Goal: Task Accomplishment & Management: Manage account settings

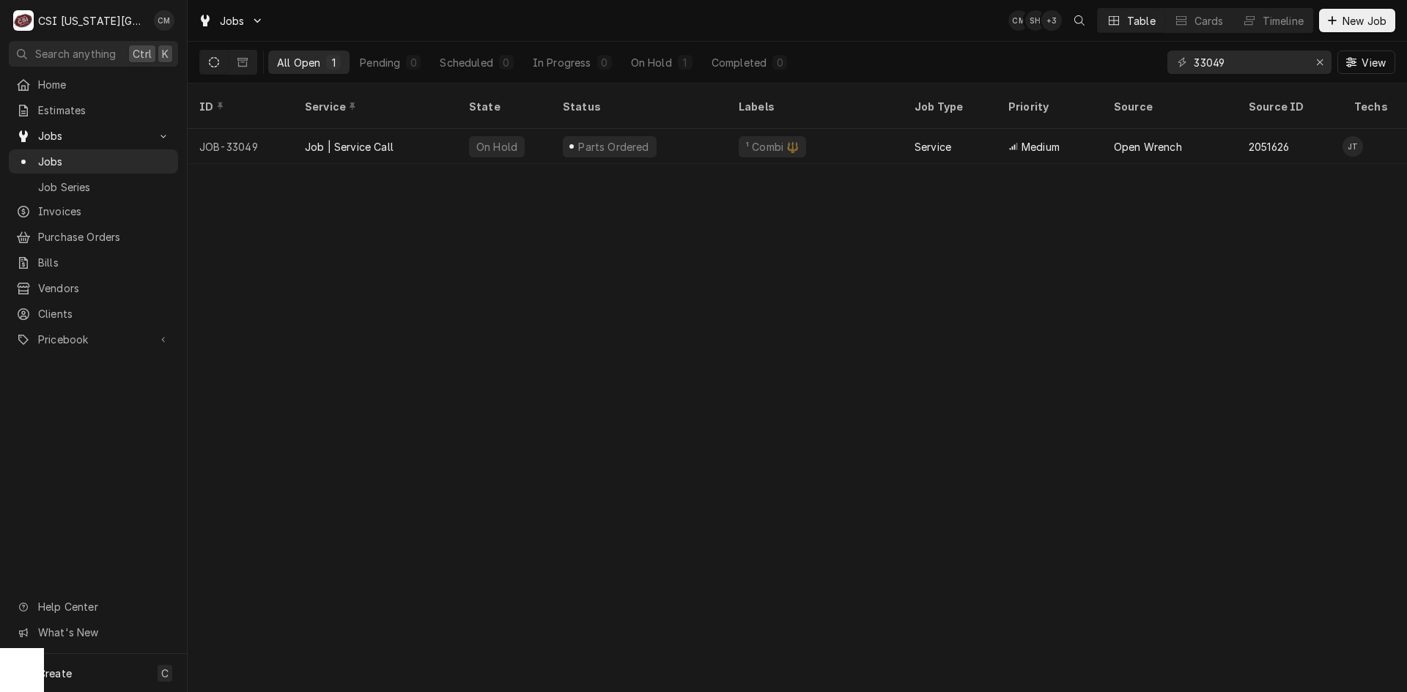
click at [1344, 352] on div "ID Service State Status Labels Job Type Priority Source Source ID Techs Date Re…" at bounding box center [797, 388] width 1219 height 609
click at [1308, 385] on div "ID Service State Status Labels Job Type Priority Source Source ID Techs Date Re…" at bounding box center [797, 388] width 1219 height 609
click at [1237, 58] on input "33049" at bounding box center [1248, 62] width 110 height 23
type input "3"
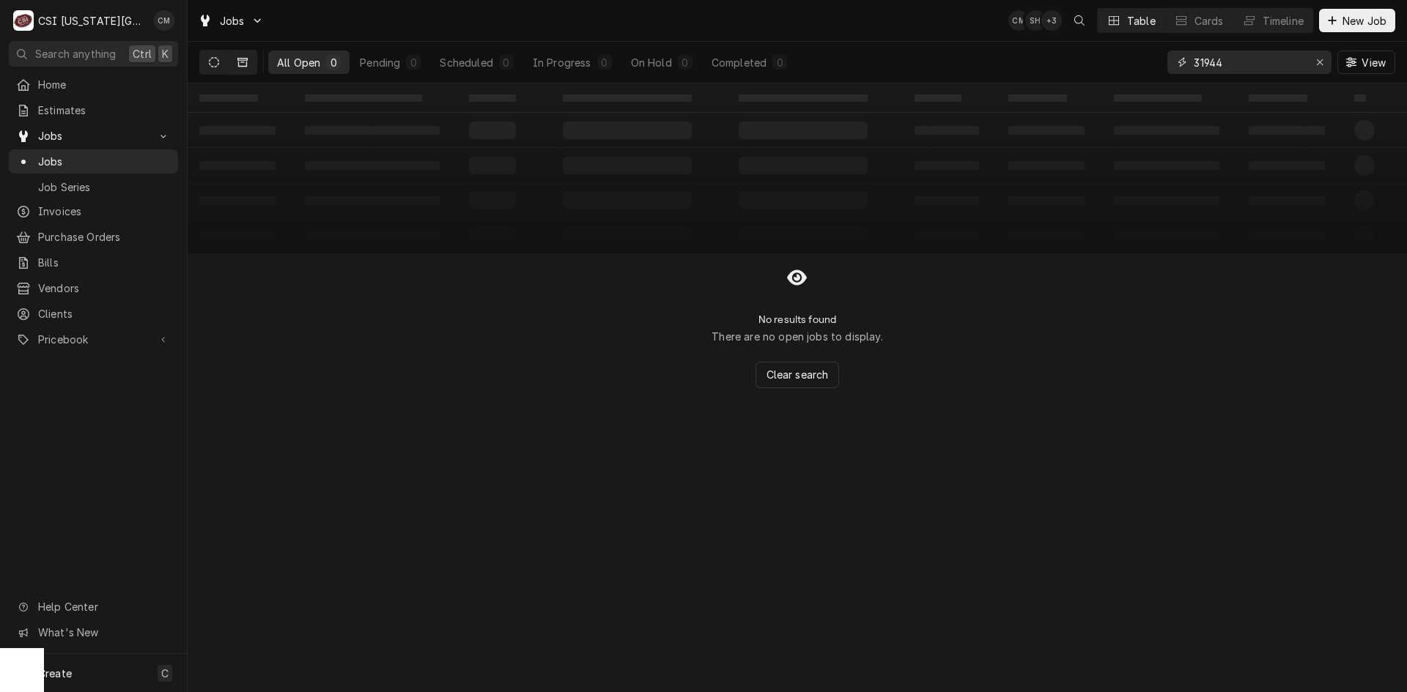
type input "31944"
click at [245, 60] on icon "Dynamic Content Wrapper" at bounding box center [242, 62] width 10 height 9
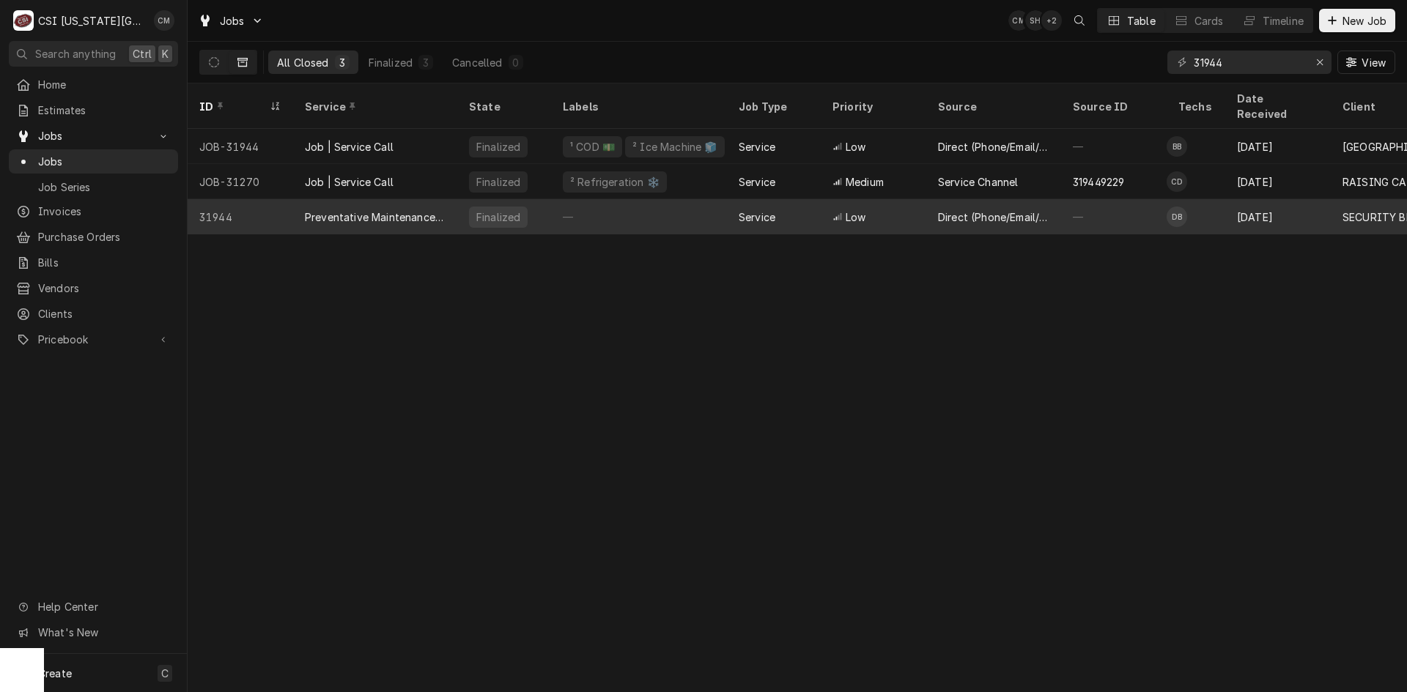
click at [426, 210] on div "Preventative Maintenance ([GEOGRAPHIC_DATA])" at bounding box center [375, 217] width 141 height 15
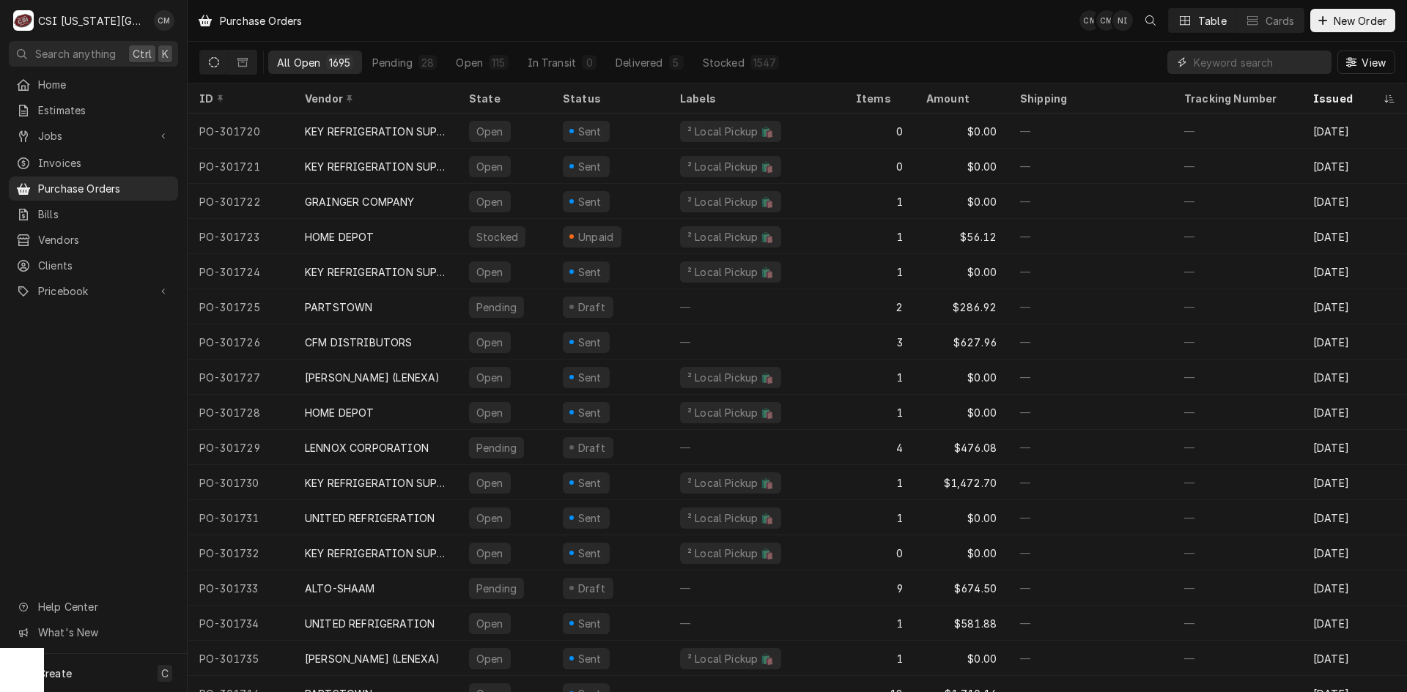
click at [1217, 68] on input "Dynamic Content Wrapper" at bounding box center [1258, 62] width 130 height 23
click at [1269, 67] on input "Dynamic Content Wrapper" at bounding box center [1258, 62] width 130 height 23
type input "301725"
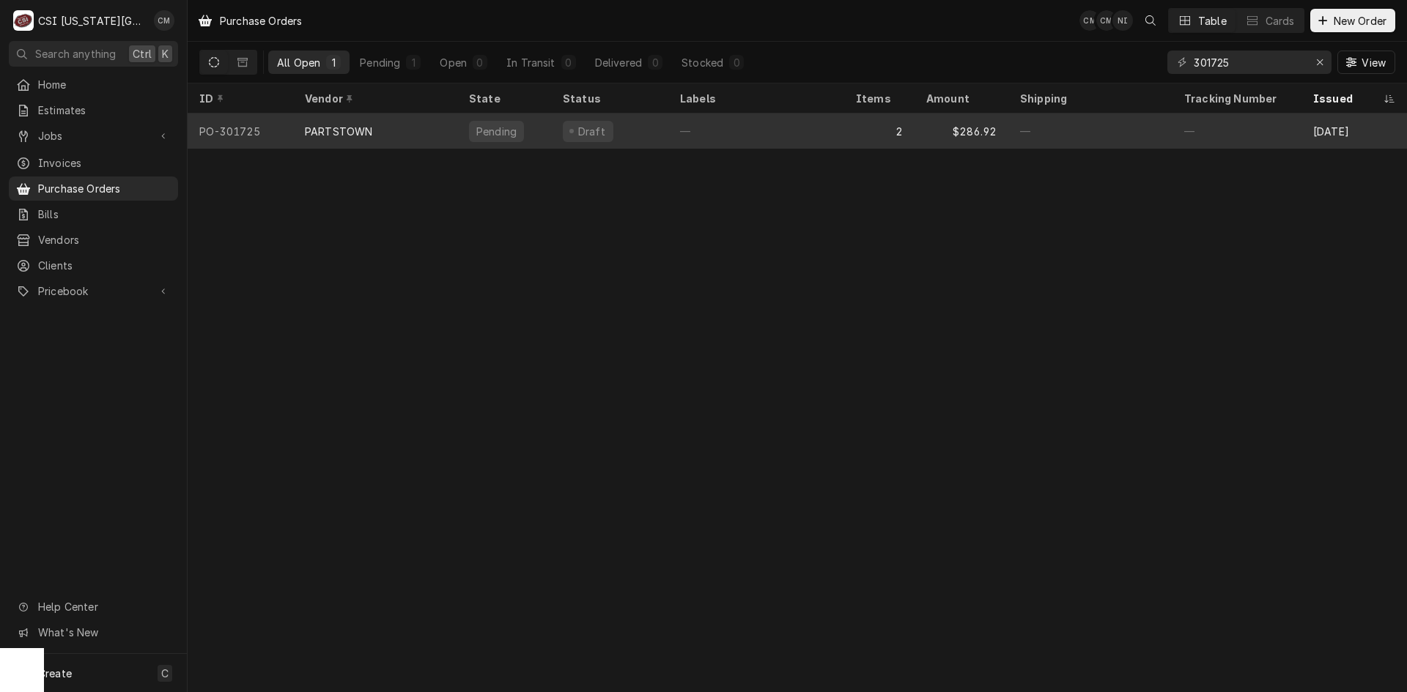
click at [669, 140] on div "—" at bounding box center [756, 131] width 176 height 35
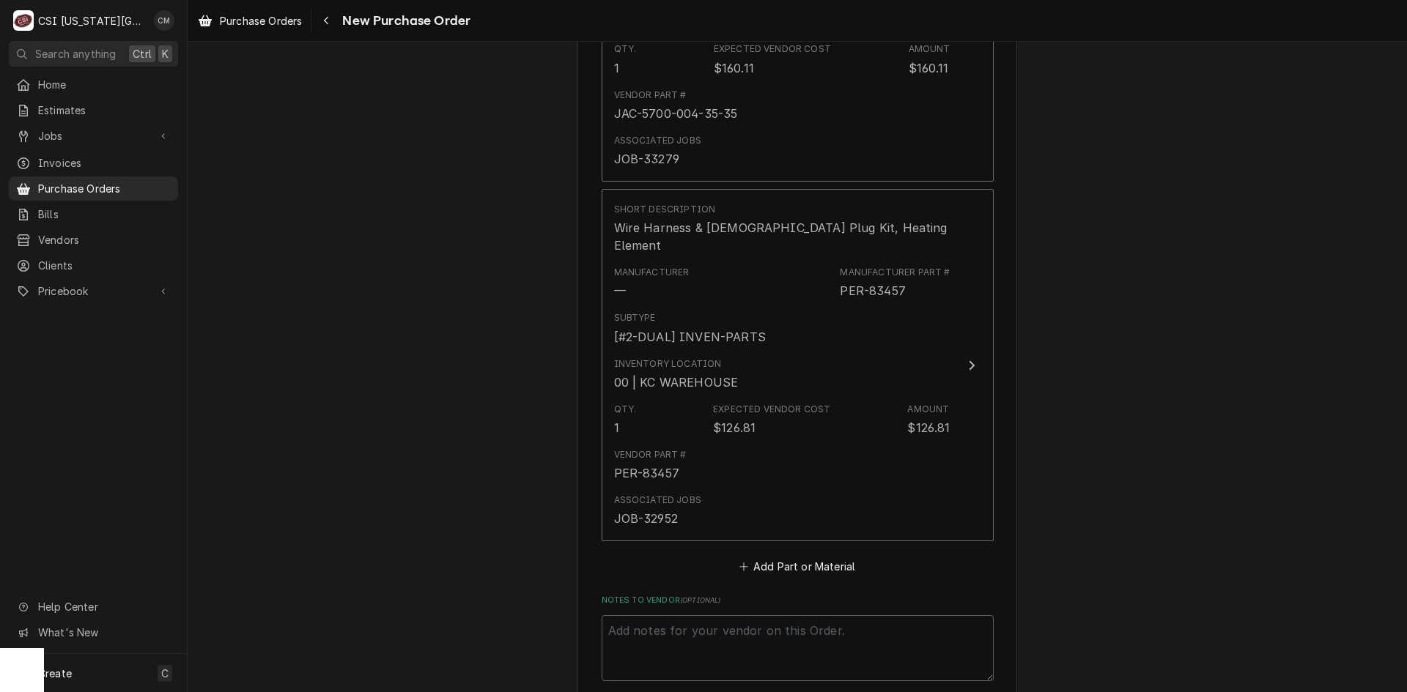
scroll to position [931, 0]
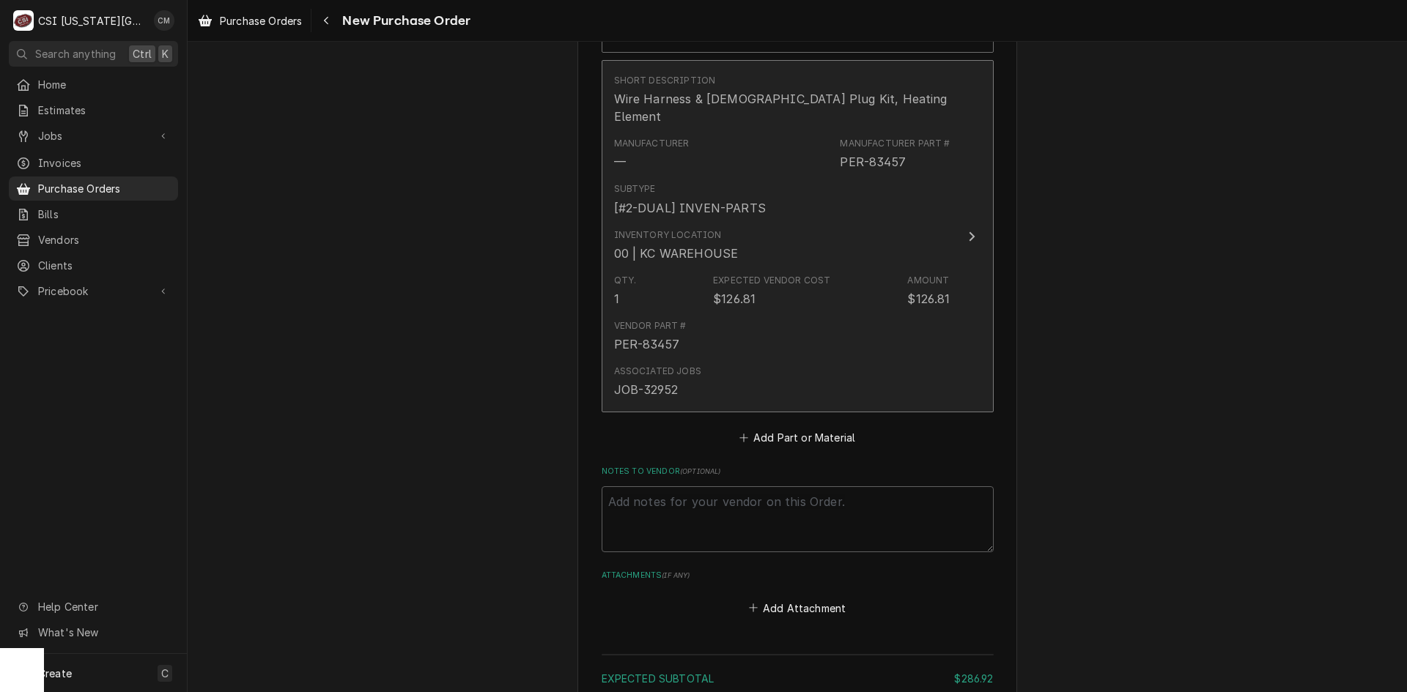
click at [782, 360] on div "Associated Jobs JOB-32952" at bounding box center [782, 381] width 336 height 45
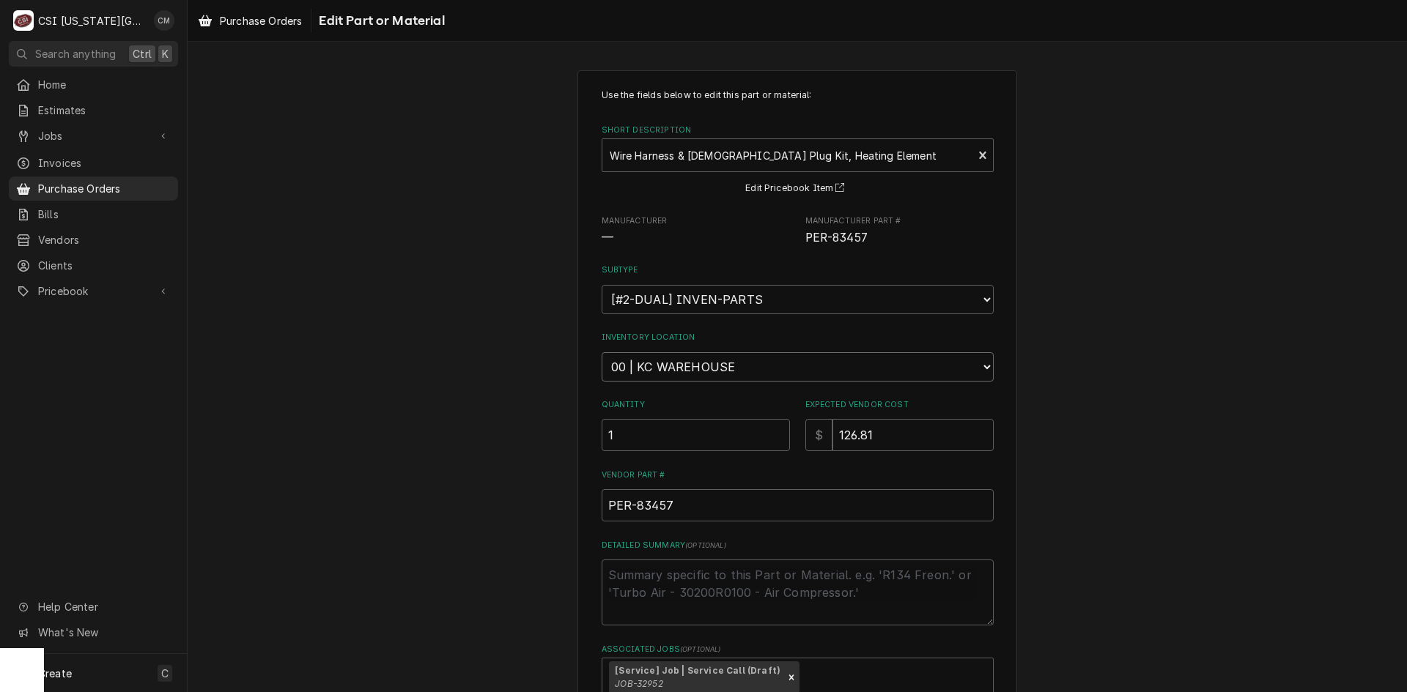
click at [777, 366] on select "Choose a location... 00 | KC WAREHOUSE 00 | MAIN WAREHOUSE 01 | BRIAN BREAZIER …" at bounding box center [797, 366] width 392 height 29
click at [1048, 347] on div "Use the fields below to edit this part or material: Short Description Wire Harn…" at bounding box center [797, 440] width 1219 height 766
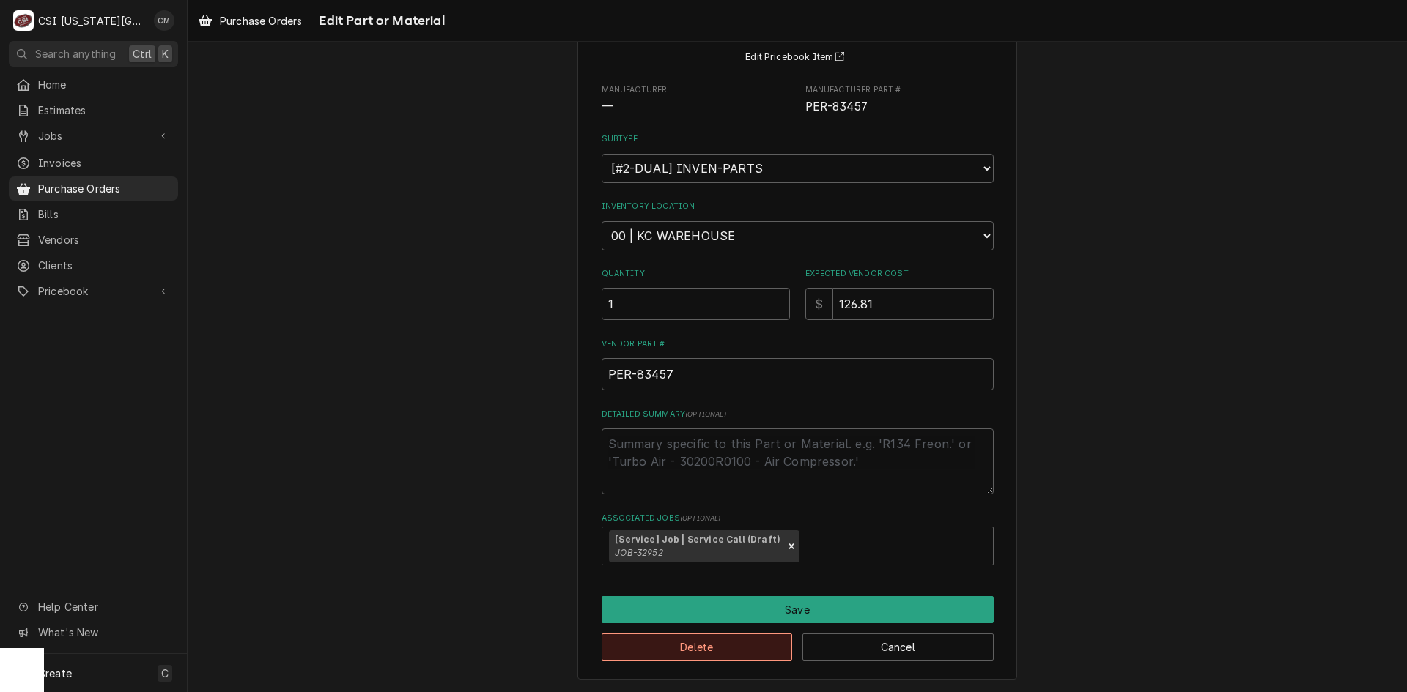
click at [751, 642] on button "Delete" at bounding box center [696, 647] width 191 height 27
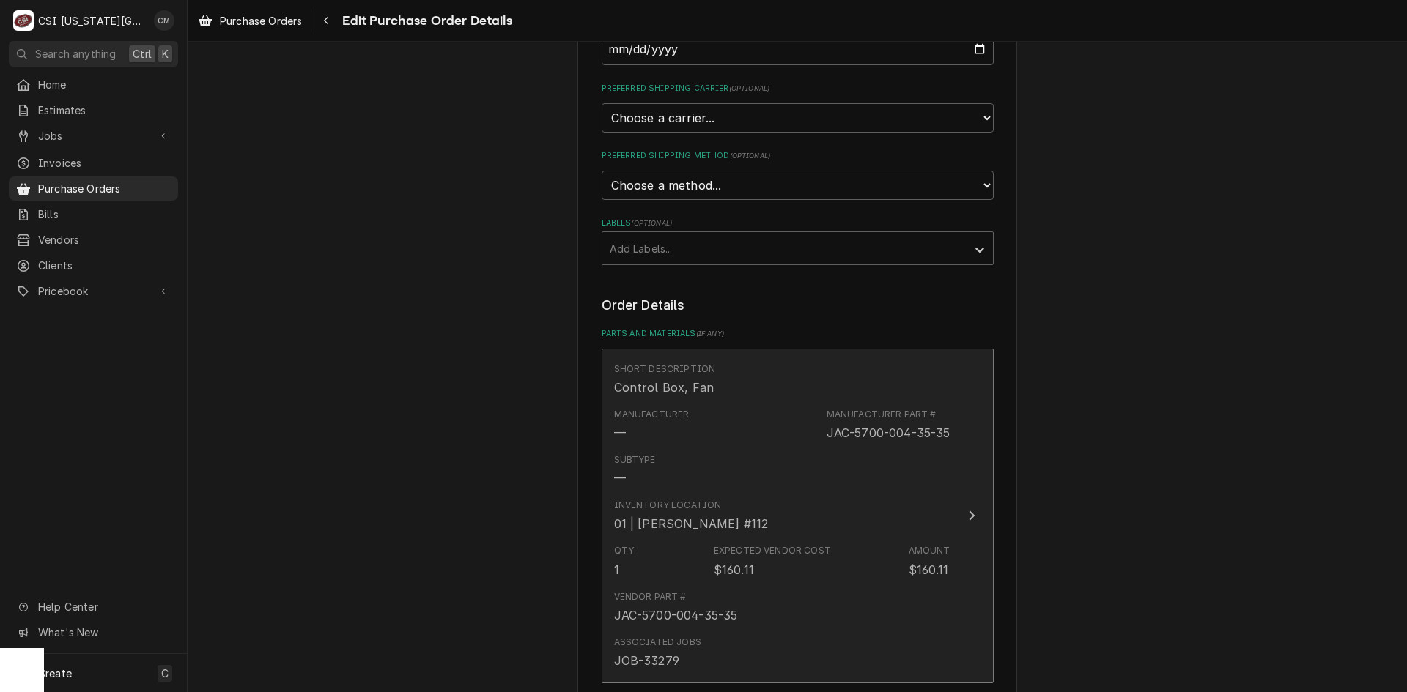
scroll to position [440, 0]
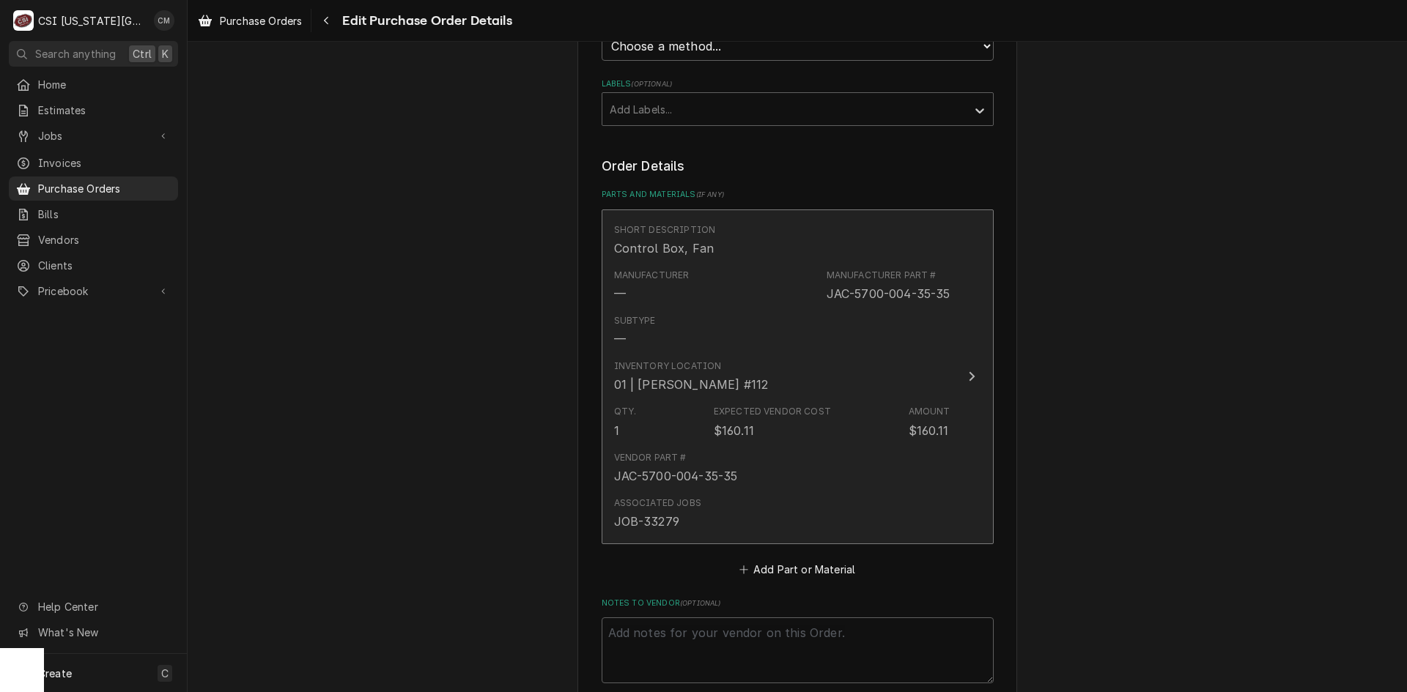
click at [826, 475] on div "Vendor Part # JAC-5700-004-35-35" at bounding box center [782, 467] width 336 height 45
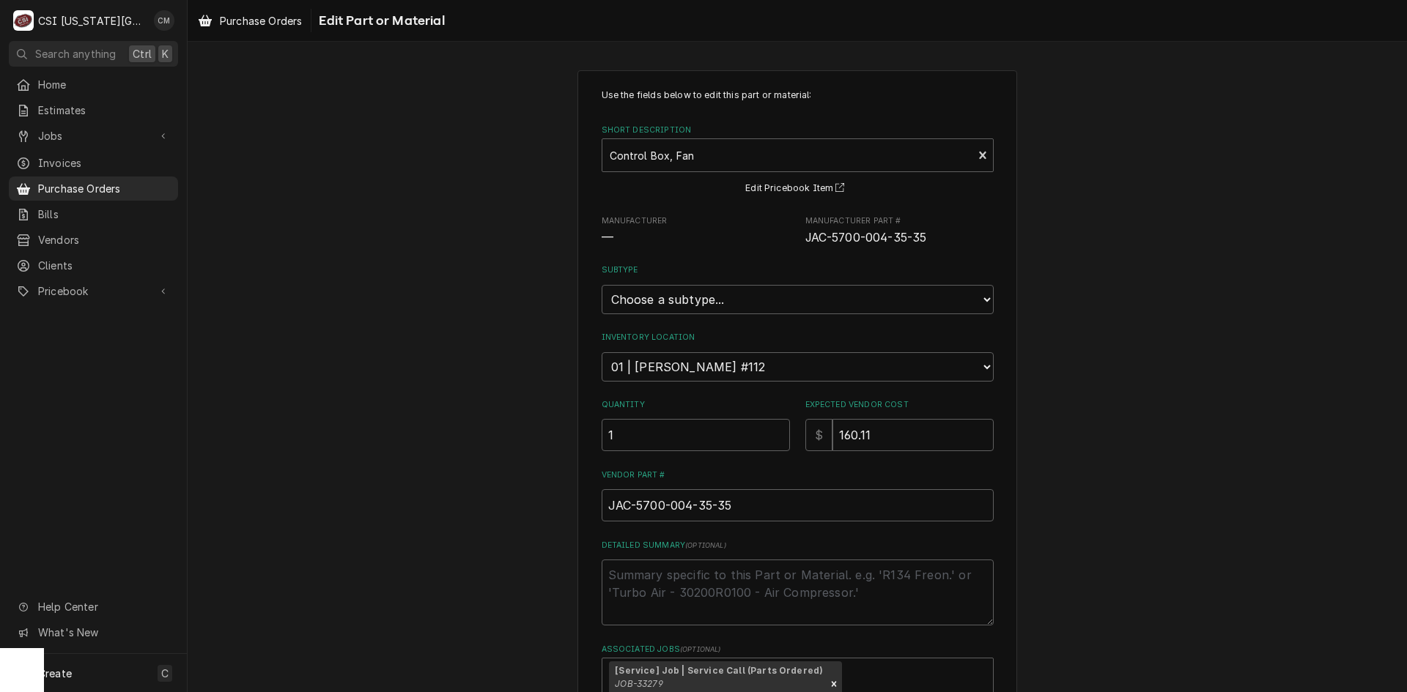
type textarea "x"
drag, startPoint x: 827, startPoint y: 237, endPoint x: 923, endPoint y: 238, distance: 96.0
click at [923, 238] on span "JAC-5700-004-35-35" at bounding box center [899, 238] width 188 height 18
copy span "5700-004-35-35"
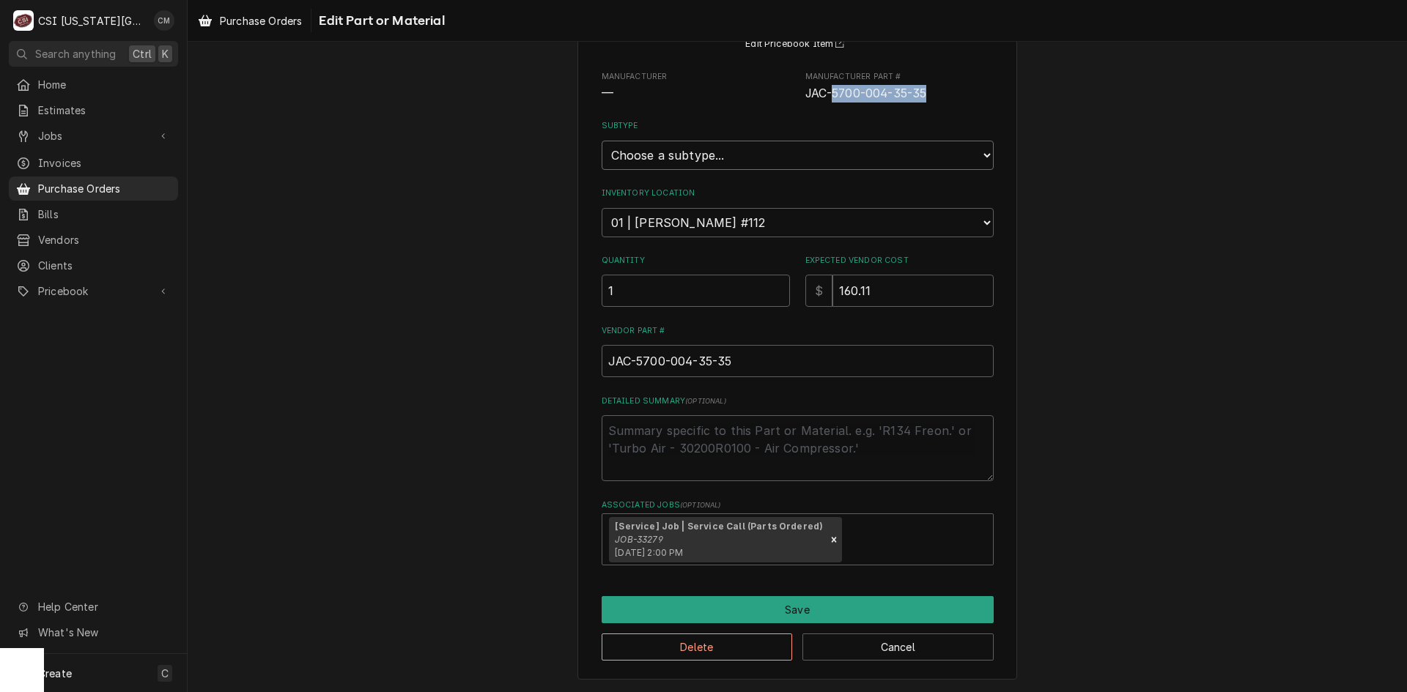
click at [895, 161] on select "Choose a subtype... [#2-DUAL] AFTERHRS-WH-CHG-2 [#2-DUAL] BEV-EQUIP [#2-DUAL] B…" at bounding box center [797, 155] width 392 height 29
select select "45"
click at [601, 141] on select "Choose a subtype... [#2-DUAL] AFTERHRS-WH-CHG-2 [#2-DUAL] BEV-EQUIP [#2-DUAL] B…" at bounding box center [797, 155] width 392 height 29
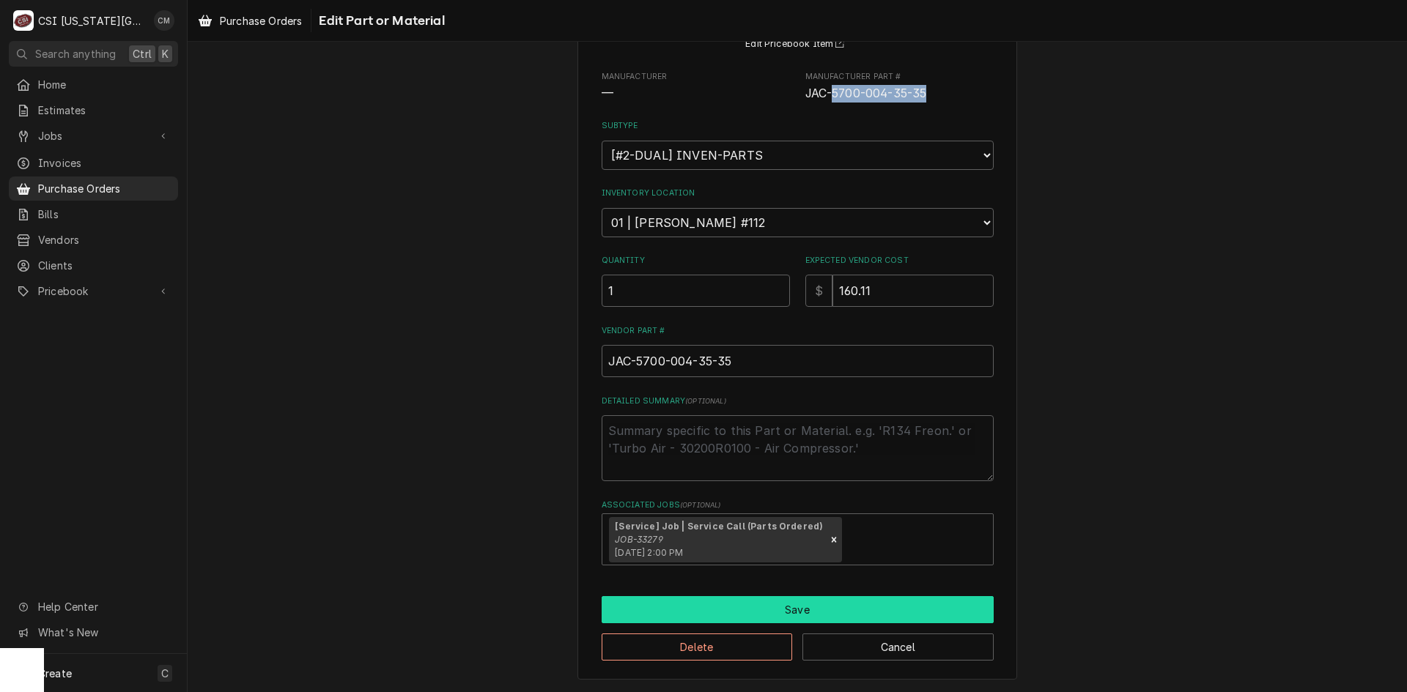
click at [849, 607] on button "Save" at bounding box center [797, 609] width 392 height 27
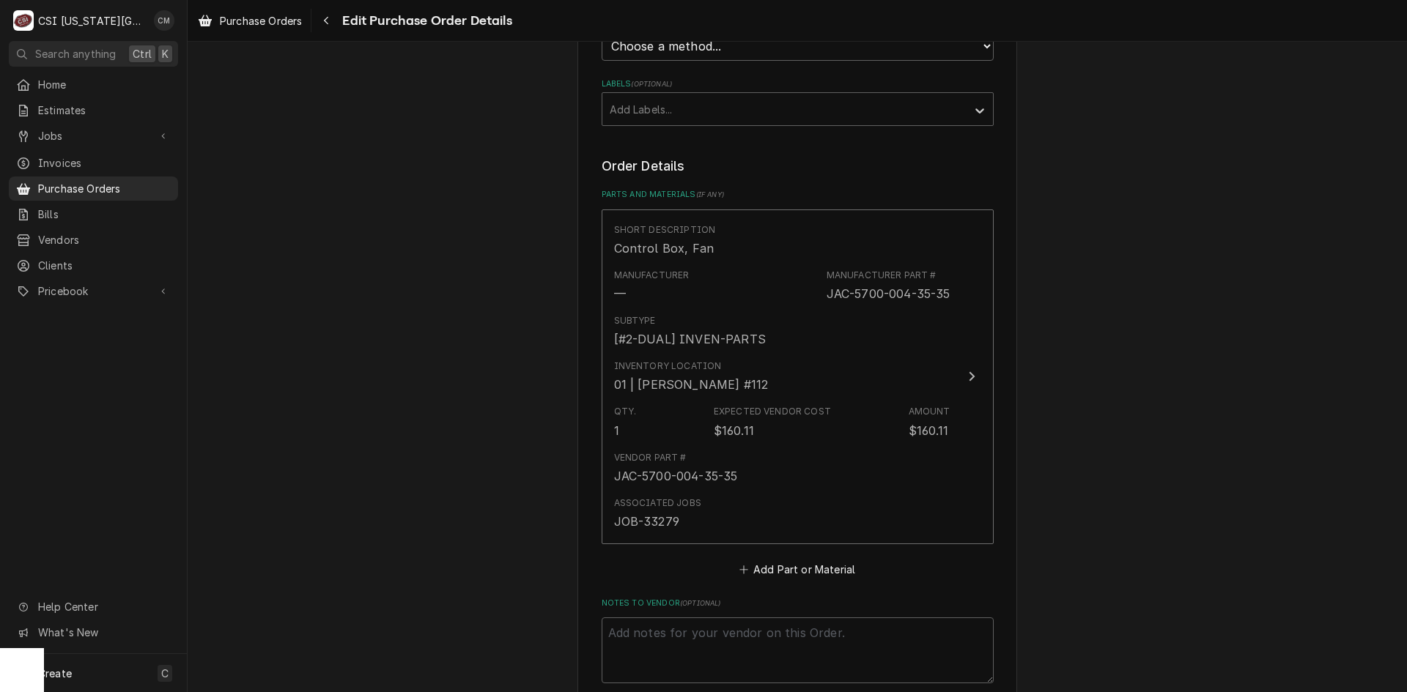
scroll to position [809, 0]
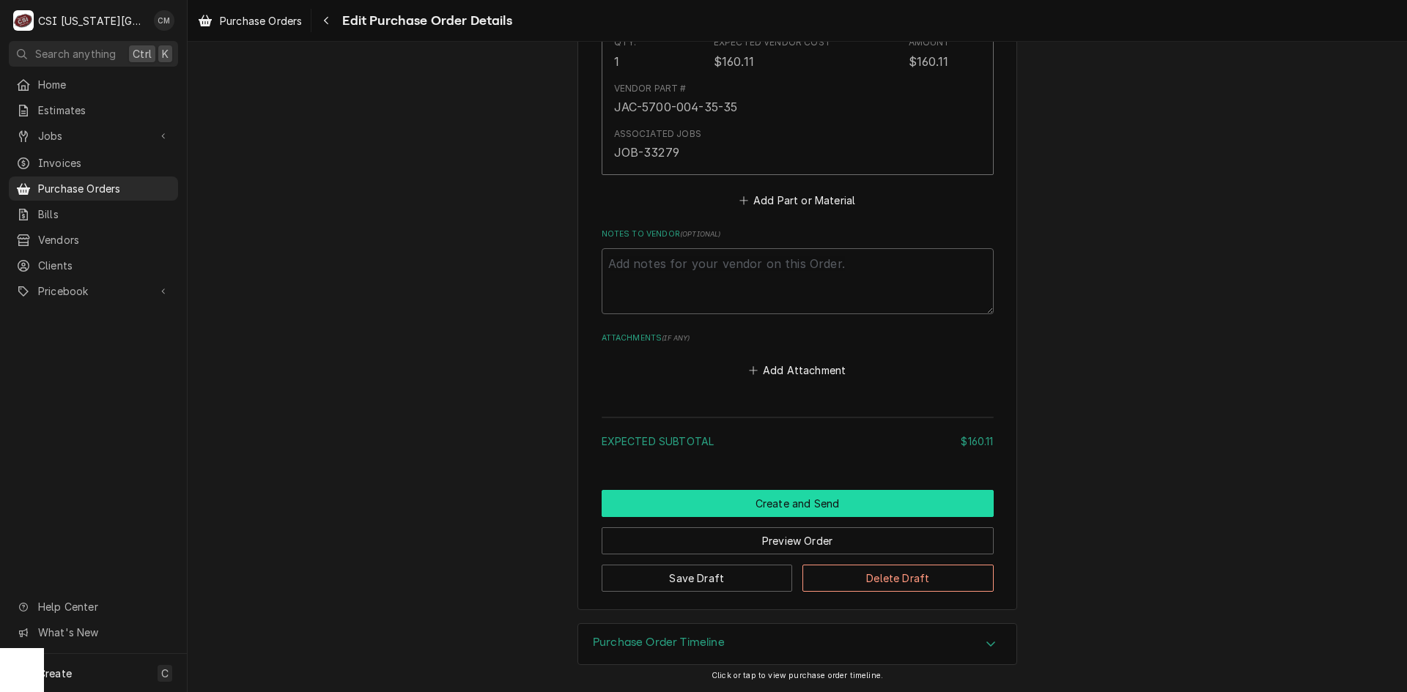
click at [797, 506] on button "Create and Send" at bounding box center [797, 503] width 392 height 27
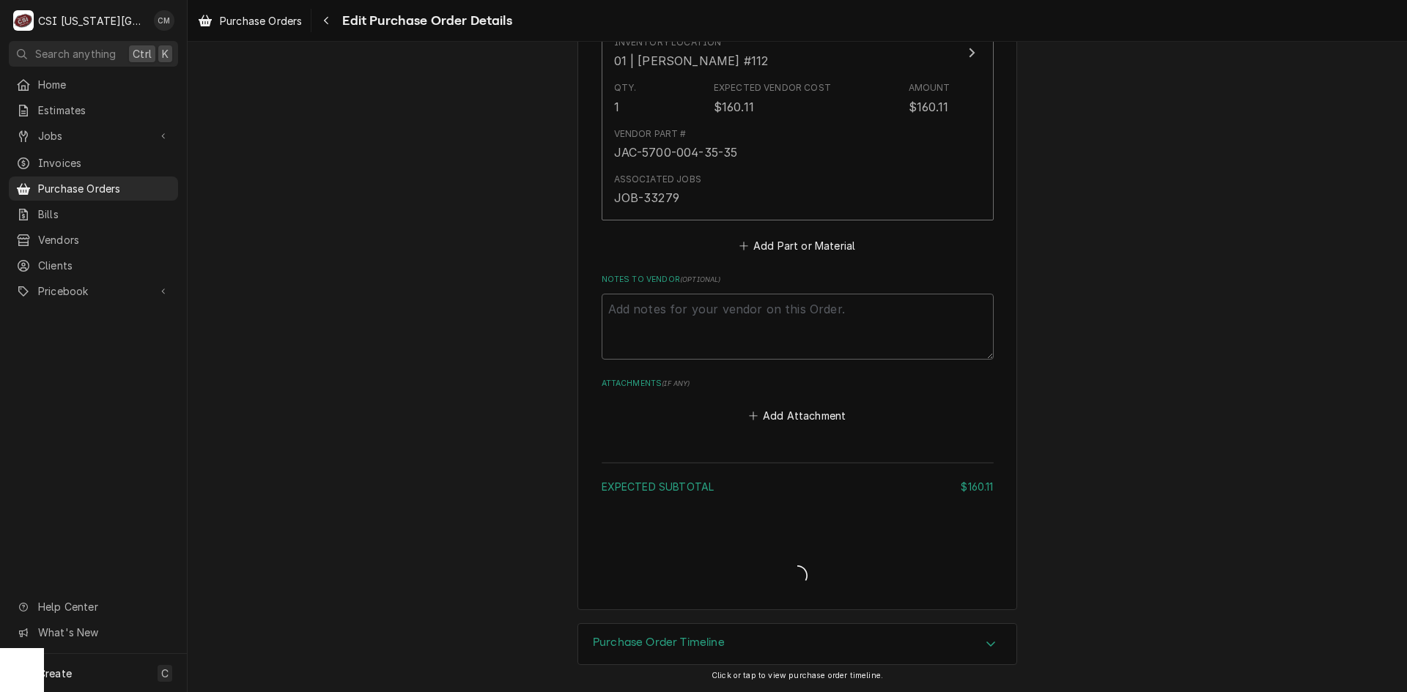
scroll to position [763, 0]
type textarea "x"
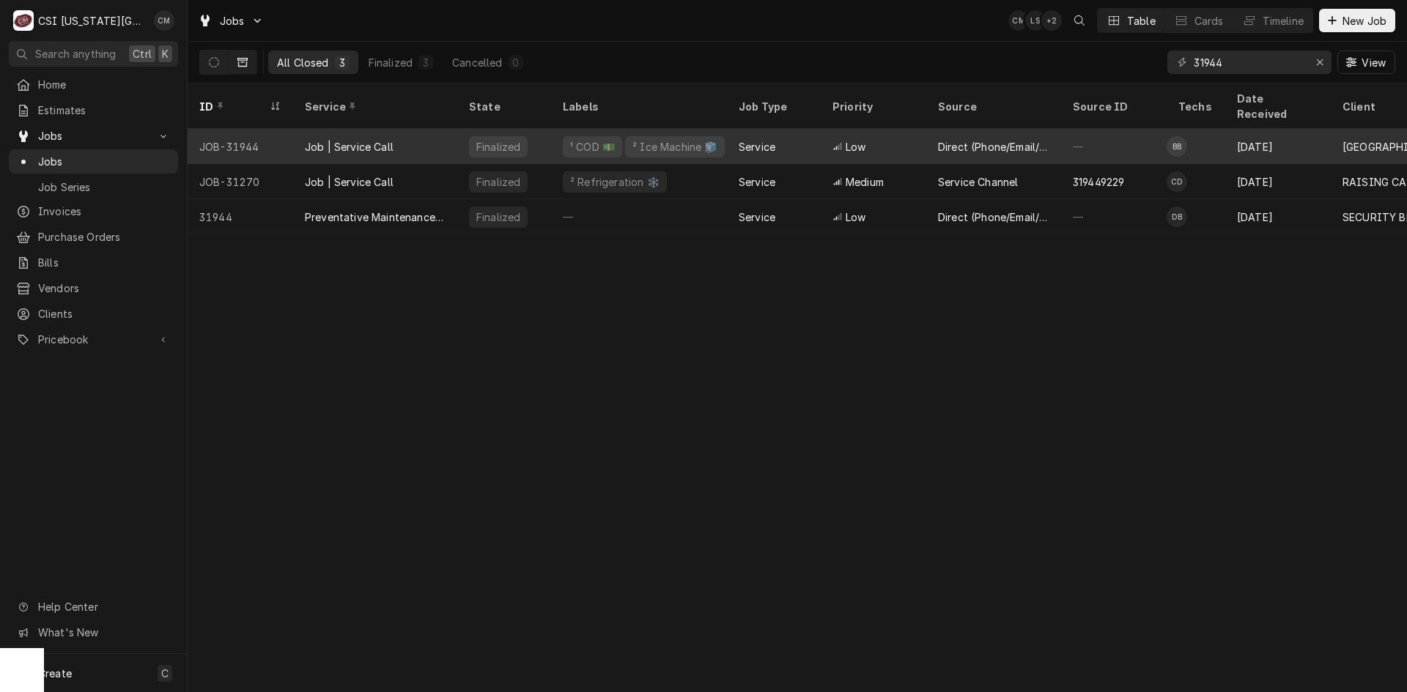
click at [385, 139] on div "Job | Service Call" at bounding box center [349, 146] width 89 height 15
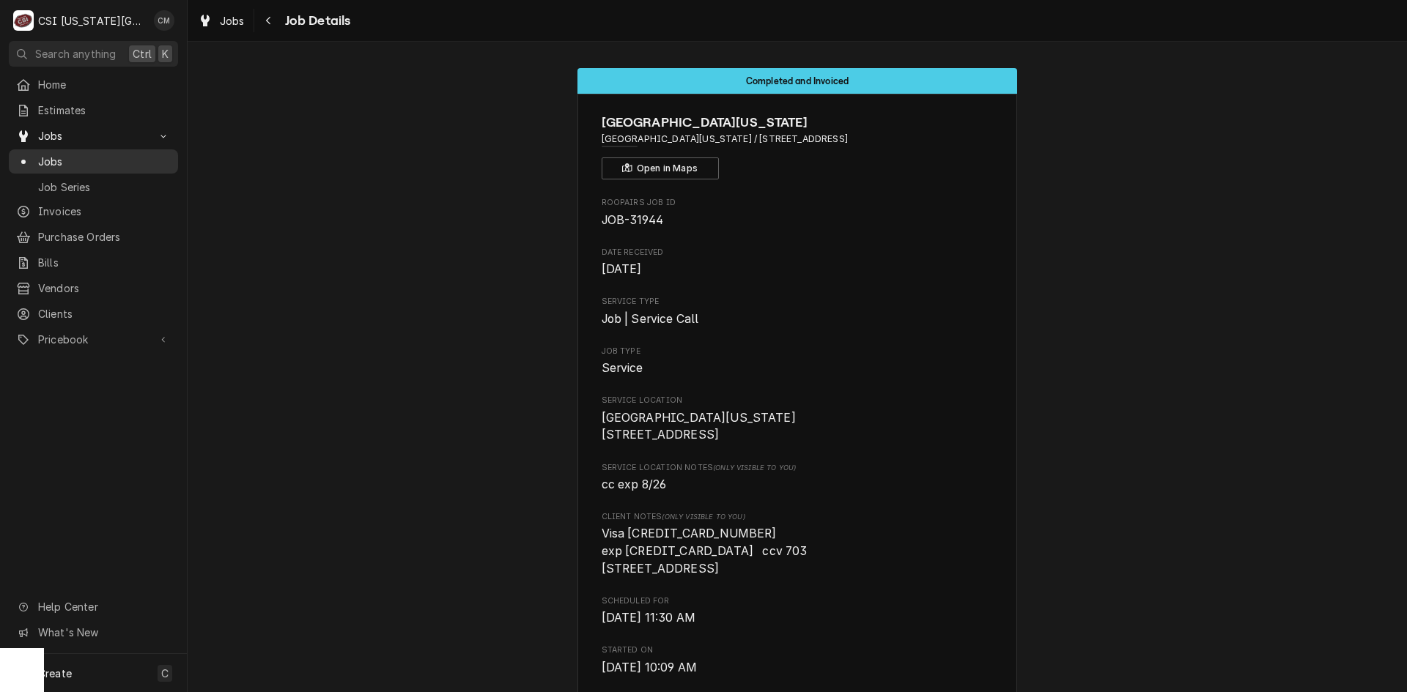
click at [100, 154] on span "Jobs" at bounding box center [104, 161] width 133 height 15
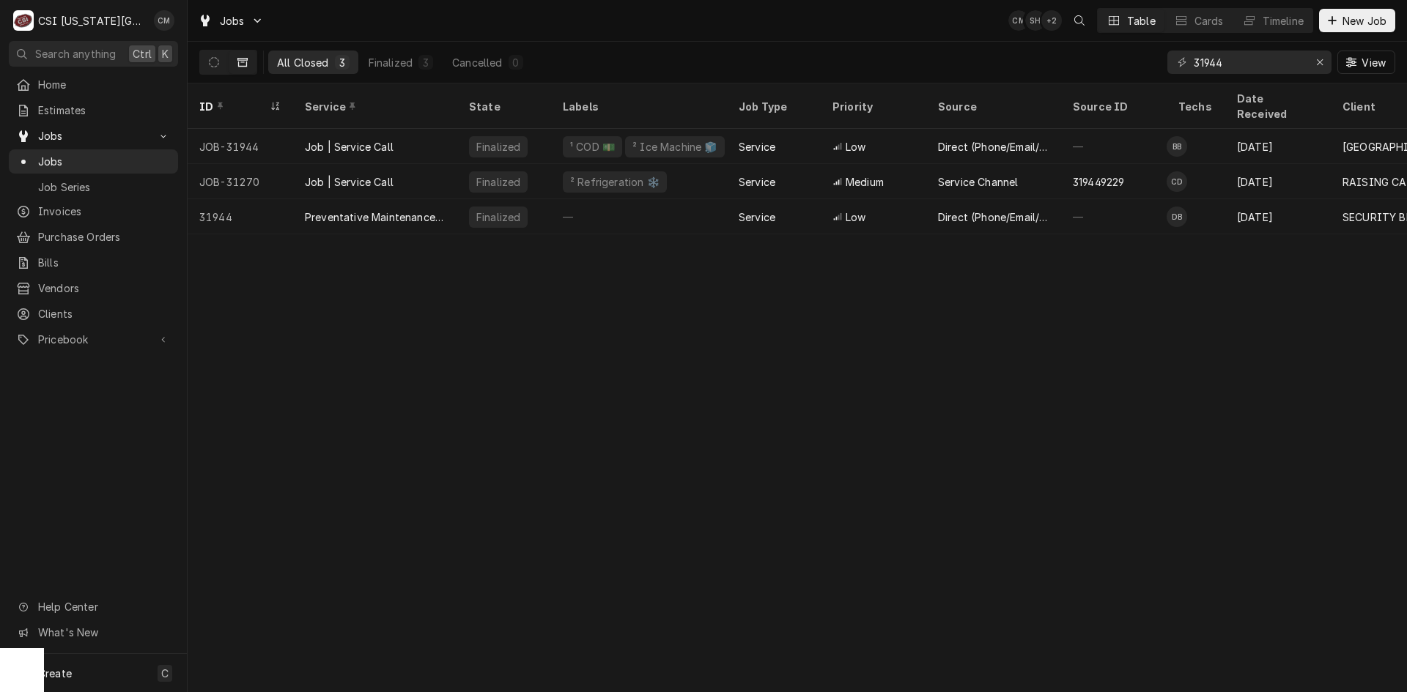
click at [1177, 63] on div "31944" at bounding box center [1249, 62] width 164 height 23
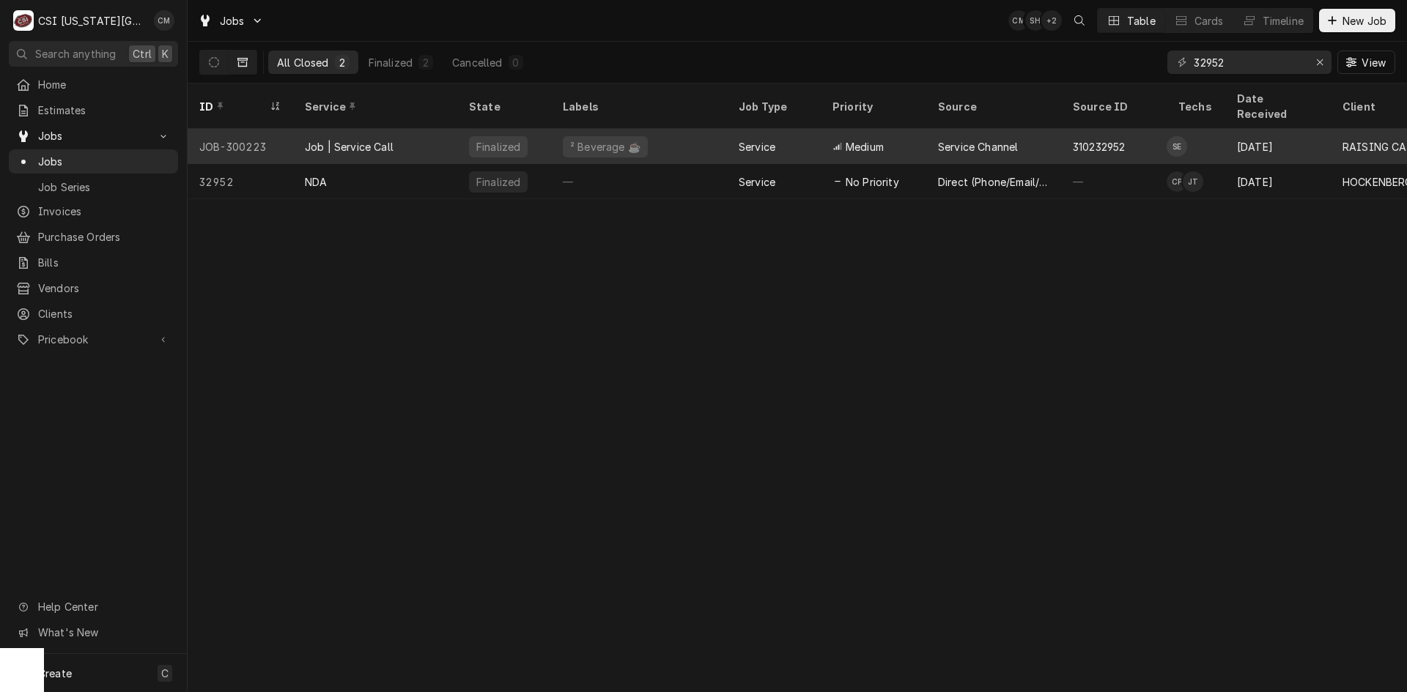
type input "32952"
click at [539, 132] on div "Finalized" at bounding box center [504, 146] width 94 height 35
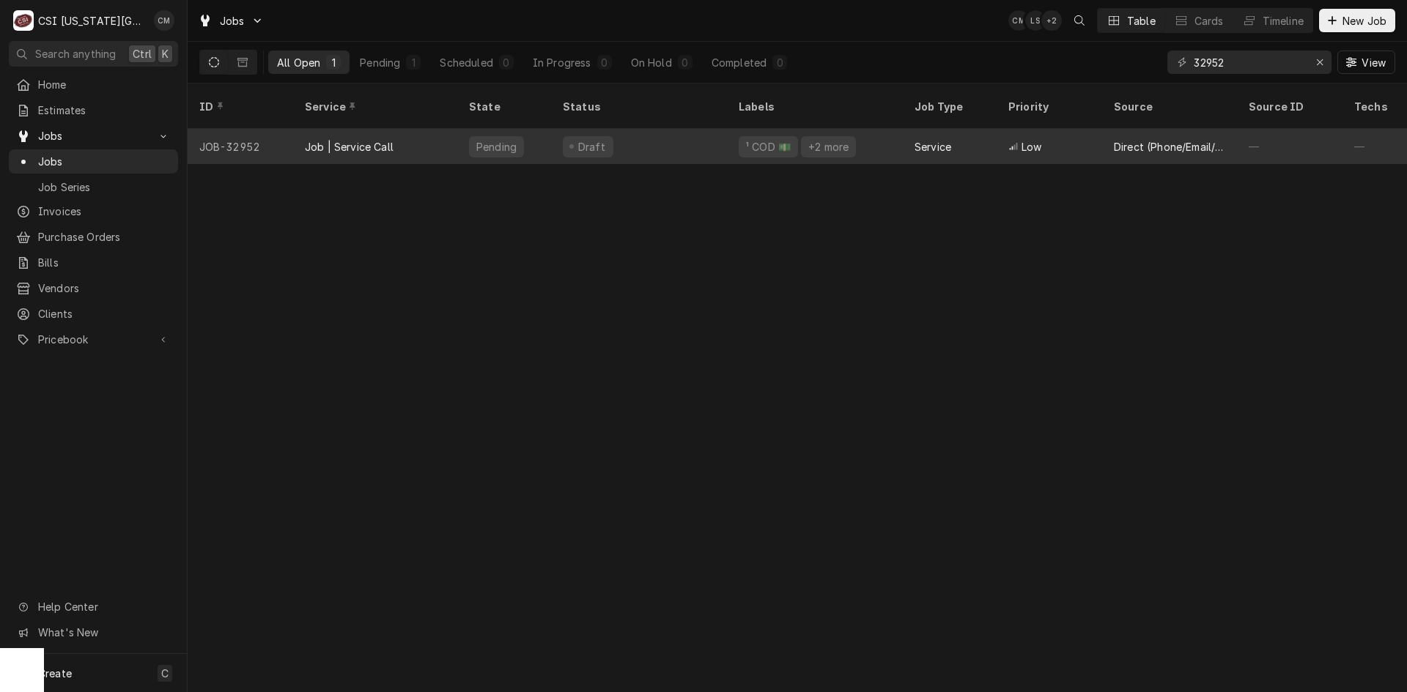
click at [410, 130] on div "Job | Service Call" at bounding box center [375, 146] width 164 height 35
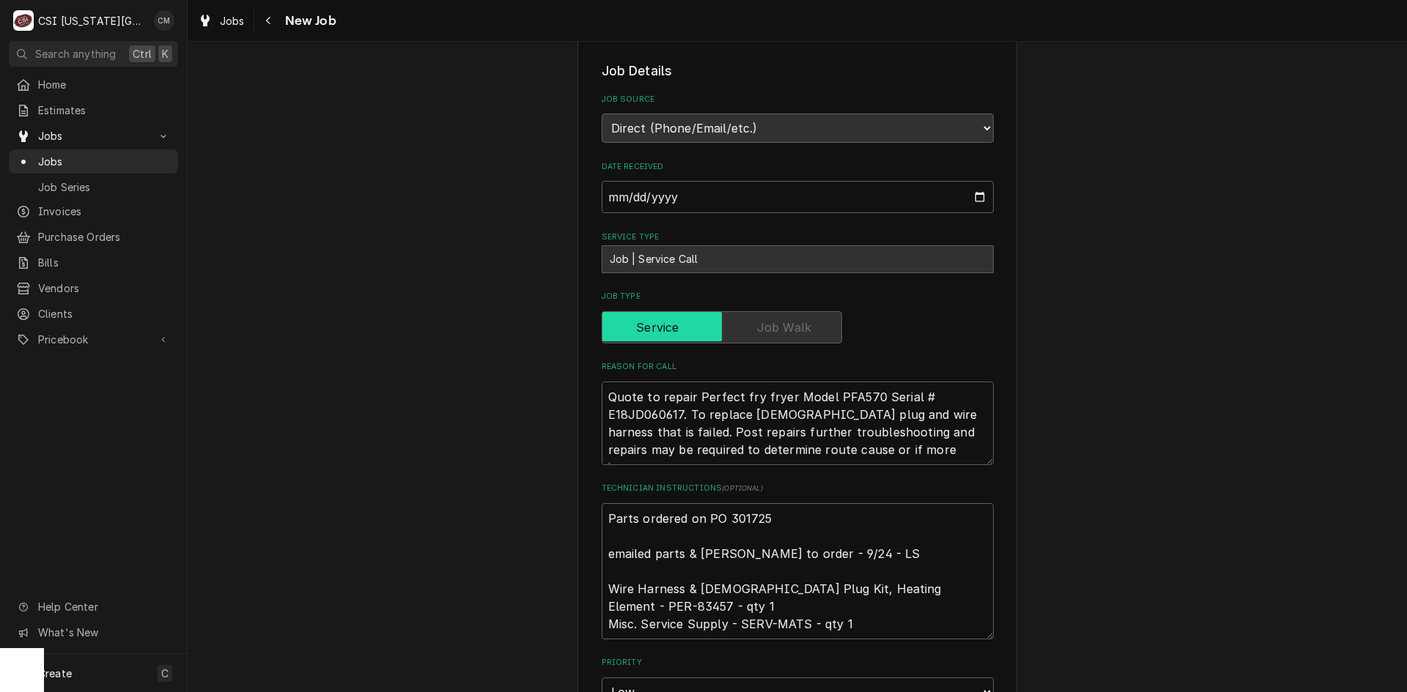
scroll to position [366, 0]
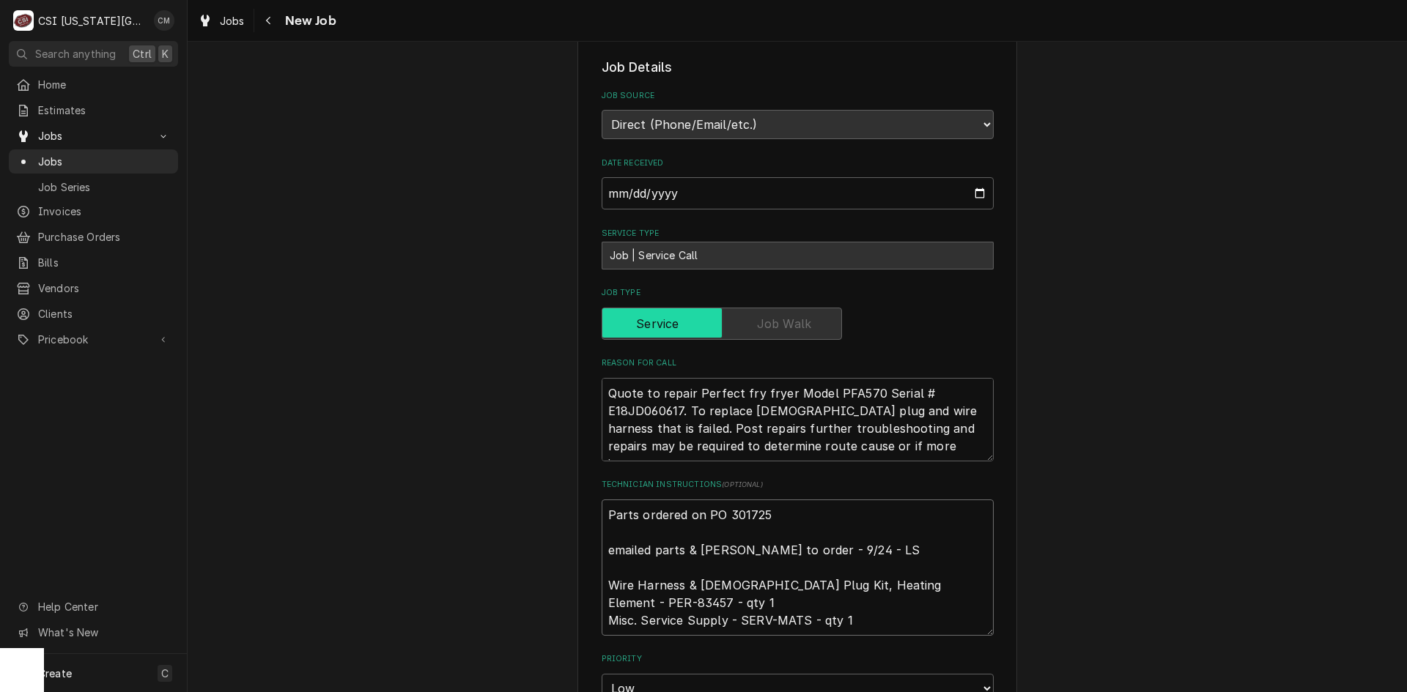
drag, startPoint x: 771, startPoint y: 514, endPoint x: 581, endPoint y: 511, distance: 190.5
click at [581, 511] on div "Use the fields below to edit this job: Client Details Client [GEOGRAPHIC_DATA][…" at bounding box center [797, 524] width 440 height 1640
type textarea "emailed parts & [PERSON_NAME] to order - 9/24 - LS Wire Harness & [DEMOGRAPHIC_…"
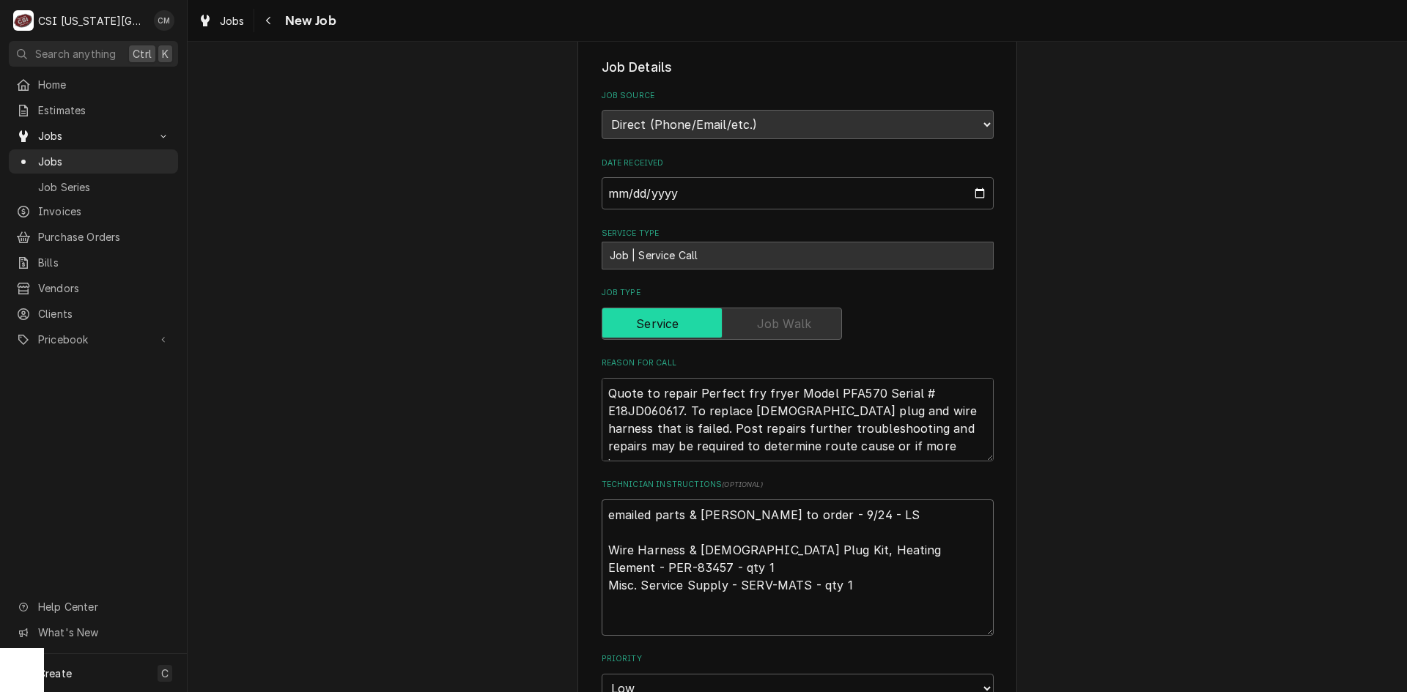
type textarea "x"
type textarea "P emailed parts & lindy to order - 9/24 - LS Wire Harness & Female Plug Kit, He…"
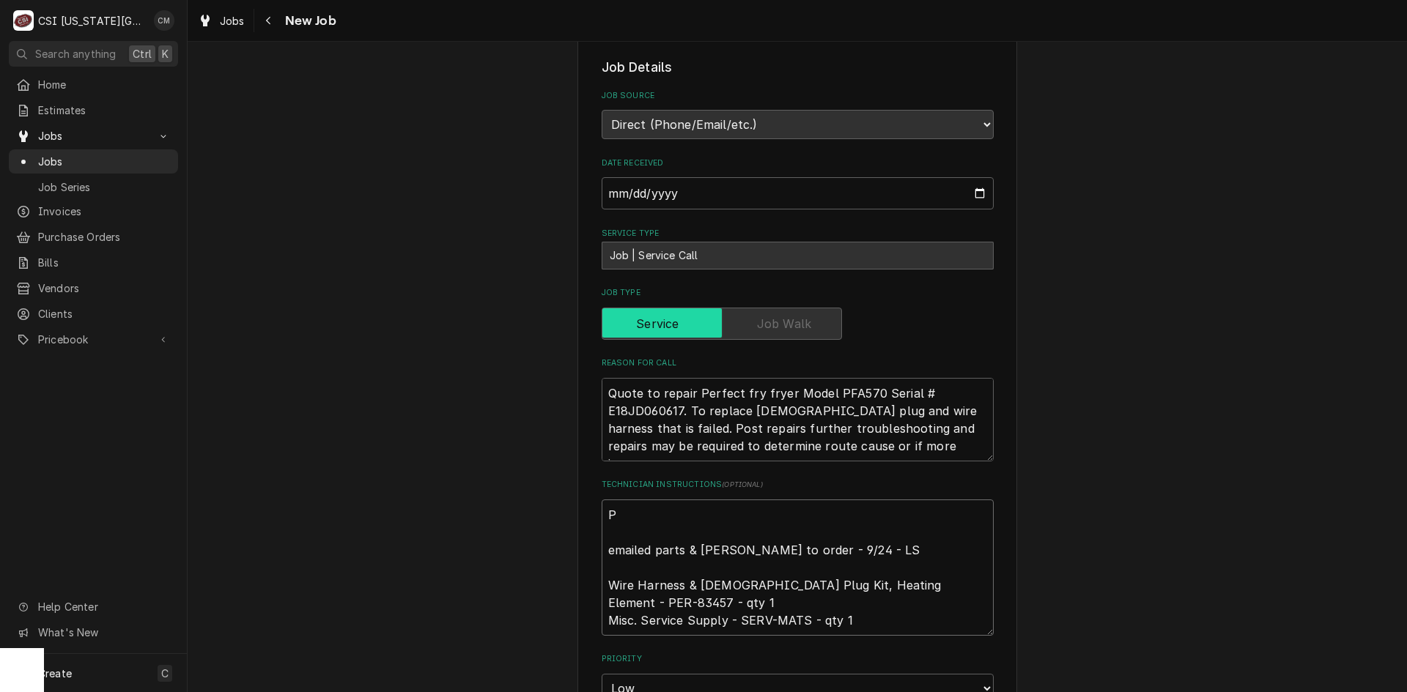
type textarea "x"
type textarea "Pa emailed parts & lindy to order - 9/24 - LS Wire Harness & Female Plug Kit, H…"
type textarea "x"
type textarea "Par emailed parts & lindy to order - 9/24 - LS Wire Harness & Female Plug Kit, …"
type textarea "x"
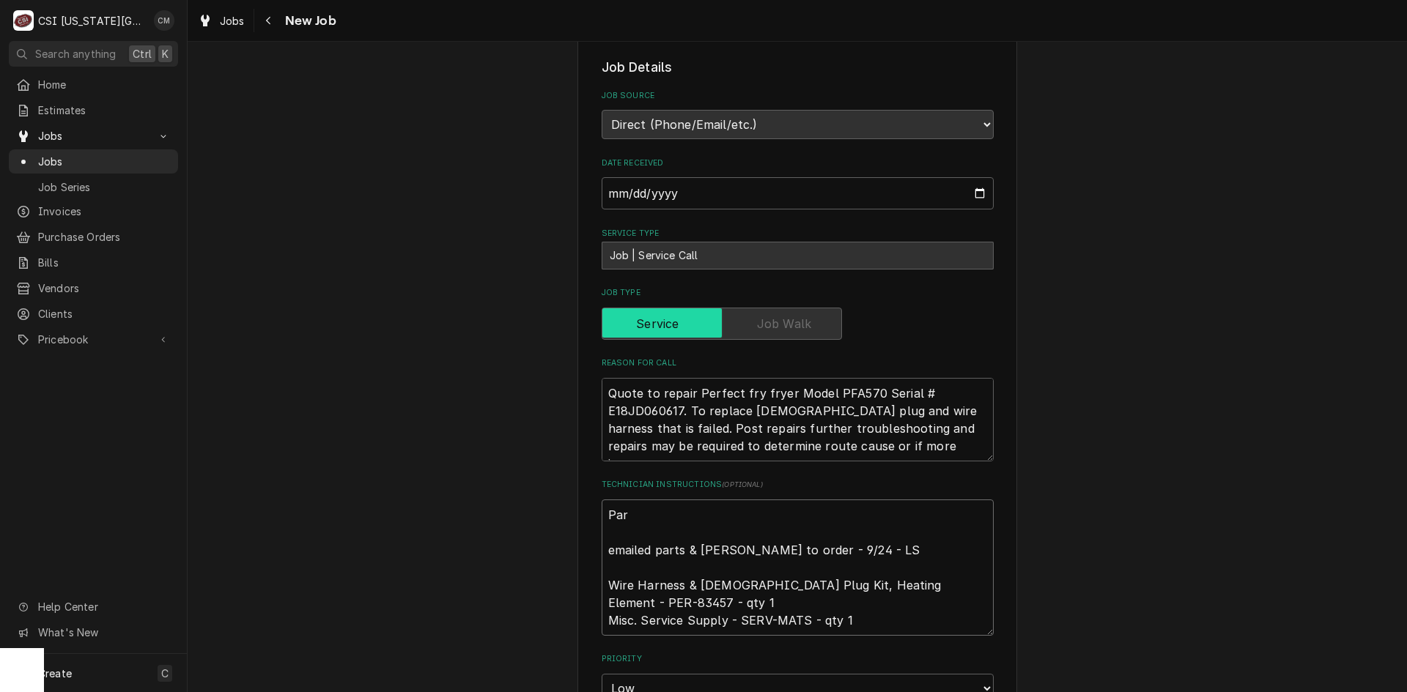
type textarea "Part emailed parts & lindy to order - 9/24 - LS Wire Harness & Female Plug Kit,…"
type textarea "x"
type textarea "Parts emailed parts & lindy to order - 9/24 - LS Wire Harness & Female Plug Kit…"
type textarea "x"
type textarea "Parts emailed parts & lindy to order - 9/24 - LS Wire Harness & Female Plug Kit…"
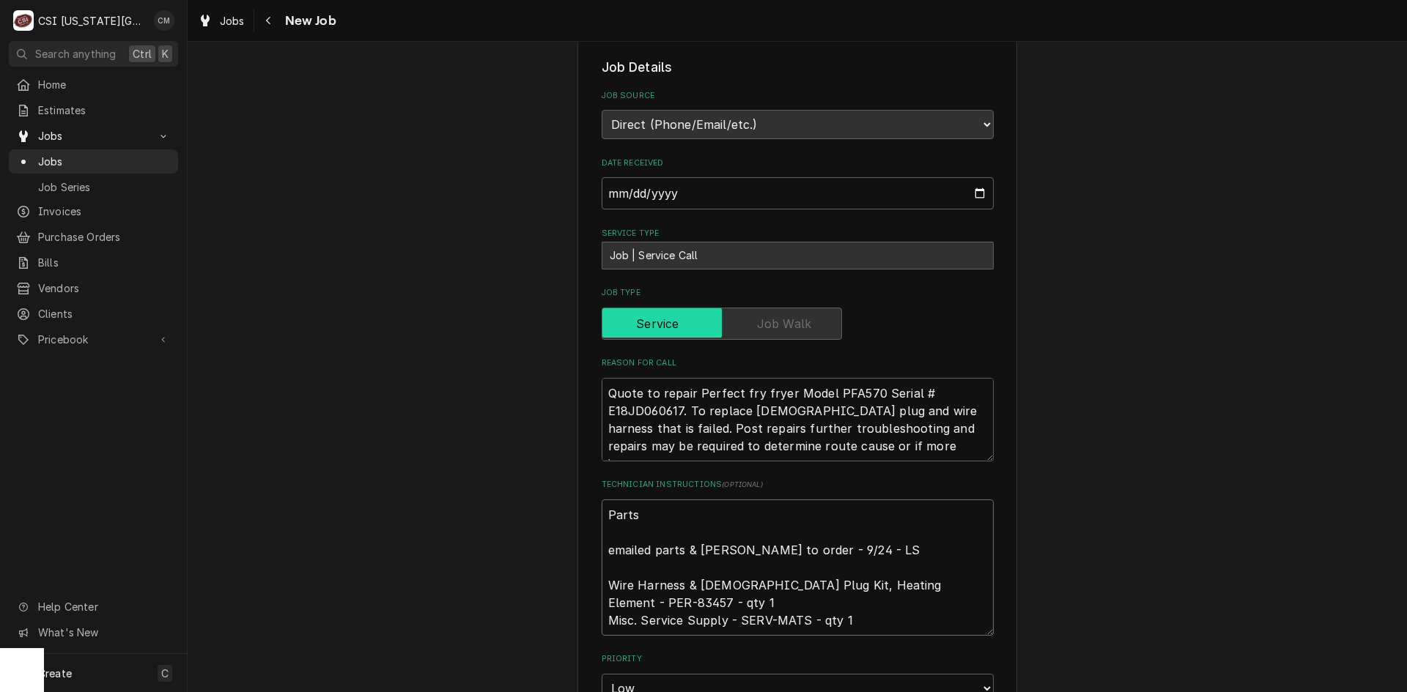
type textarea "x"
type textarea "Parts o emailed parts & lindy to order - 9/24 - LS Wire Harness & Female Plug K…"
type textarea "x"
type textarea "Parts on emailed parts & lindy to order - 9/24 - LS Wire Harness & Female Plug …"
type textarea "x"
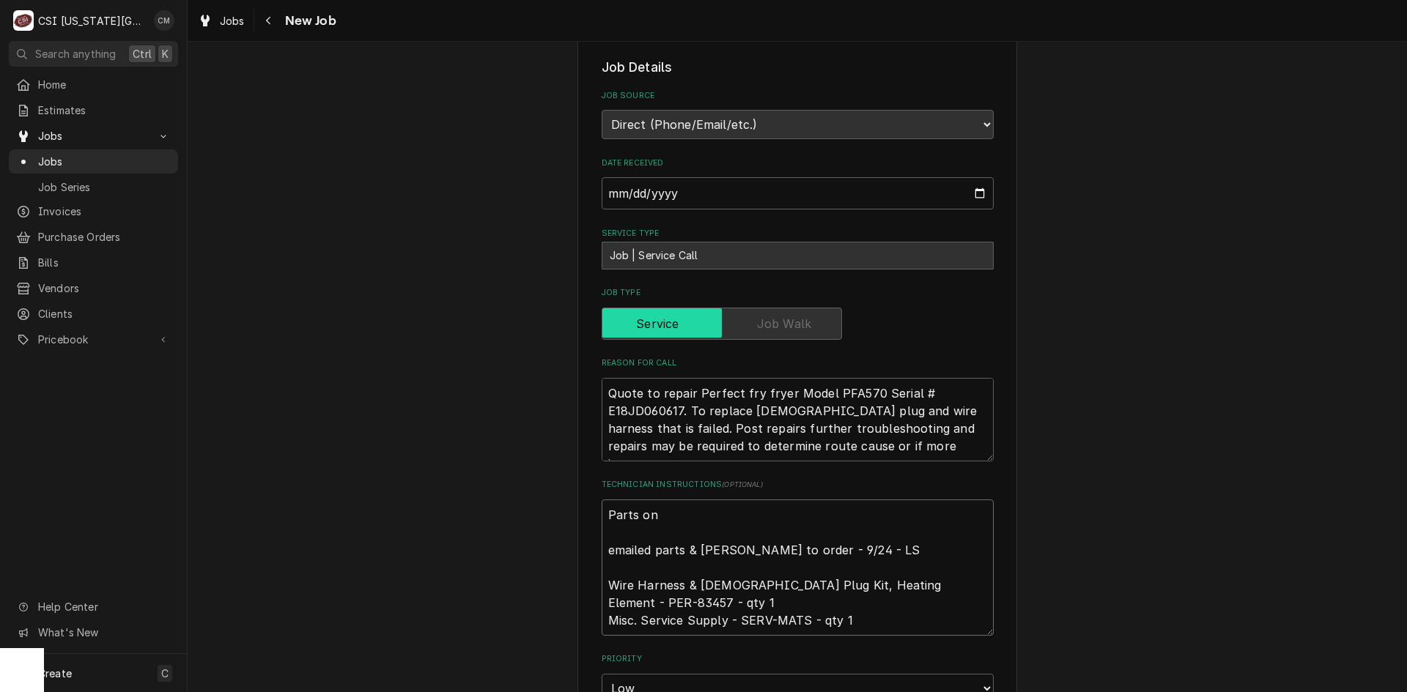
type textarea "Parts on emailed parts & lindy to order - 9/24 - LS Wire Harness & Female Plug …"
type textarea "x"
type textarea "Parts on u emailed parts & lindy to order - 9/24 - LS Wire Harness & Female Plu…"
type textarea "x"
type textarea "Parts on un emailed parts & lindy to order - 9/24 - LS Wire Harness & Female Pl…"
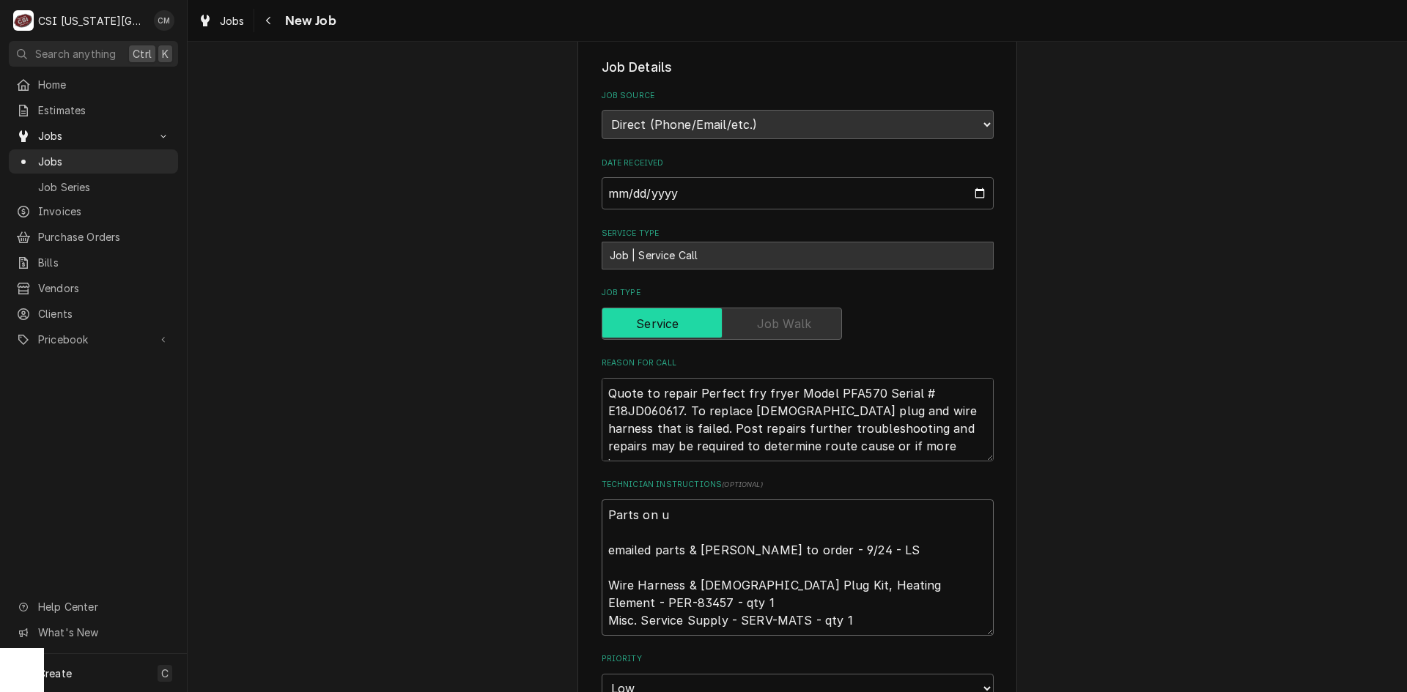
type textarea "x"
type textarea "Parts on unn emailed parts & lindy to order - 9/24 - LS Wire Harness & Female P…"
type textarea "x"
type textarea "Parts on unna emailed parts & lindy to order - 9/24 - LS Wire Harness & Female …"
type textarea "x"
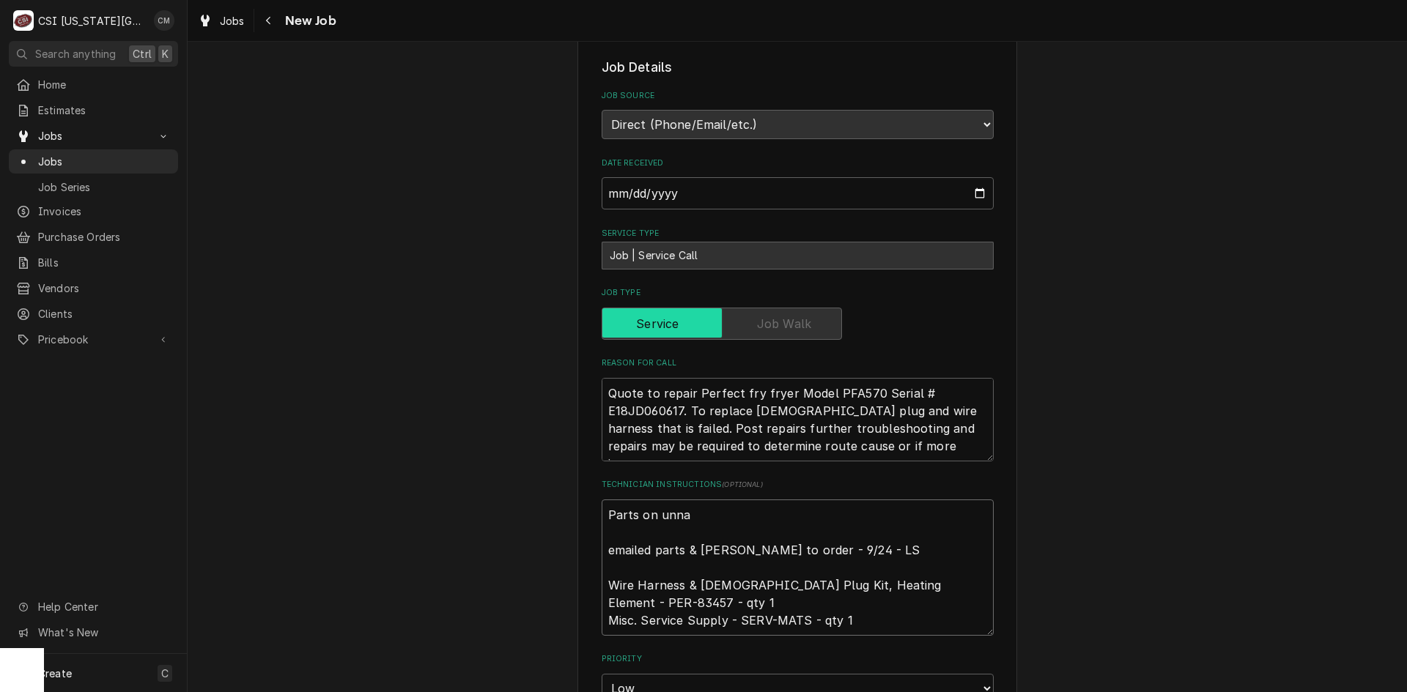
type textarea "Parts on unnas emailed parts & lindy to order - 9/24 - LS Wire Harness & Female…"
type textarea "x"
type textarea "Parts on unnasi emailed parts & lindy to order - 9/24 - LS Wire Harness & Femal…"
type textarea "x"
type textarea "Parts on unnasig emailed parts & lindy to order - 9/24 - LS Wire Harness & Fema…"
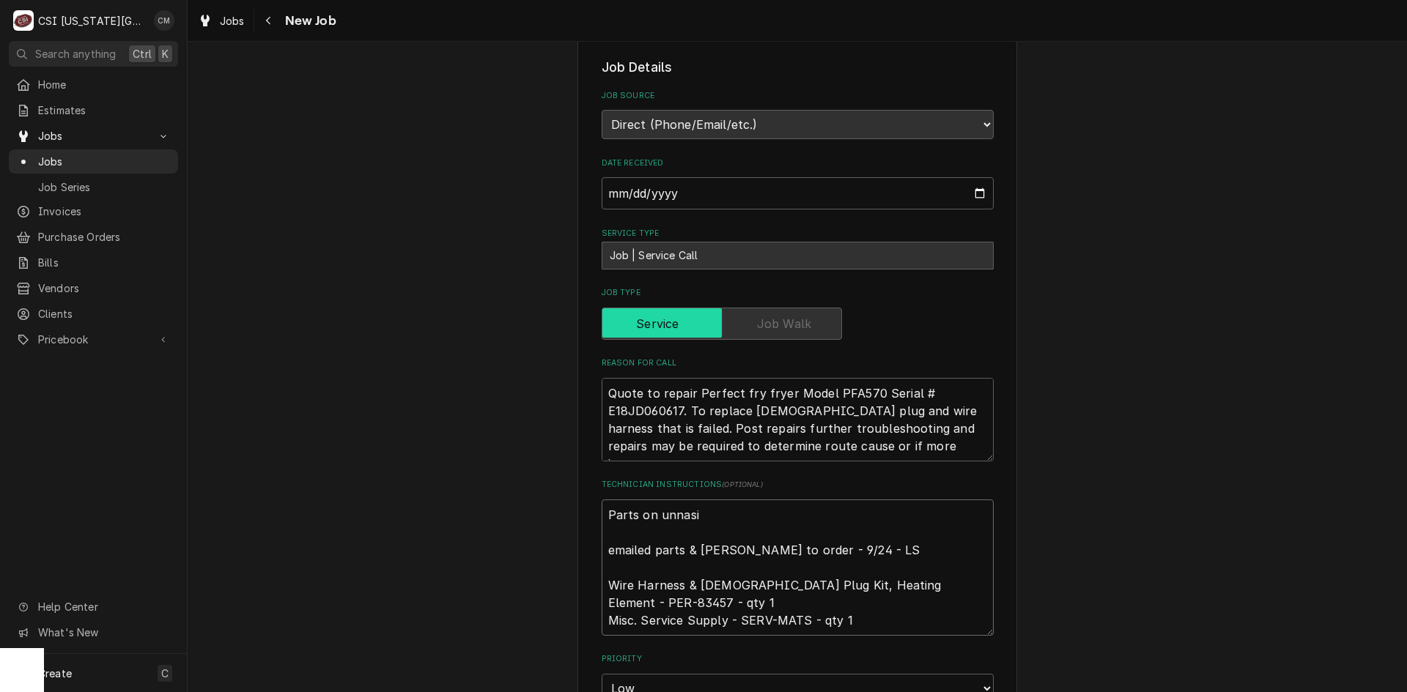
type textarea "x"
type textarea "Parts on unnasign emailed parts & lindy to order - 9/24 - LS Wire Harness & Fem…"
type textarea "x"
type textarea "Parts on unnasigne emailed parts & lindy to order - 9/24 - LS Wire Harness & Fe…"
type textarea "x"
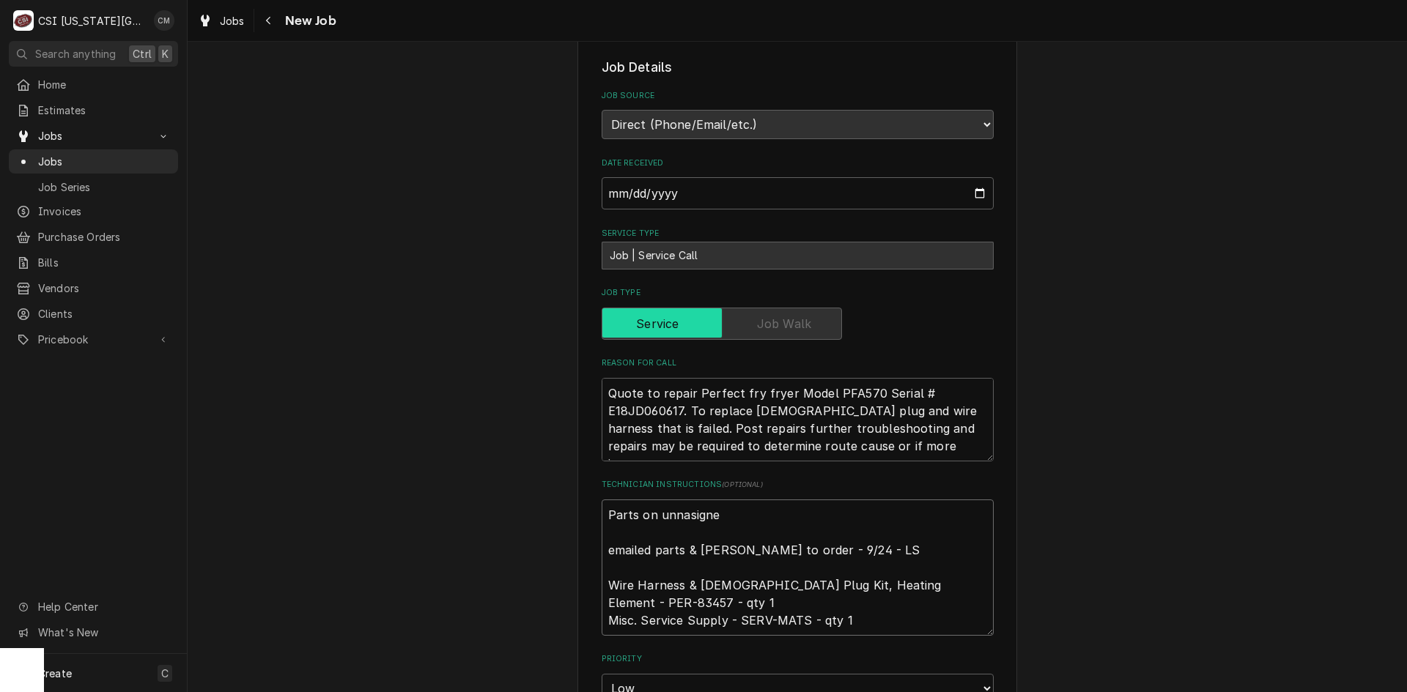
type textarea "Parts on unnasigned emailed parts & lindy to order - 9/24 - LS Wire Harness & F…"
type textarea "x"
type textarea "Parts on unnasigned emailed parts & lindy to order - 9/24 - LS Wire Harness & F…"
type textarea "x"
type textarea "Parts on unassigned emailed parts & lindy to order - 9/24 - LS Wire Harness & F…"
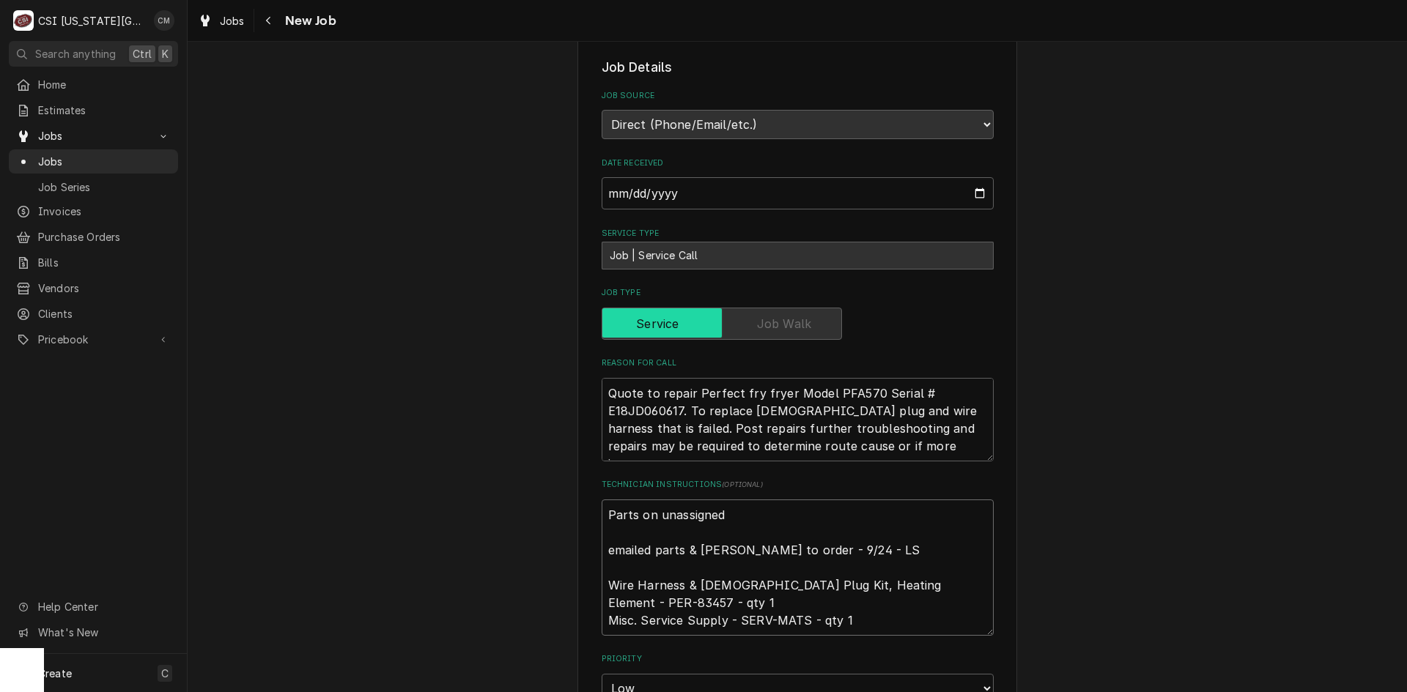
type textarea "x"
click at [728, 516] on textarea "Parts on unassigned emailed parts & lindy to order - 9/24 - LS Wire Harness & F…" at bounding box center [797, 568] width 392 height 136
type textarea "Parts on unassigned s emailed parts & lindy to order - 9/24 - LS Wire Harness &…"
type textarea "x"
type textarea "Parts on unassigned sh emailed parts & lindy to order - 9/24 - LS Wire Harness …"
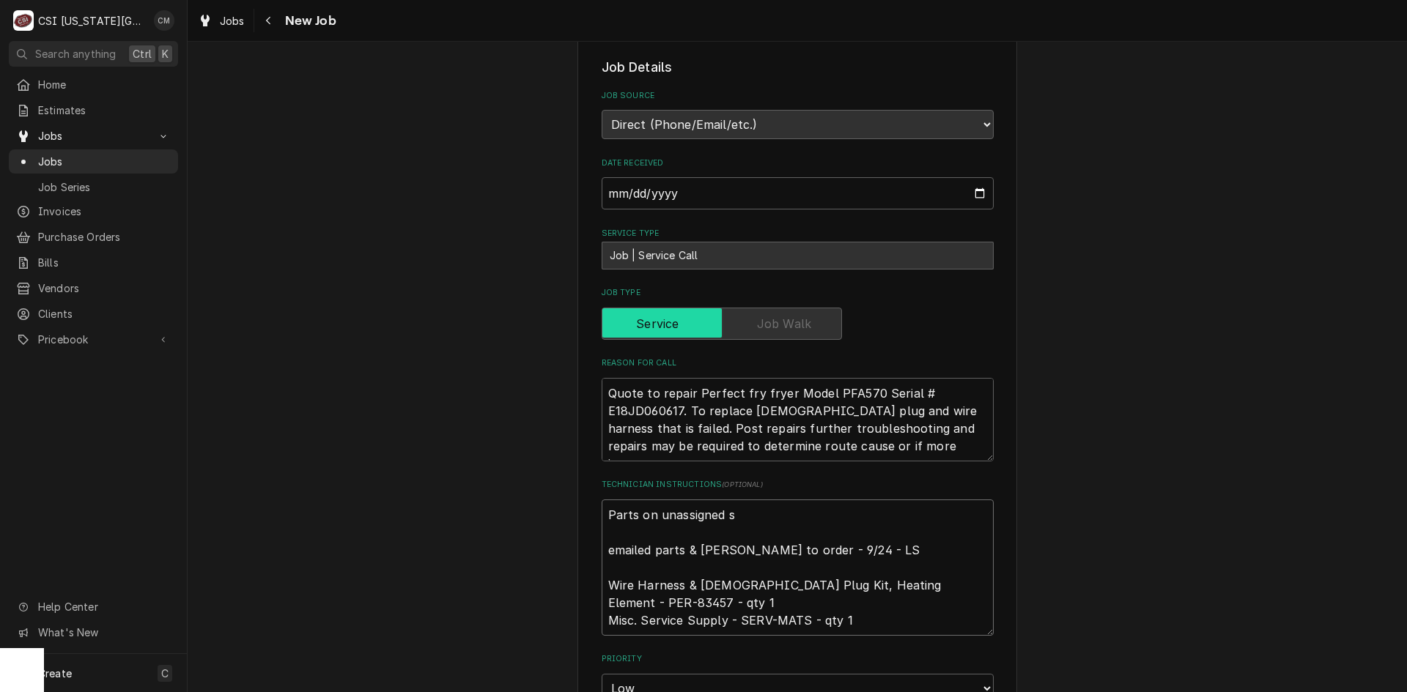
type textarea "x"
type textarea "Parts on unassigned she emailed parts & lindy to order - 9/24 - LS Wire Harness…"
type textarea "x"
type textarea "Parts on unassigned shel emailed parts & lindy to order - 9/24 - LS Wire Harnes…"
type textarea "x"
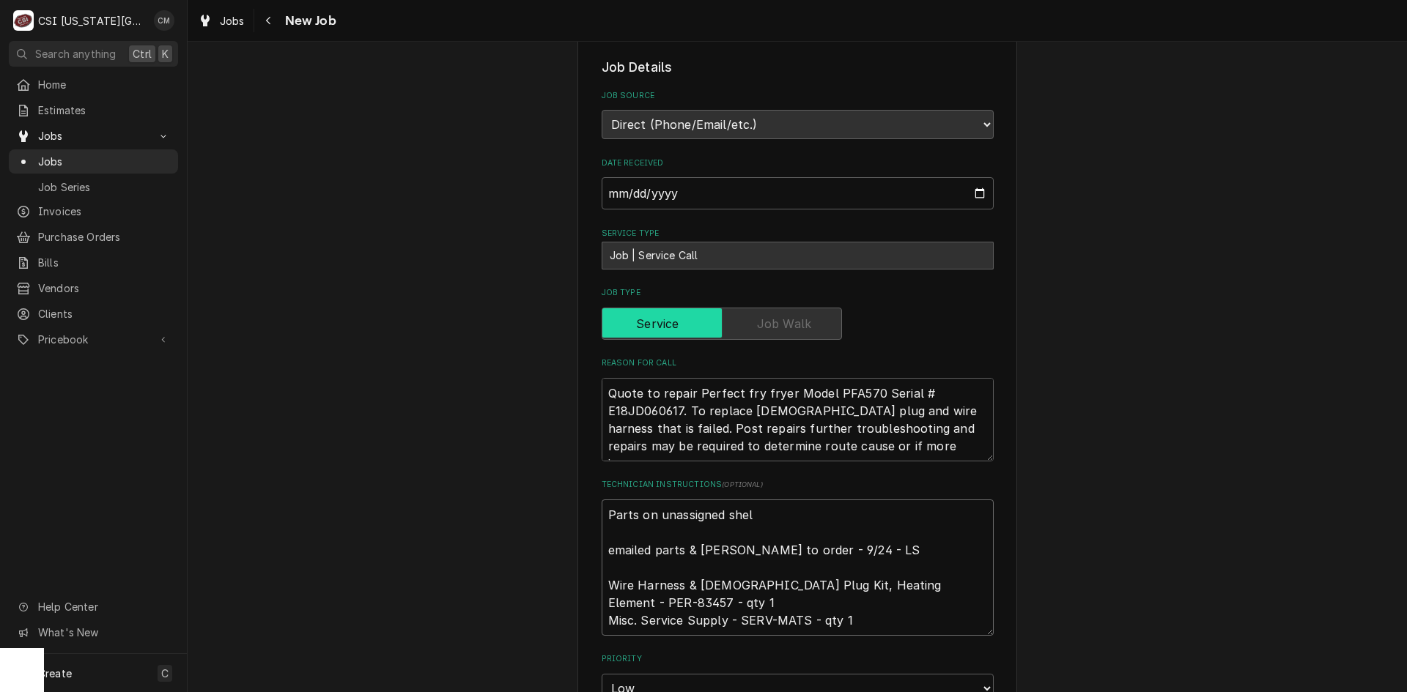
type textarea "Parts on unassigned shelf emailed parts & lindy to order - 9/24 - LS Wire Harne…"
type textarea "x"
type textarea "Parts on unassigned shelf. emailed parts & lindy to order - 9/24 - LS Wire Harn…"
type textarea "x"
click at [606, 596] on textarea "Parts on unassigned shelf. emailed parts & lindy to order - 9/24 - LS Wire Harn…" at bounding box center [797, 568] width 392 height 136
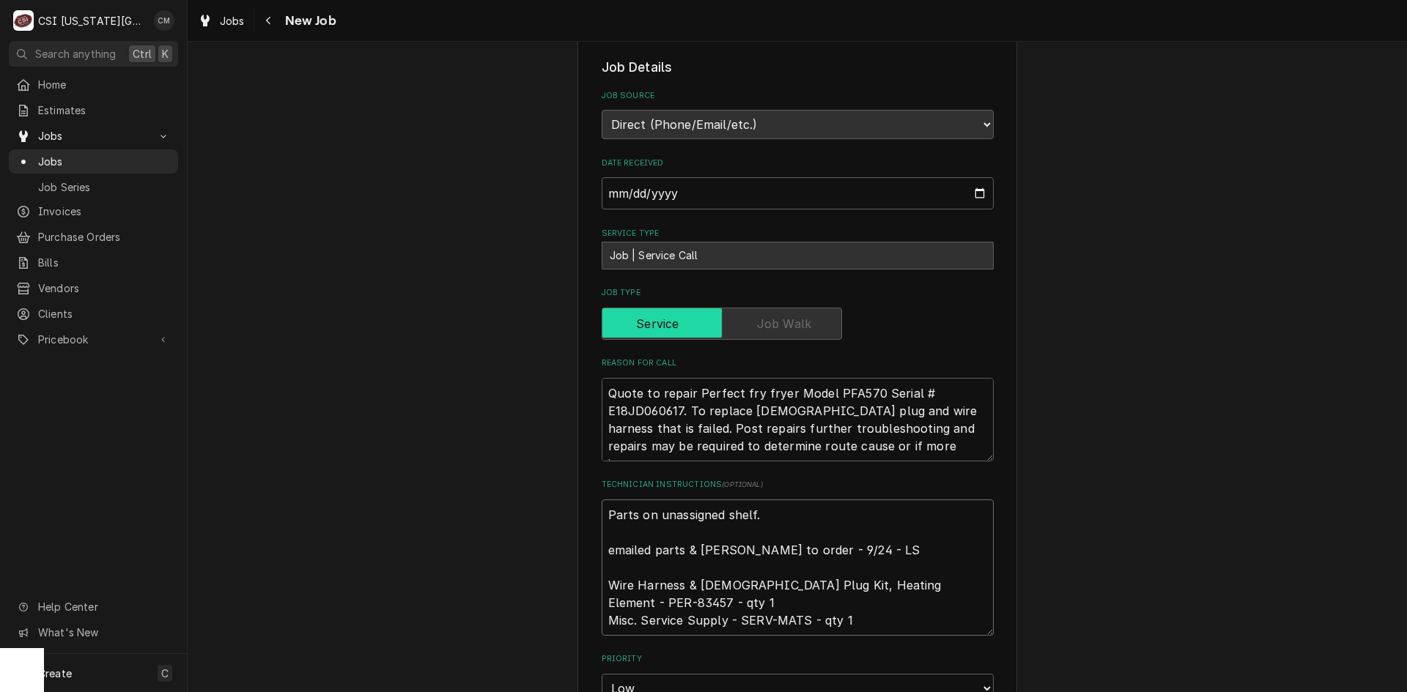
click at [603, 618] on textarea "Parts on unassigned shelf. emailed parts & lindy to order - 9/24 - LS Wire Harn…" at bounding box center [797, 568] width 392 height 136
click at [601, 586] on textarea "Parts on unassigned shelf. emailed parts & lindy to order - 9/24 - LS Wire Harn…" at bounding box center [797, 568] width 392 height 136
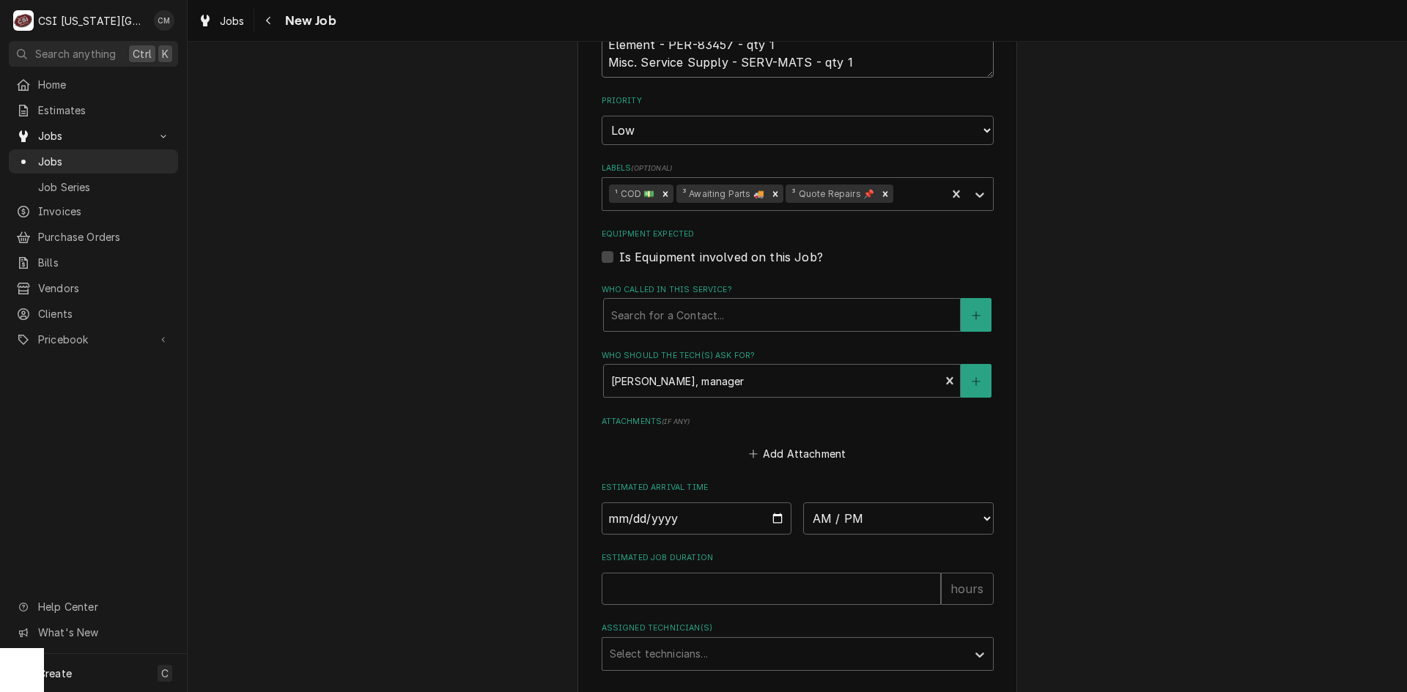
scroll to position [1030, 0]
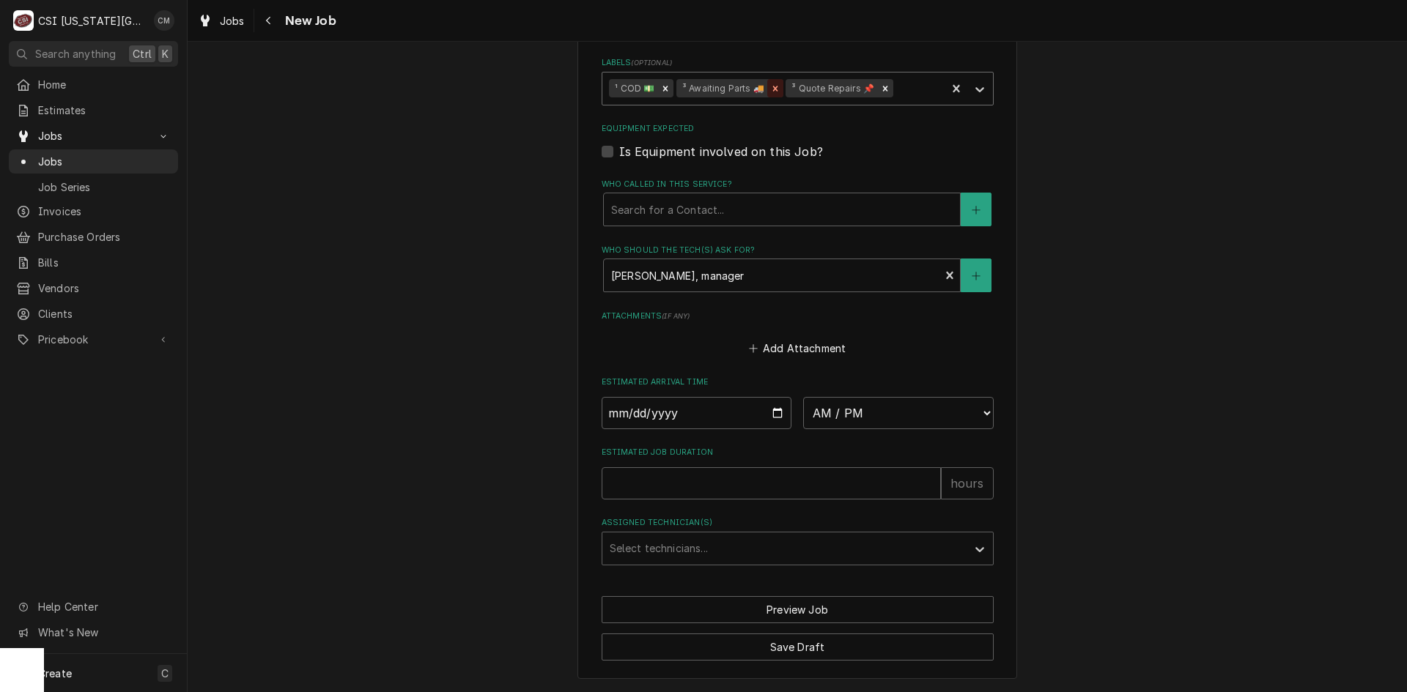
click at [770, 90] on icon "Remove ³ Awaiting Parts 🚚" at bounding box center [775, 89] width 10 height 10
type textarea "Parts on unassigned shelf. emailed parts & lindy to order - 9/24 - LS Wire Harn…"
click at [972, 88] on icon "Labels" at bounding box center [979, 89] width 15 height 15
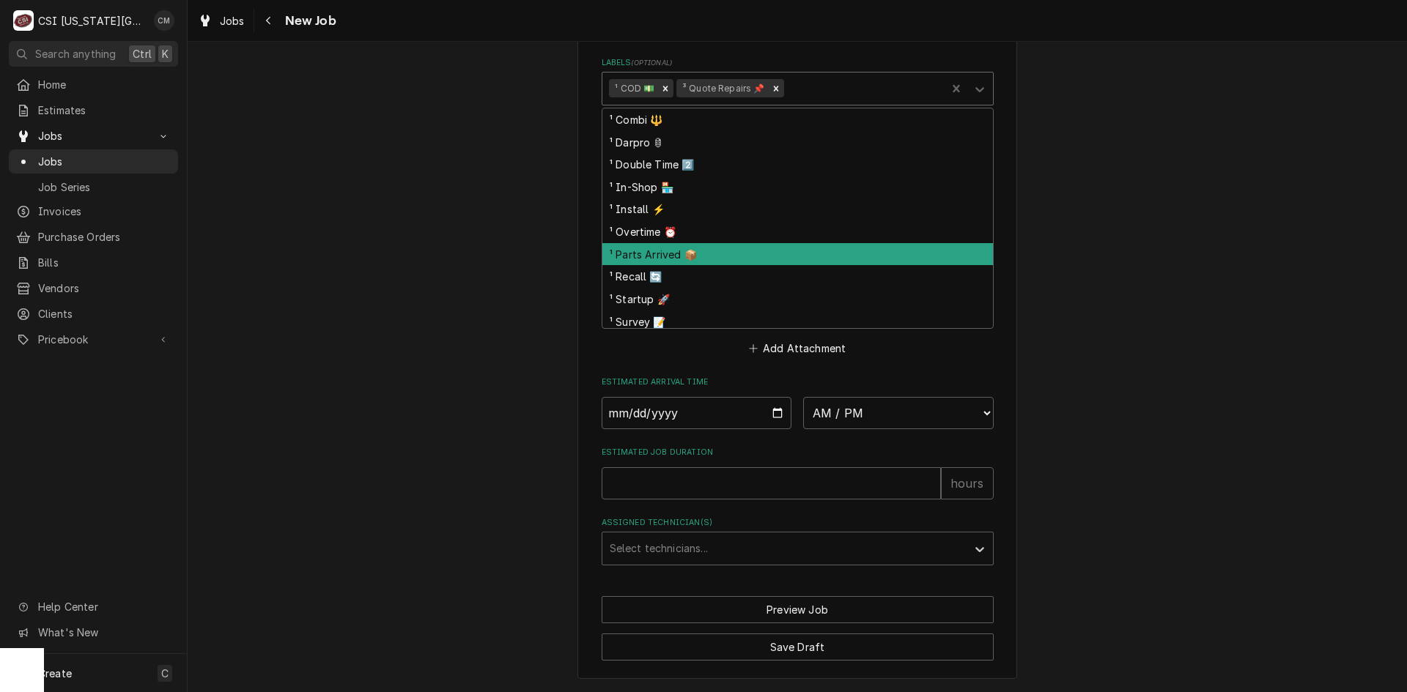
click at [769, 251] on div "¹ Parts Arrived 📦" at bounding box center [797, 254] width 390 height 23
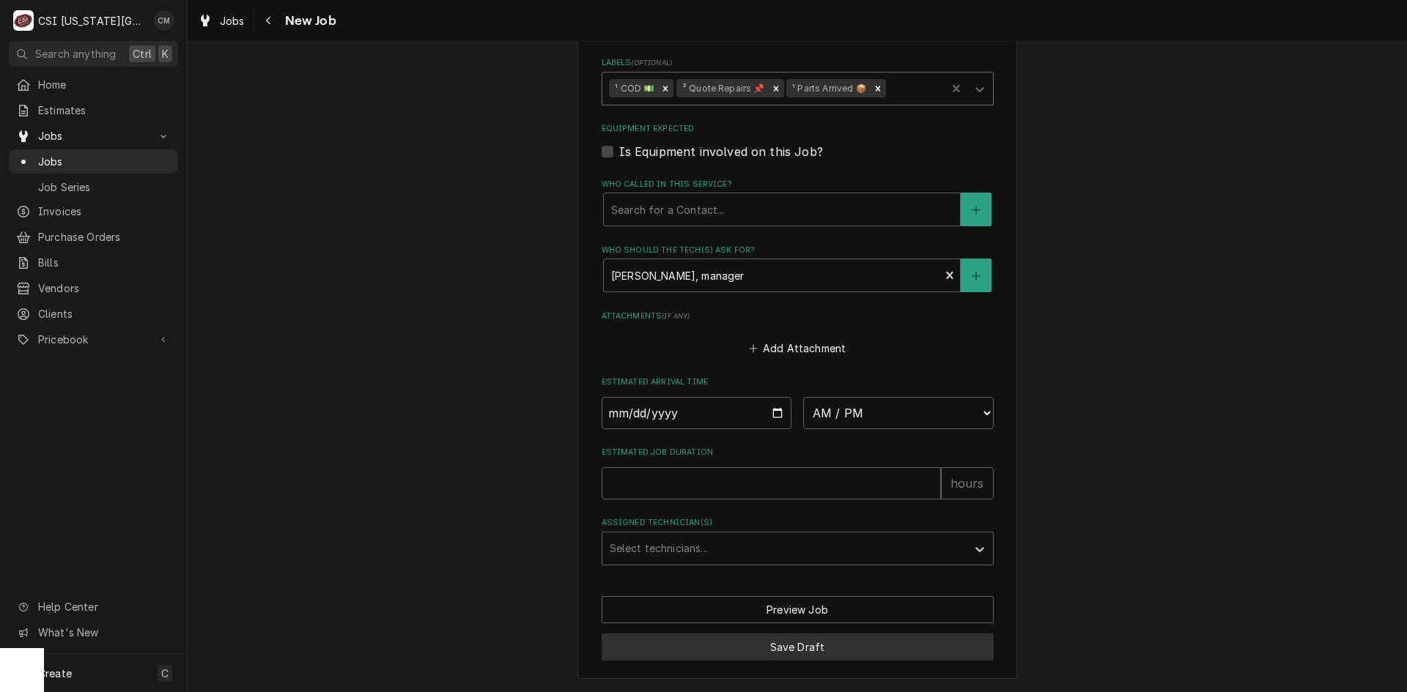
click at [833, 649] on button "Save Draft" at bounding box center [797, 647] width 392 height 27
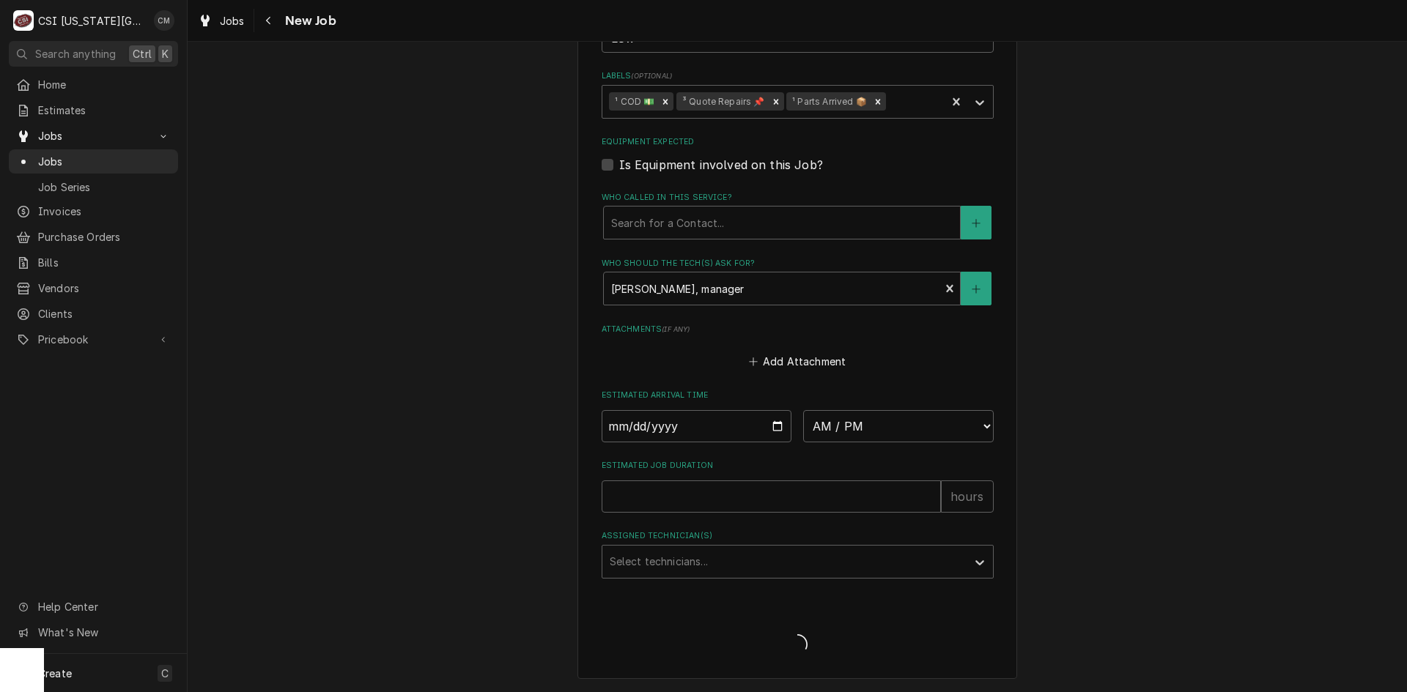
scroll to position [1017, 0]
type textarea "x"
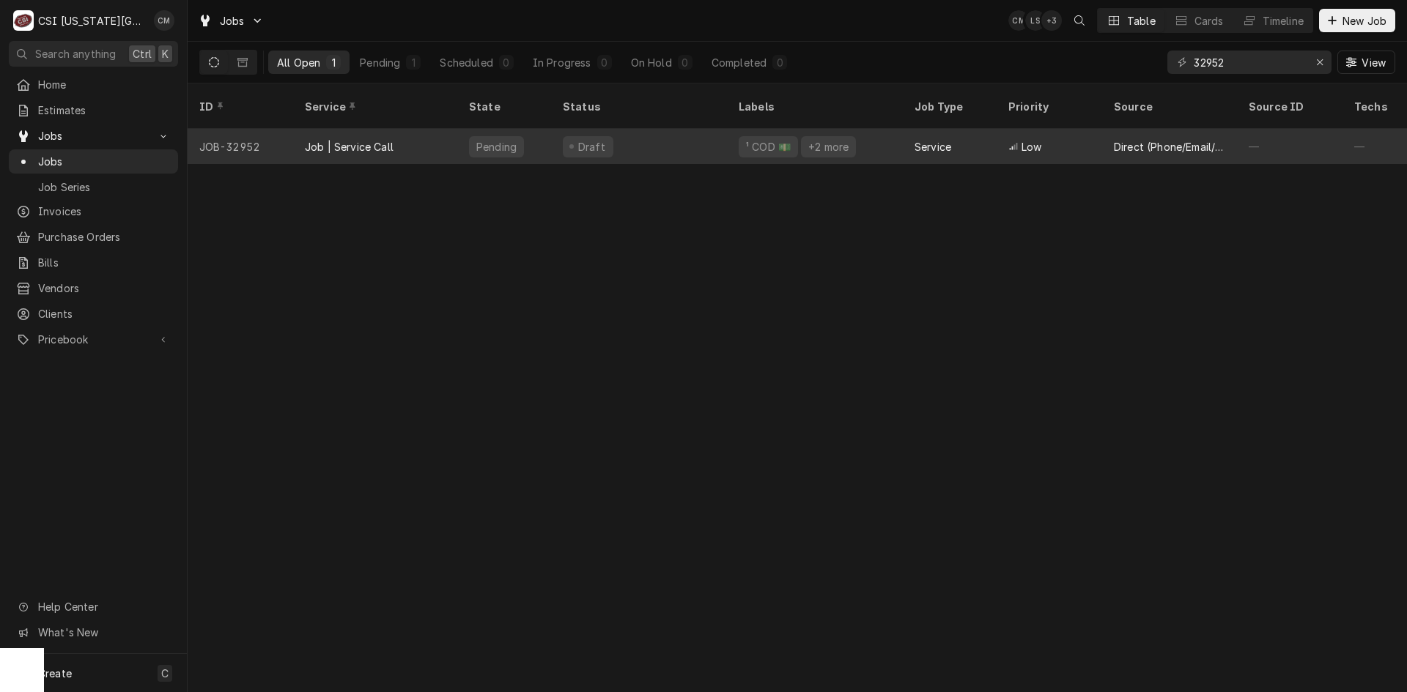
click at [408, 134] on div "Job | Service Call" at bounding box center [375, 146] width 164 height 35
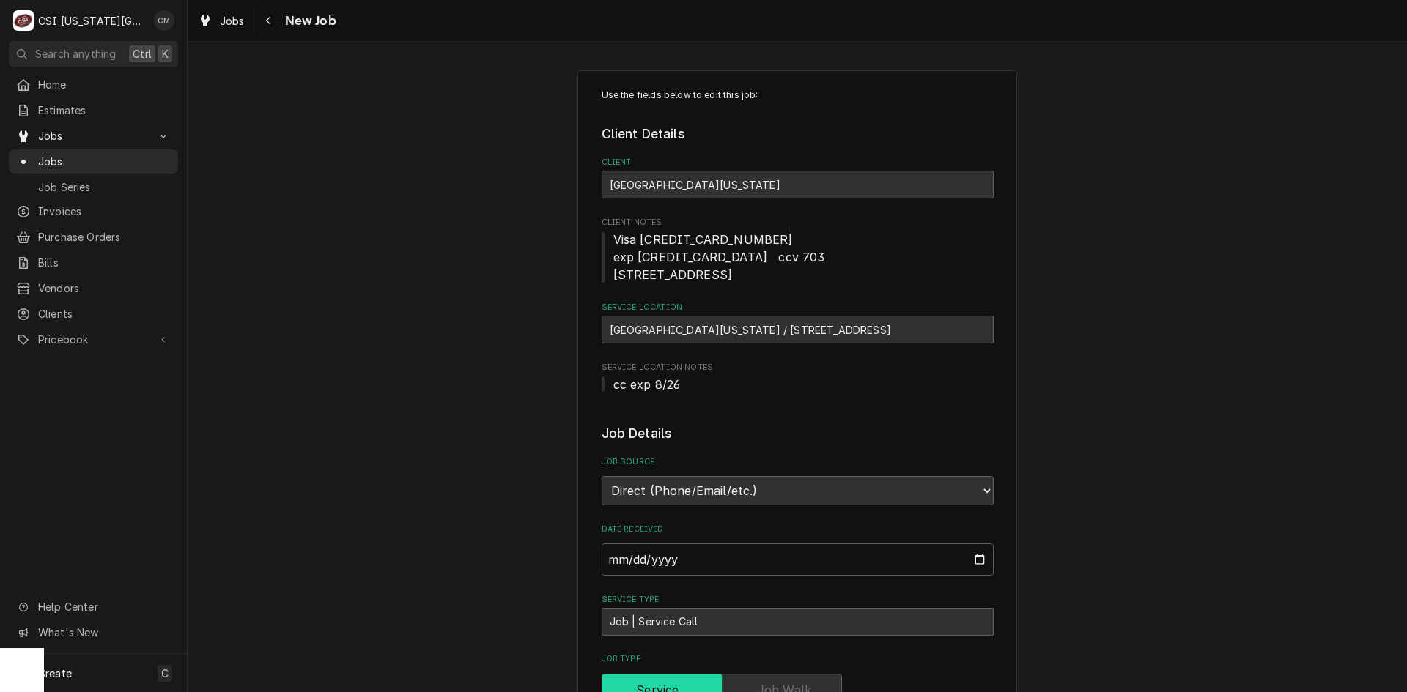
type textarea "x"
click at [67, 156] on span "Jobs" at bounding box center [104, 161] width 133 height 15
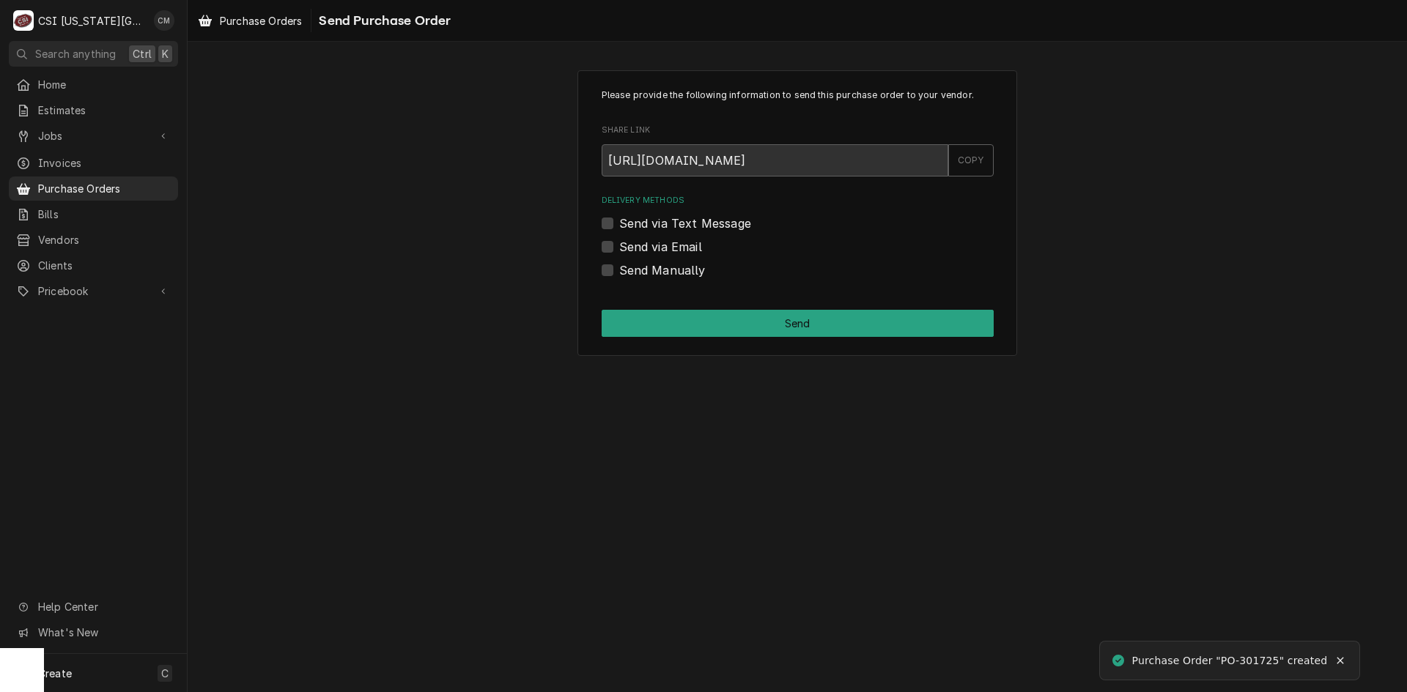
click at [615, 270] on div "Send Manually" at bounding box center [797, 271] width 392 height 18
click at [619, 270] on label "Send Manually" at bounding box center [662, 271] width 86 height 18
click at [619, 270] on input "Send Manually" at bounding box center [815, 278] width 392 height 32
checkbox input "true"
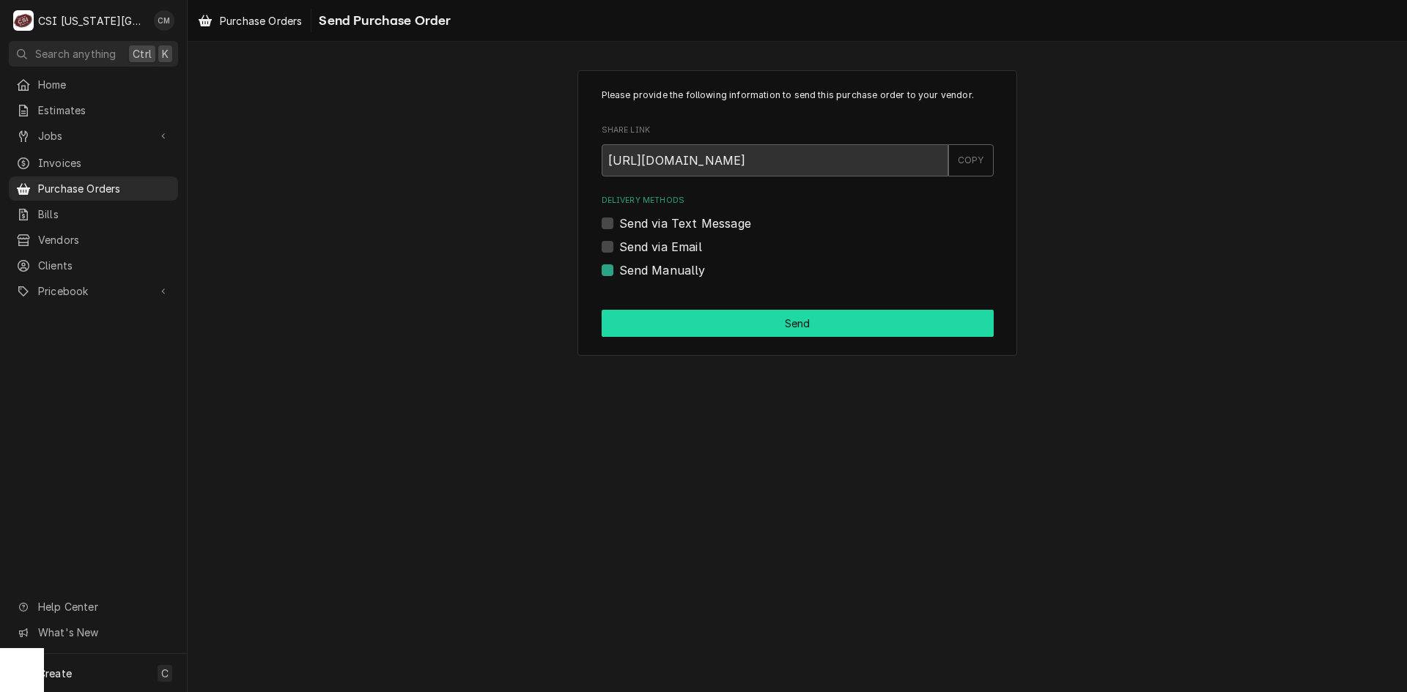
click at [788, 321] on button "Send" at bounding box center [797, 323] width 392 height 27
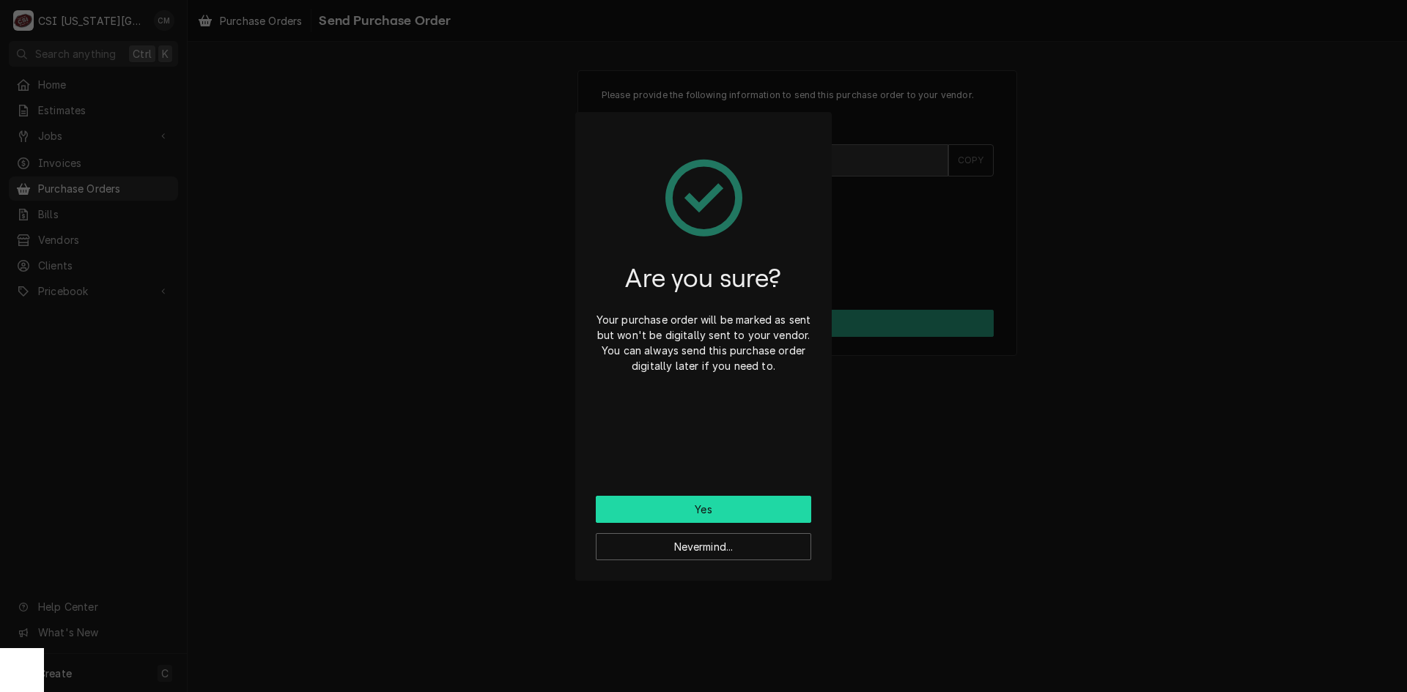
click at [748, 508] on button "Yes" at bounding box center [703, 509] width 215 height 27
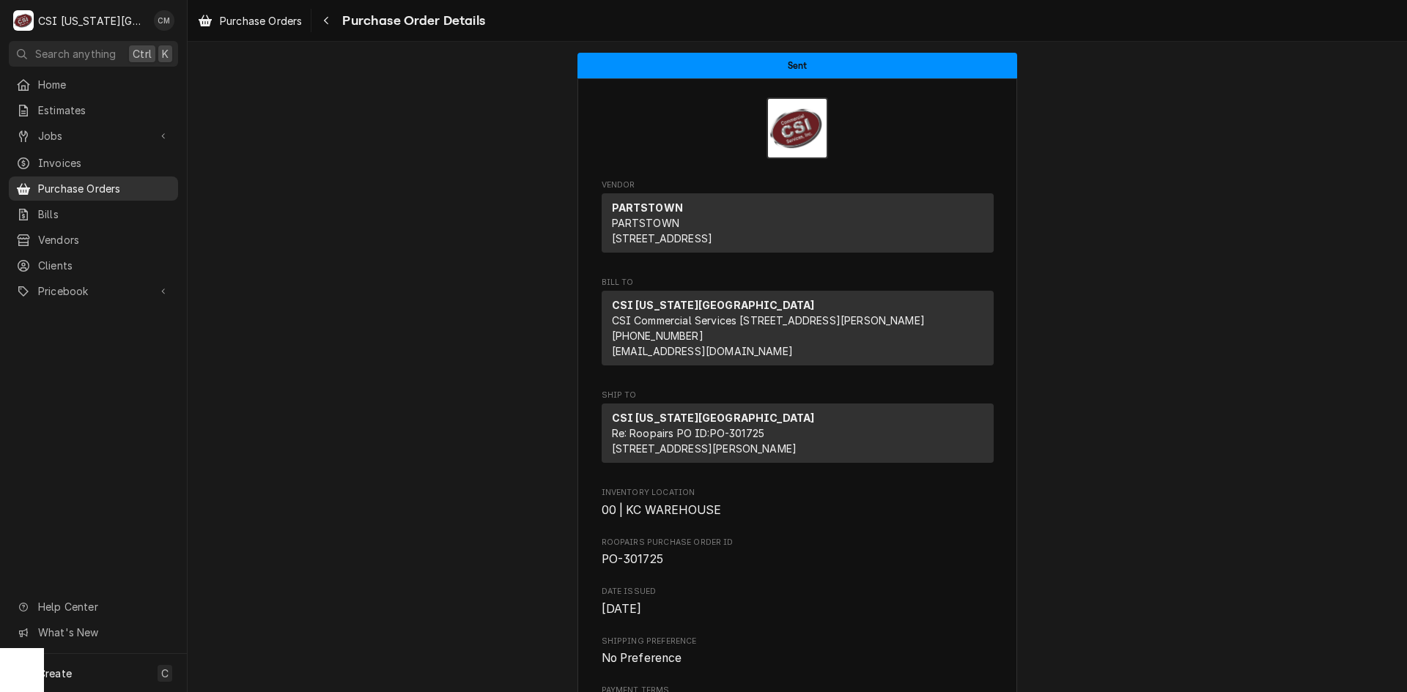
click at [104, 181] on span "Purchase Orders" at bounding box center [104, 188] width 133 height 15
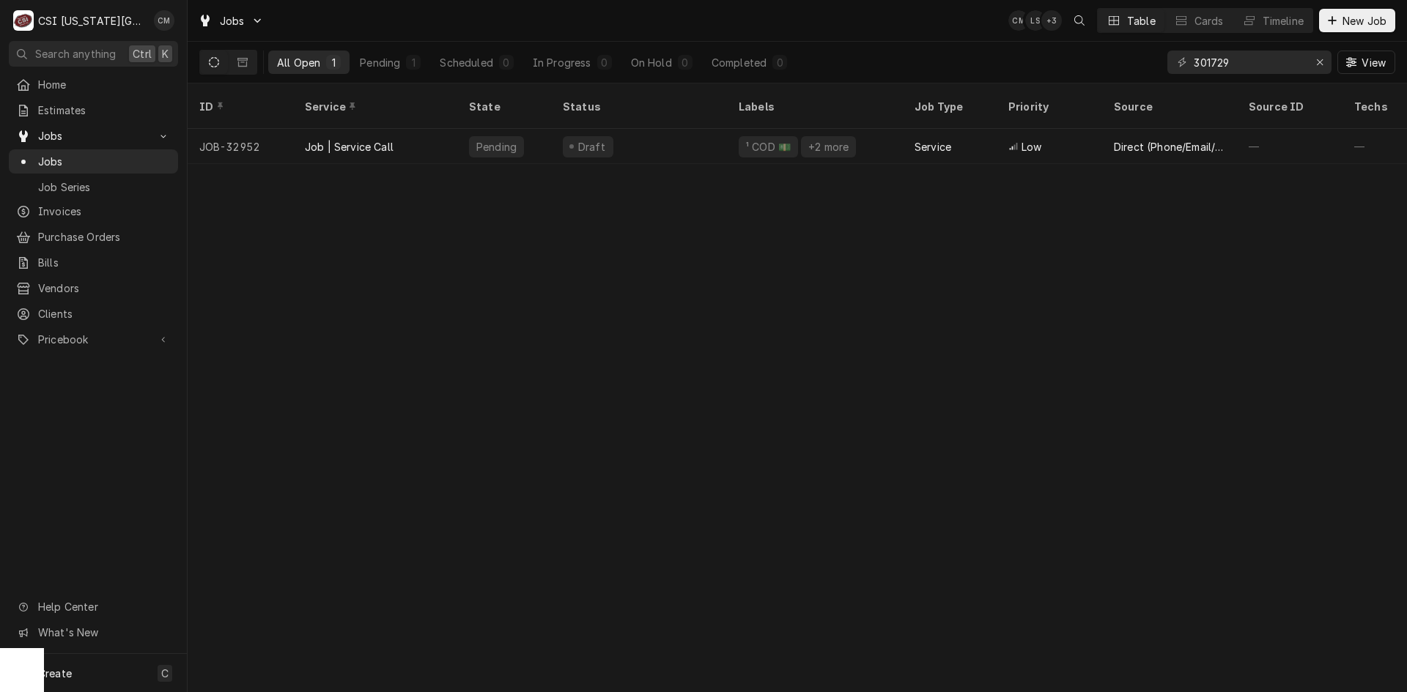
type input "301729"
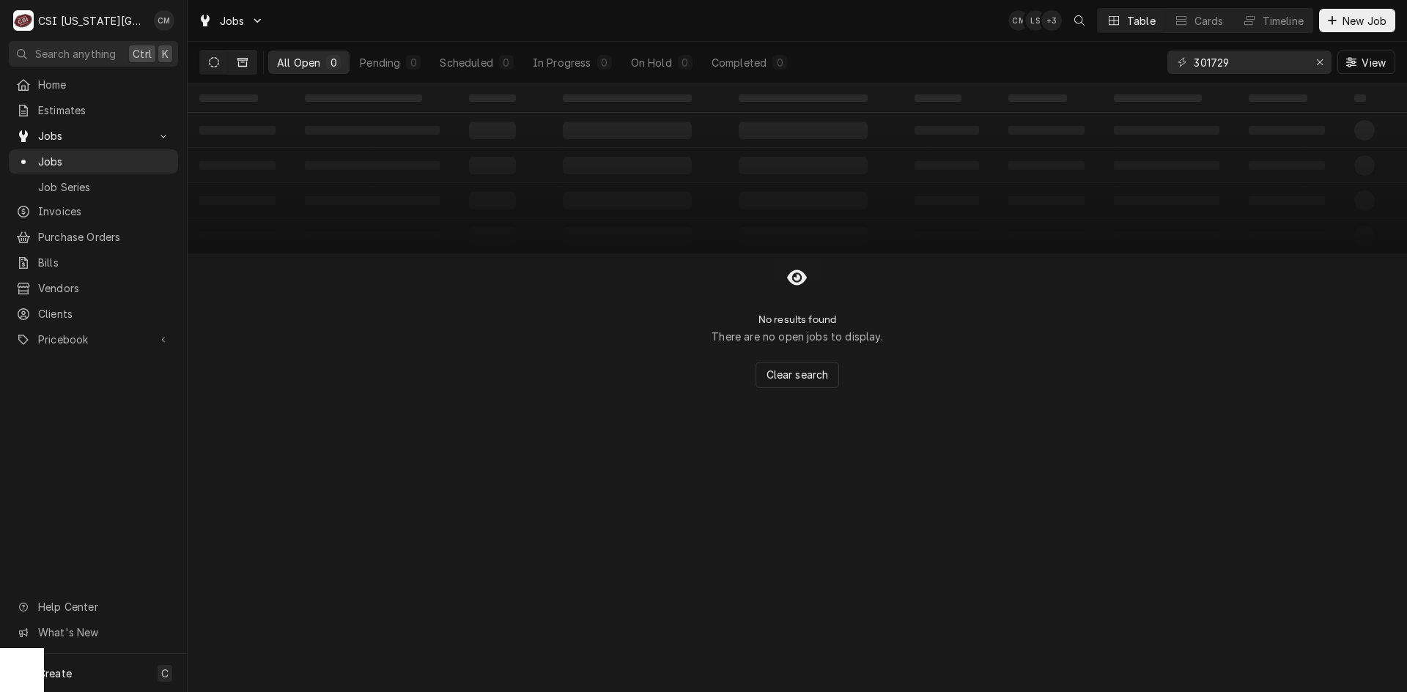
click at [242, 58] on icon "Dynamic Content Wrapper" at bounding box center [242, 62] width 10 height 9
click at [220, 59] on button "Dynamic Content Wrapper" at bounding box center [214, 62] width 28 height 23
click at [804, 379] on span "Clear search" at bounding box center [797, 374] width 68 height 15
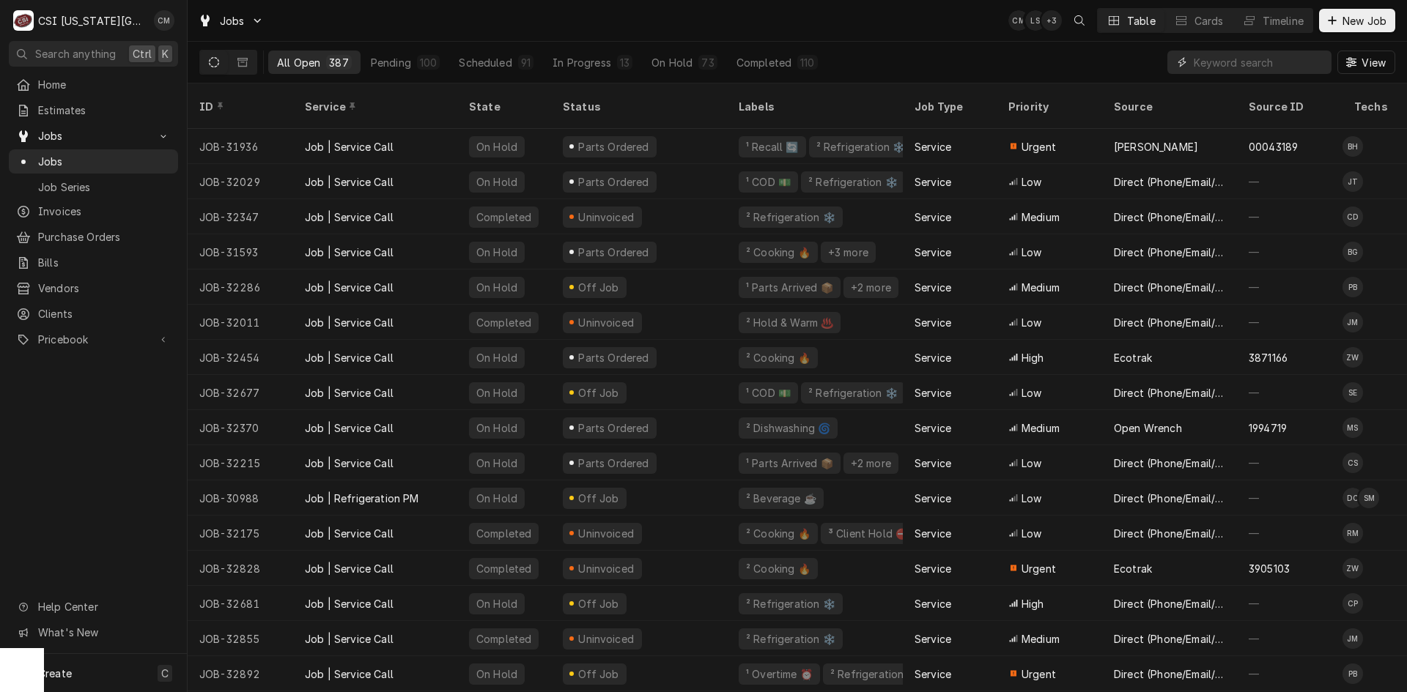
click at [1204, 62] on input "Dynamic Content Wrapper" at bounding box center [1258, 62] width 130 height 23
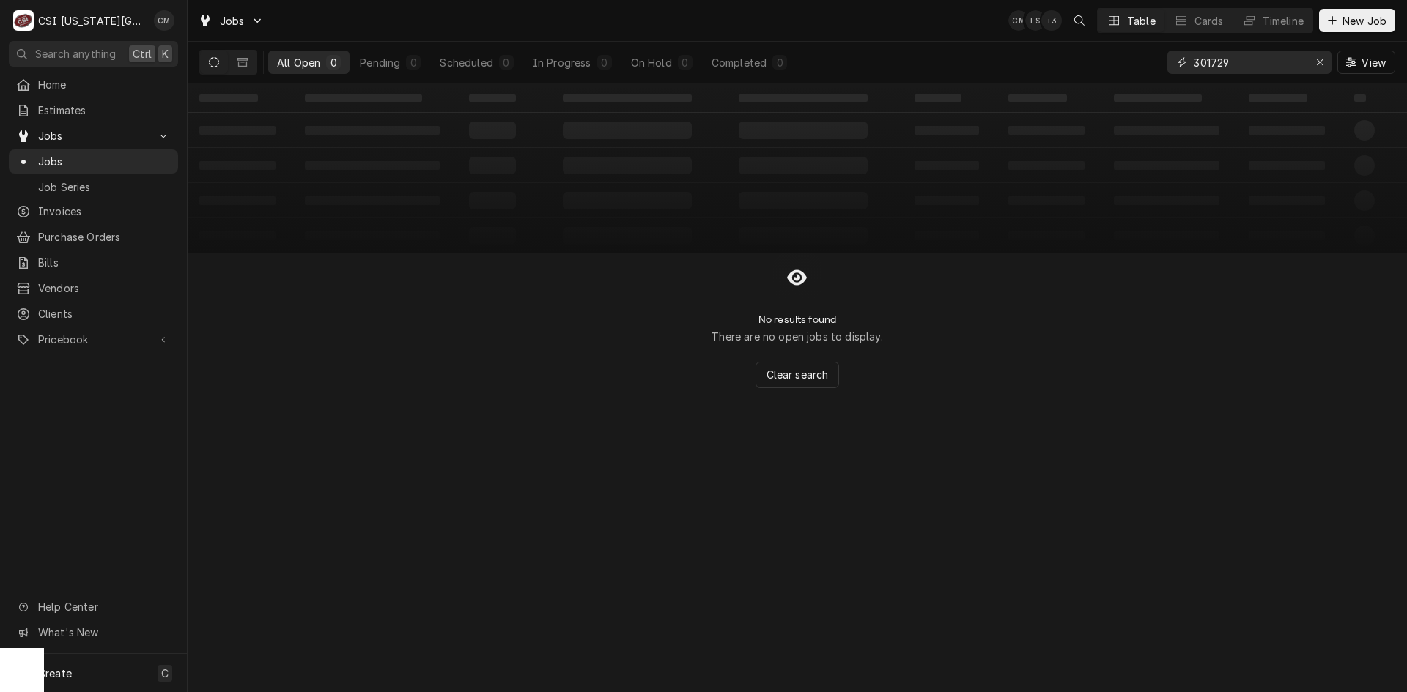
type input "301729"
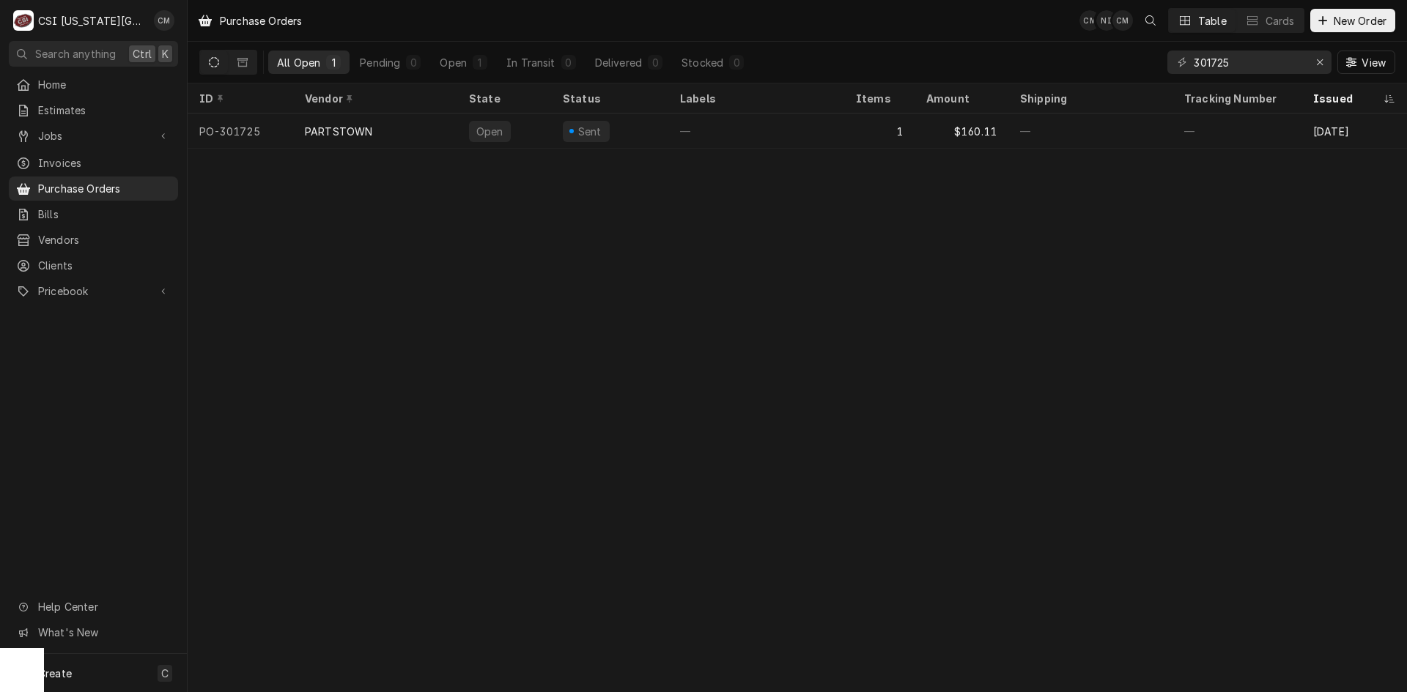
drag, startPoint x: 0, startPoint y: 0, endPoint x: 1180, endPoint y: 59, distance: 1181.7
click at [1180, 59] on div "301725" at bounding box center [1249, 62] width 164 height 23
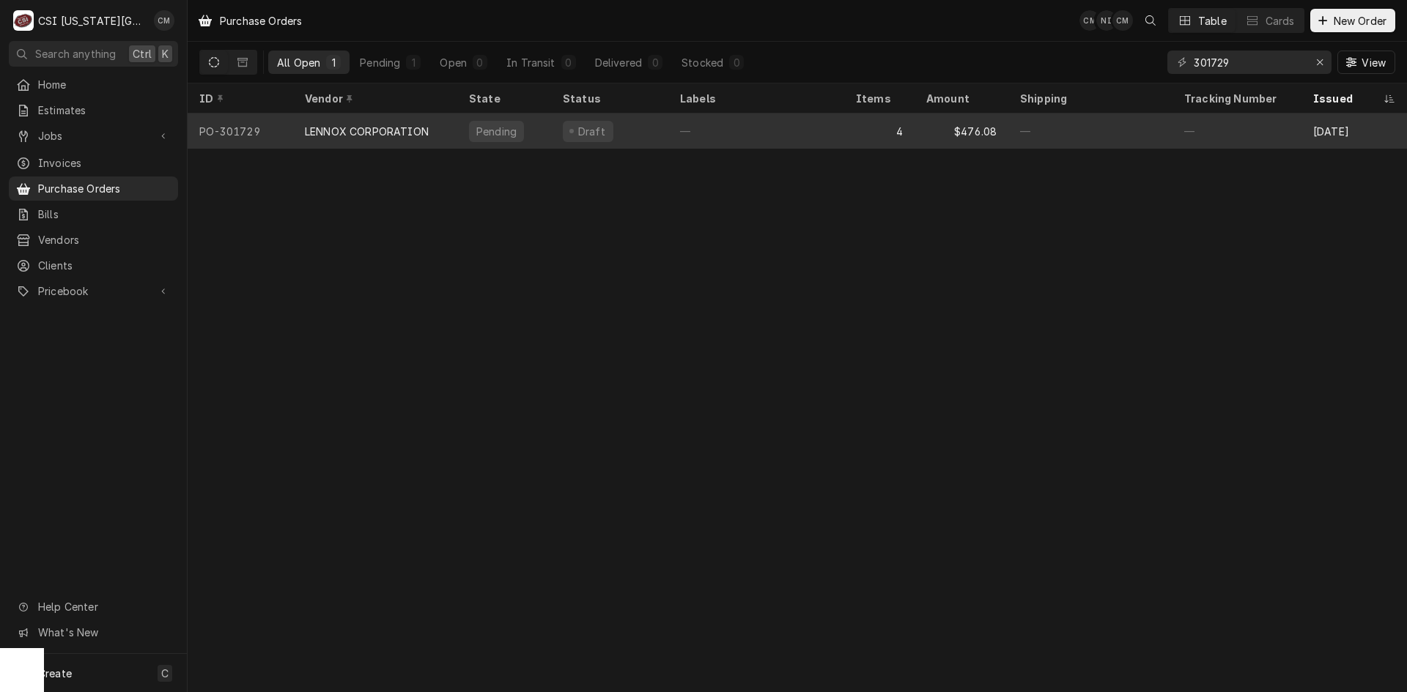
type input "301729"
click at [752, 136] on div "—" at bounding box center [756, 131] width 176 height 35
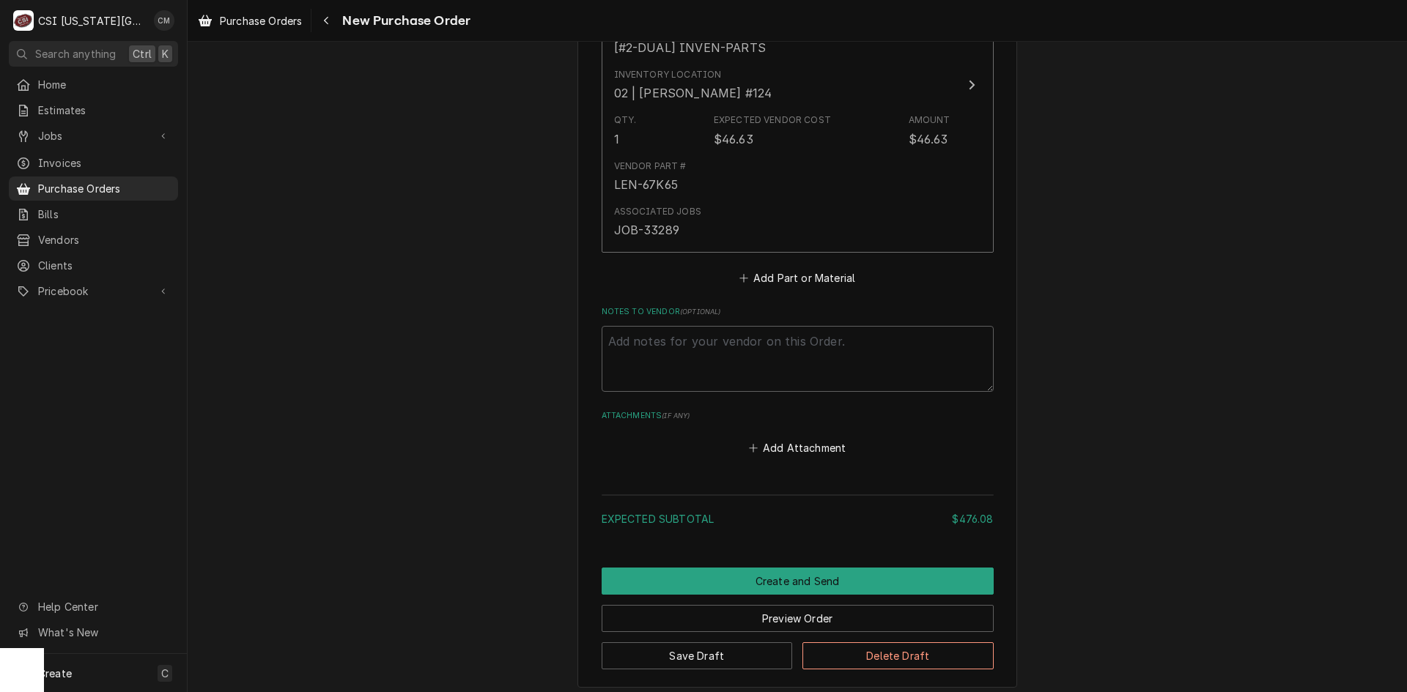
scroll to position [1836, 0]
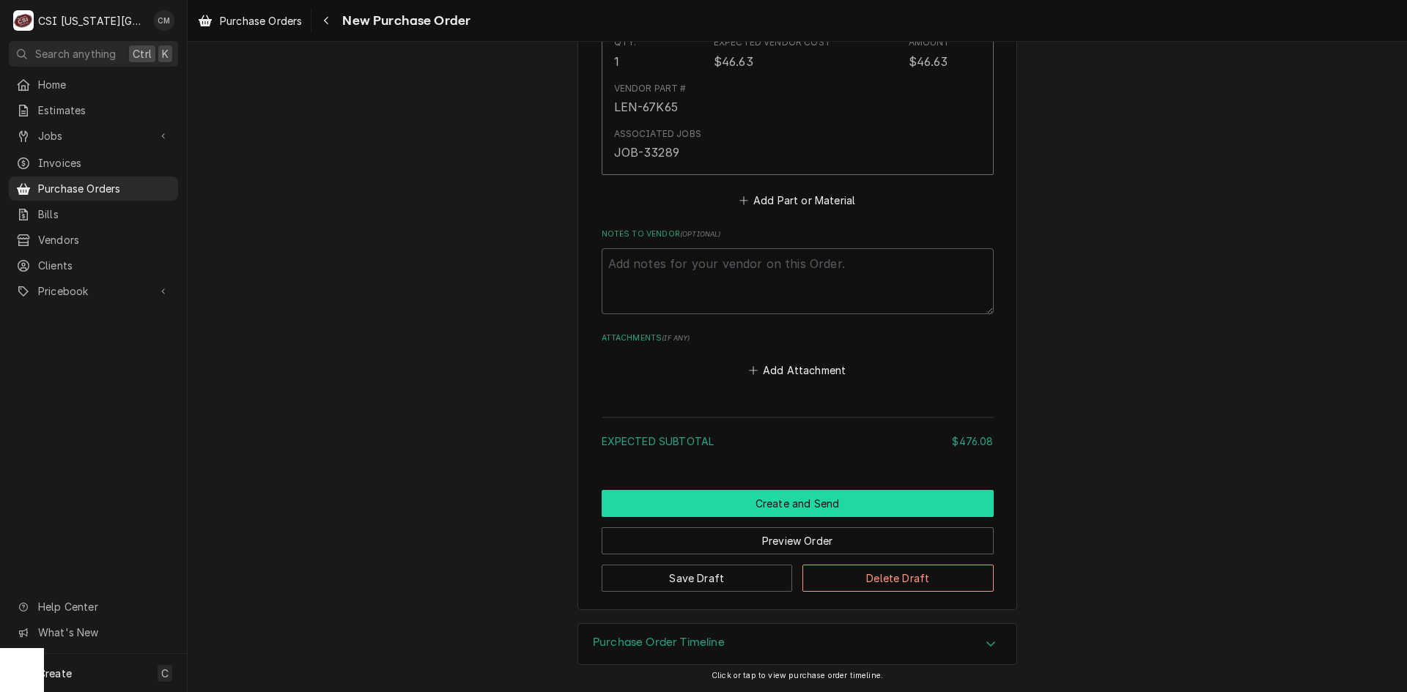
click at [832, 500] on button "Create and Send" at bounding box center [797, 503] width 392 height 27
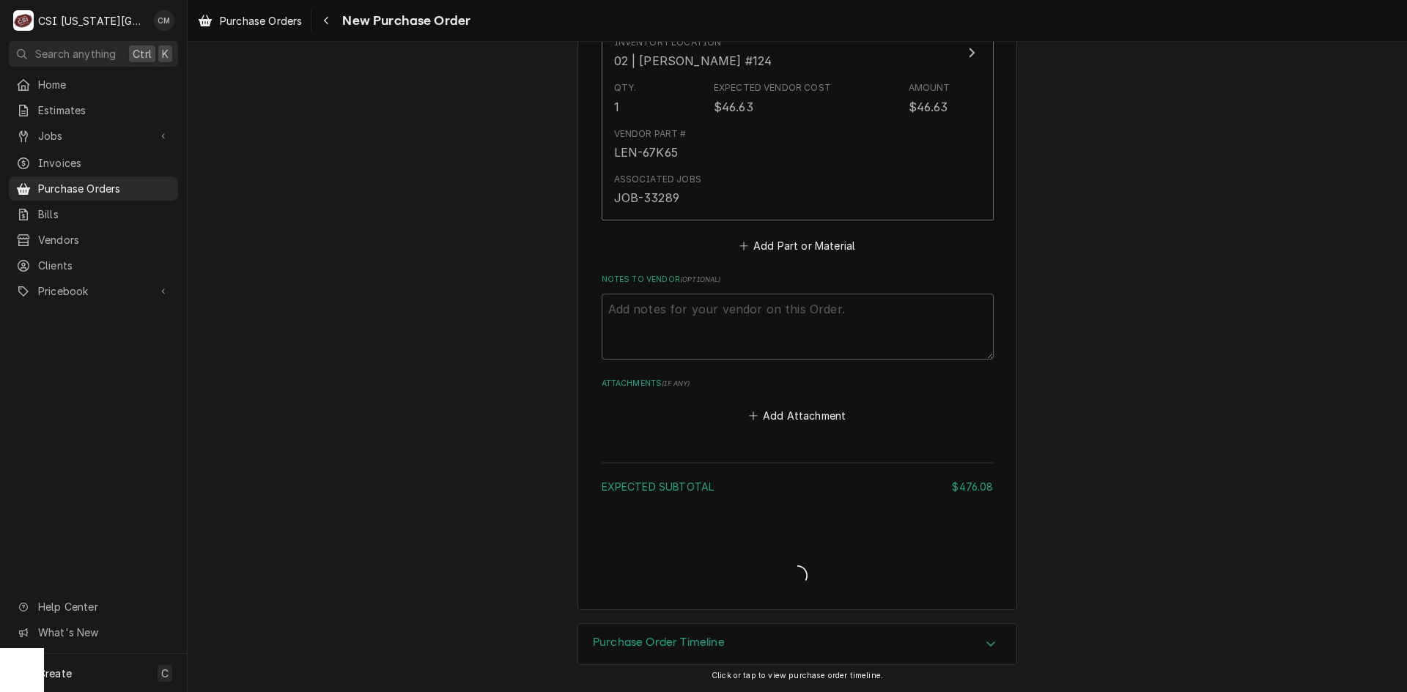
type textarea "x"
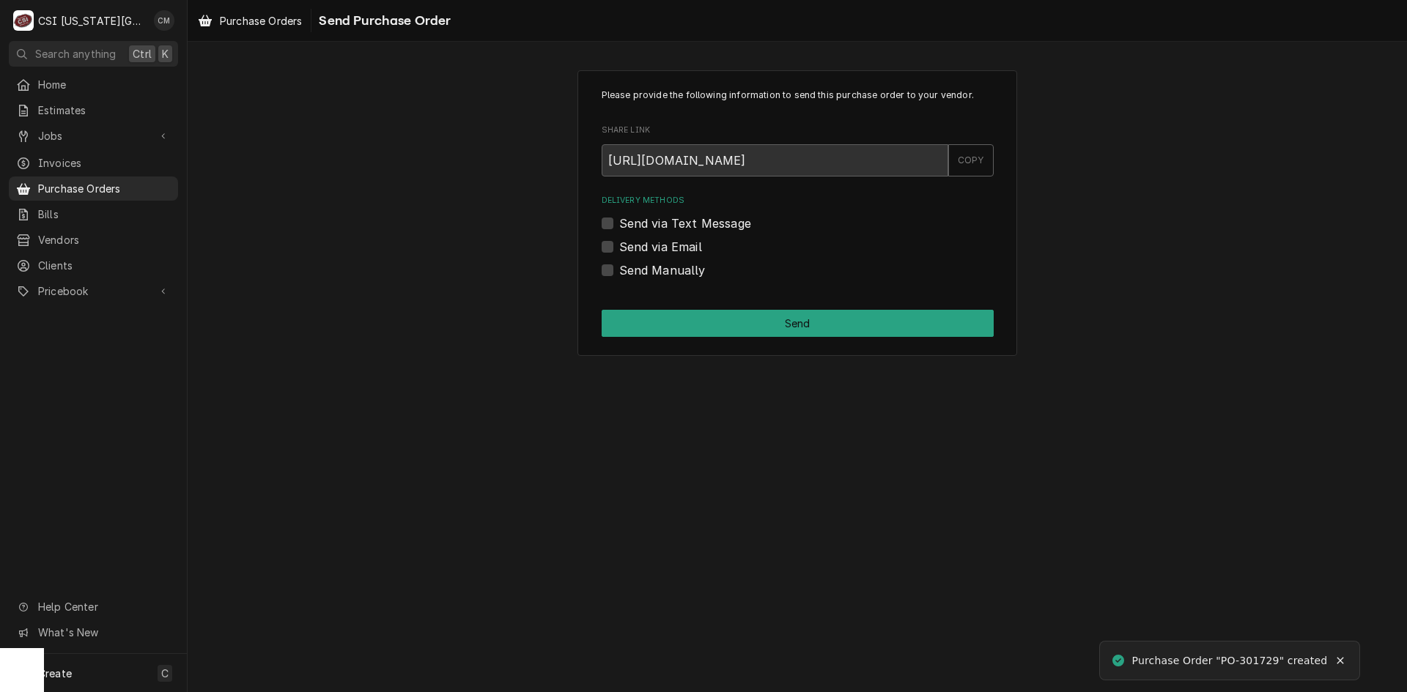
click at [619, 272] on label "Send Manually" at bounding box center [662, 271] width 86 height 18
click at [619, 272] on input "Send Manually" at bounding box center [815, 278] width 392 height 32
checkbox input "true"
click at [722, 325] on button "Send" at bounding box center [797, 323] width 392 height 27
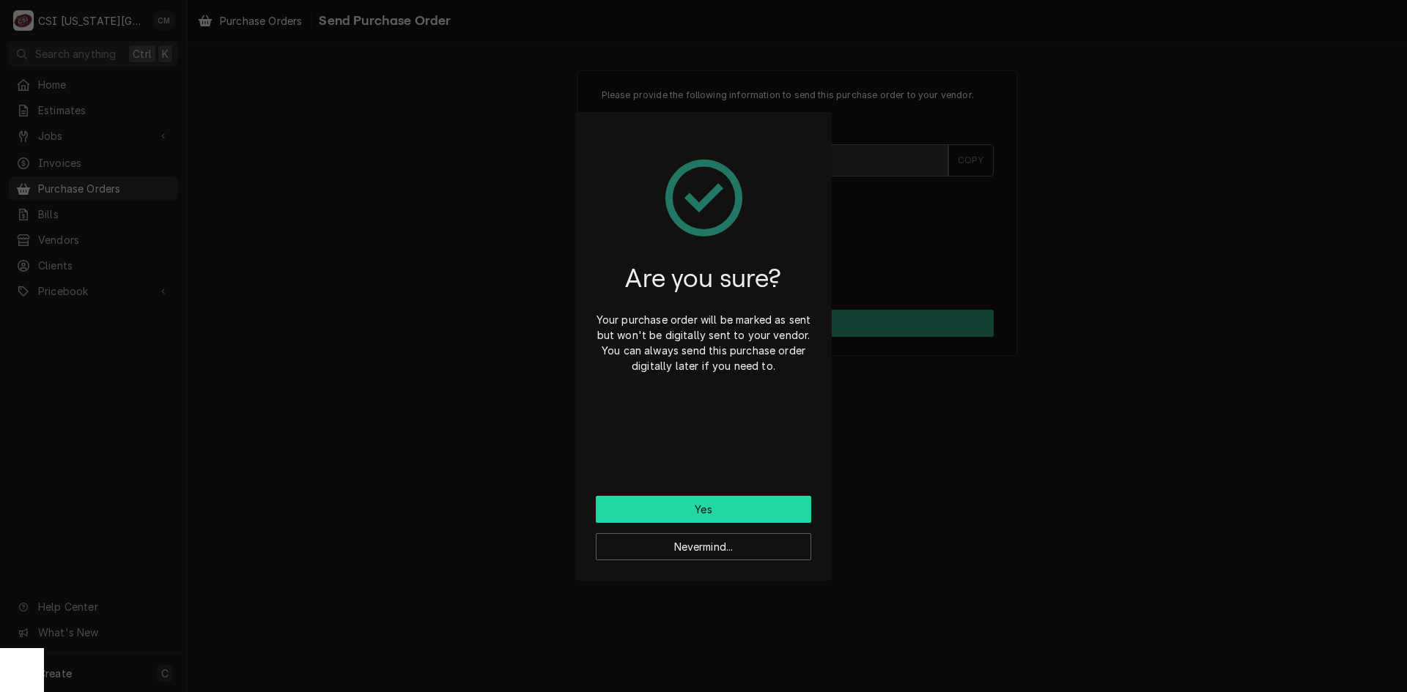
click at [765, 502] on button "Yes" at bounding box center [703, 509] width 215 height 27
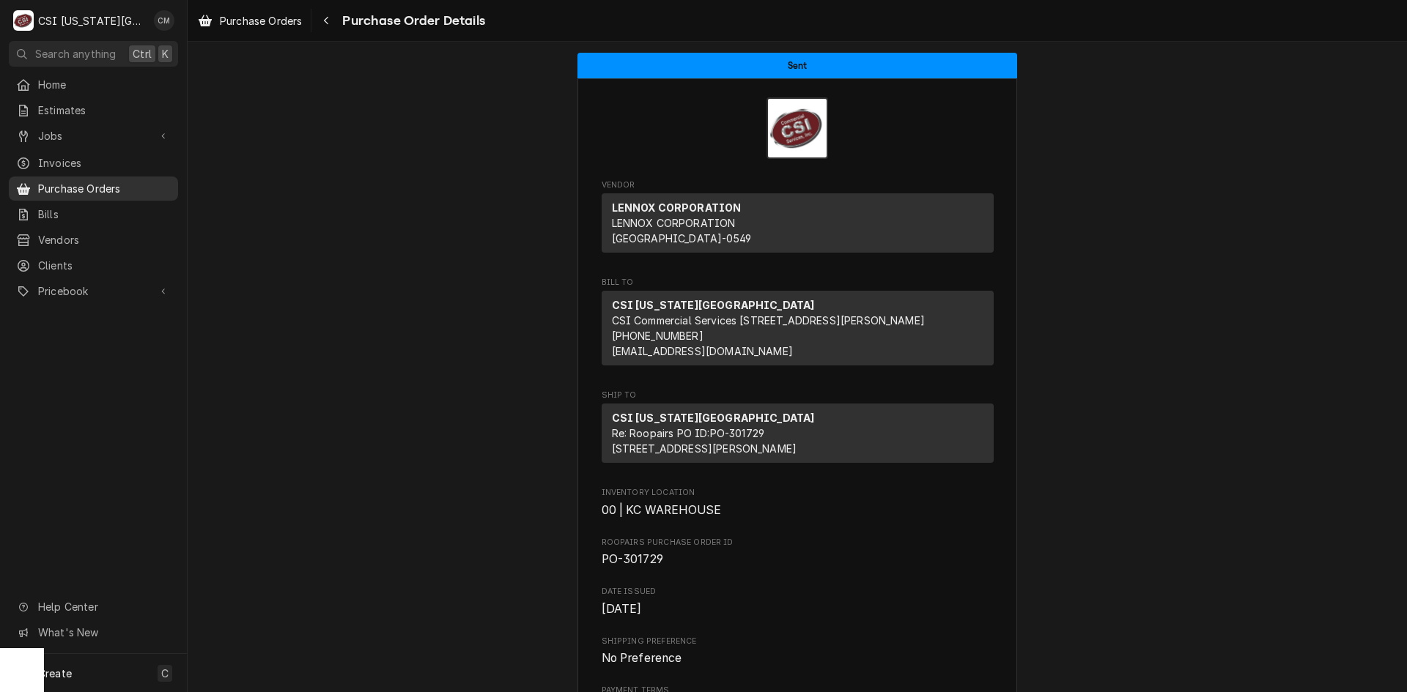
click at [79, 186] on span "Purchase Orders" at bounding box center [104, 188] width 133 height 15
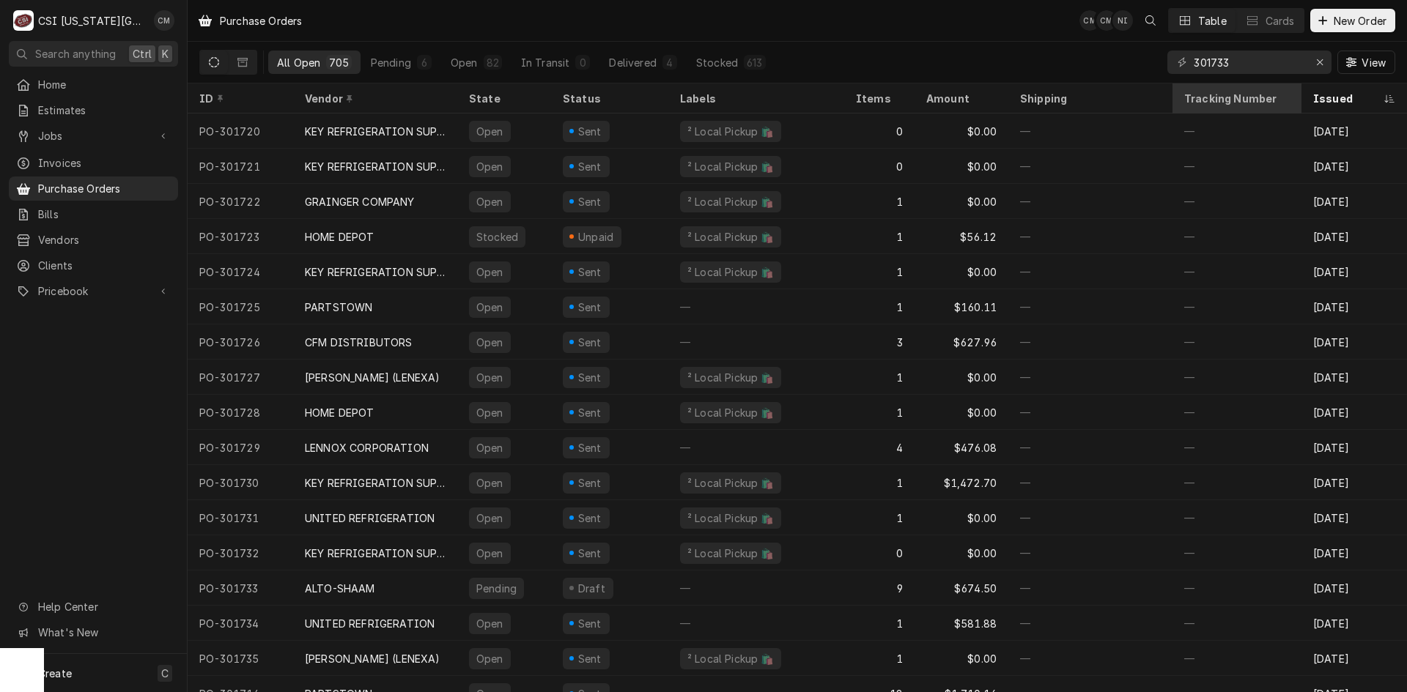
type input "301733"
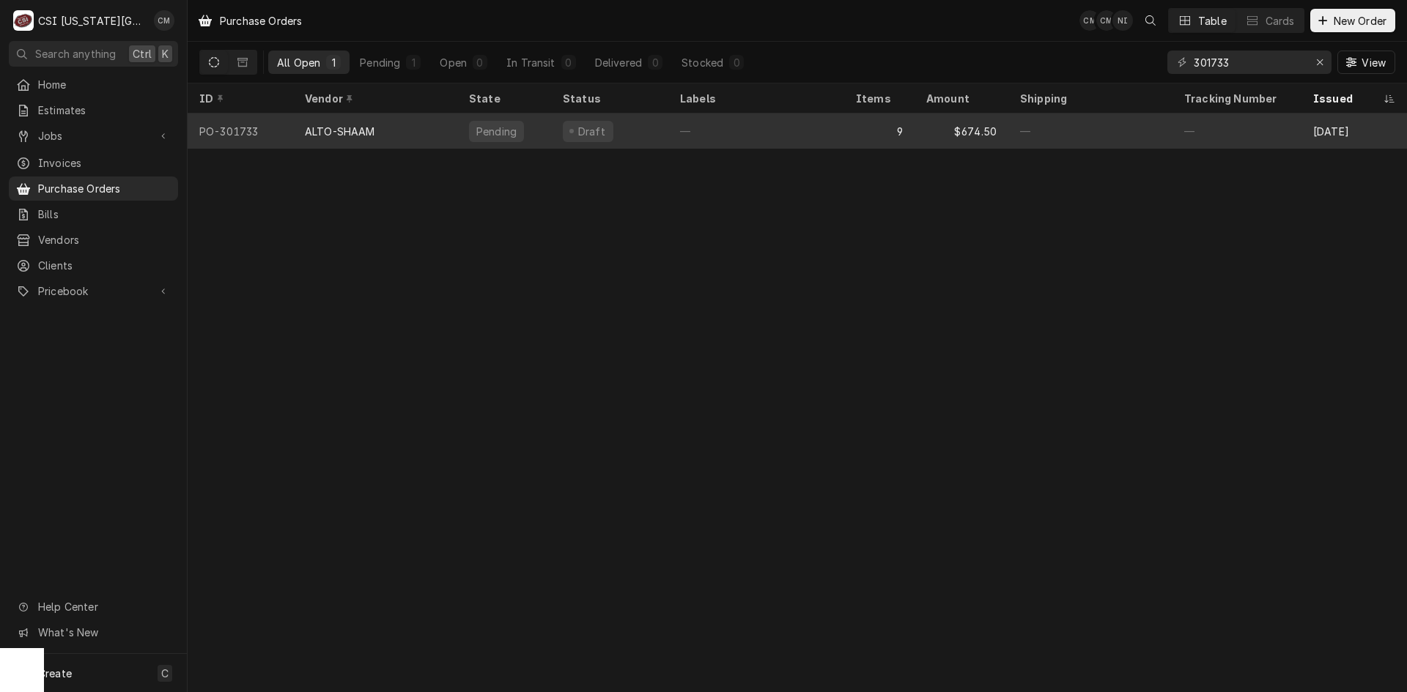
click at [731, 130] on div "—" at bounding box center [756, 131] width 176 height 35
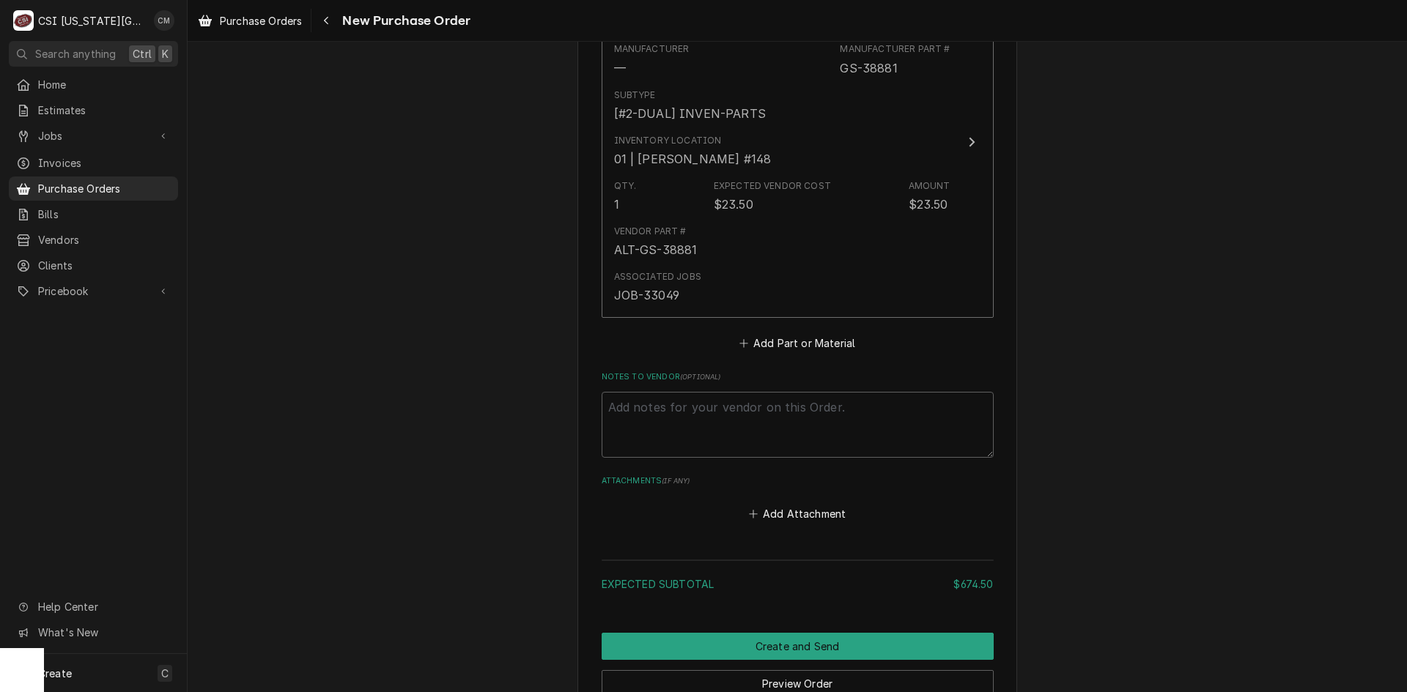
scroll to position [3566, 0]
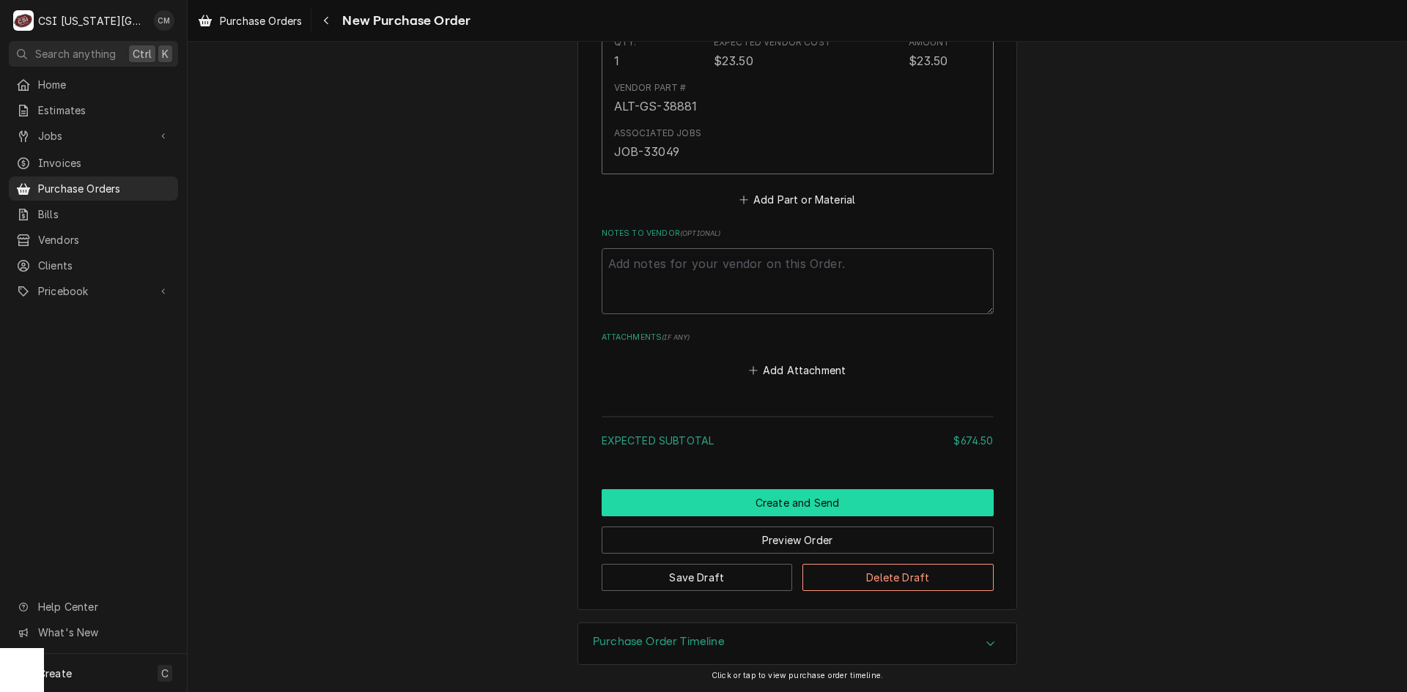
click at [861, 502] on button "Create and Send" at bounding box center [797, 502] width 392 height 27
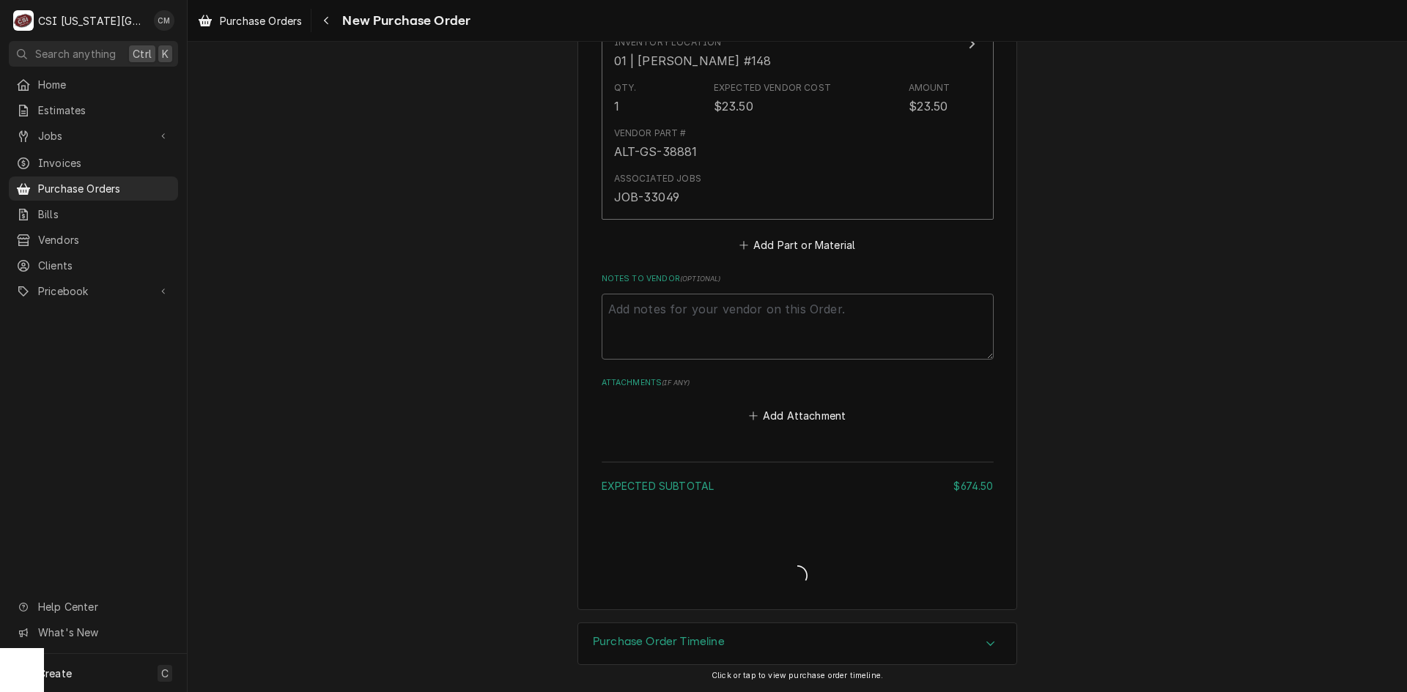
scroll to position [3520, 0]
type textarea "x"
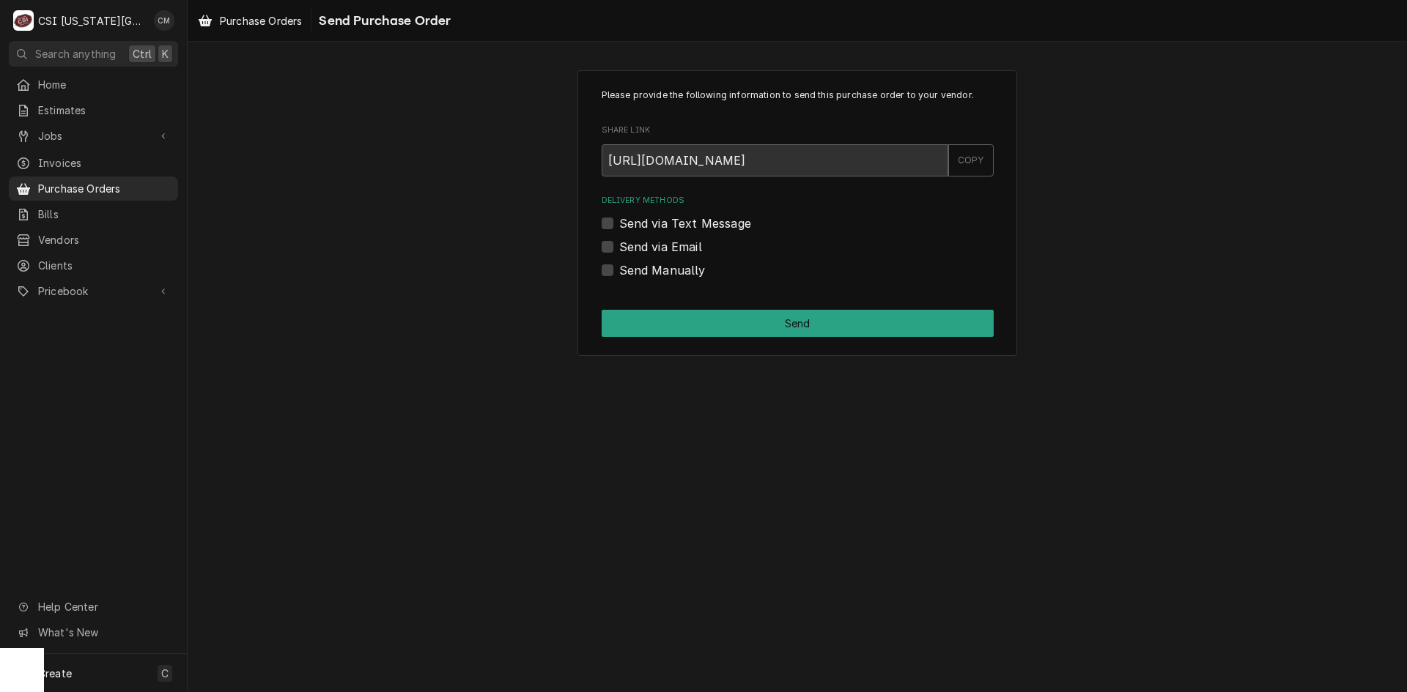
click at [619, 244] on label "Send via Email" at bounding box center [660, 247] width 83 height 18
click at [619, 244] on input "Send via Email" at bounding box center [815, 254] width 392 height 32
checkbox input "true"
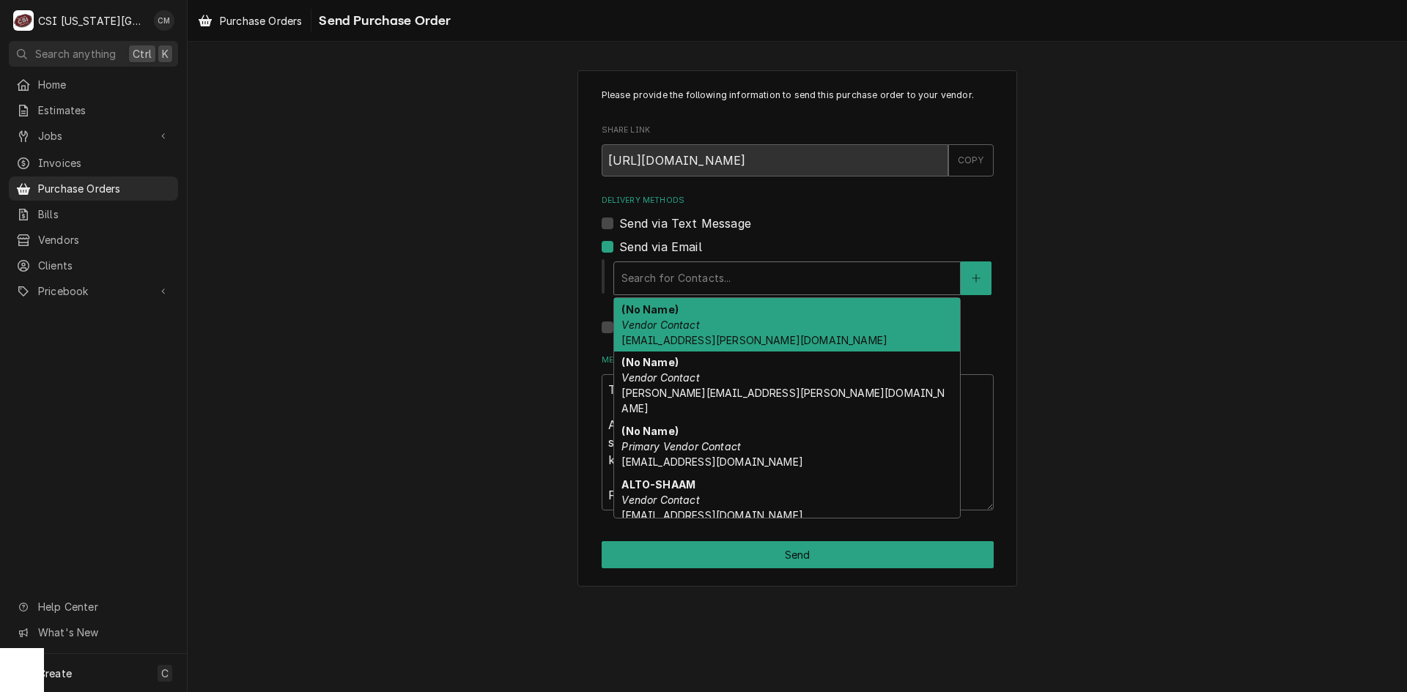
click at [747, 277] on div "Delivery Methods" at bounding box center [786, 278] width 331 height 26
click at [977, 270] on button "Delivery Methods" at bounding box center [975, 279] width 31 height 34
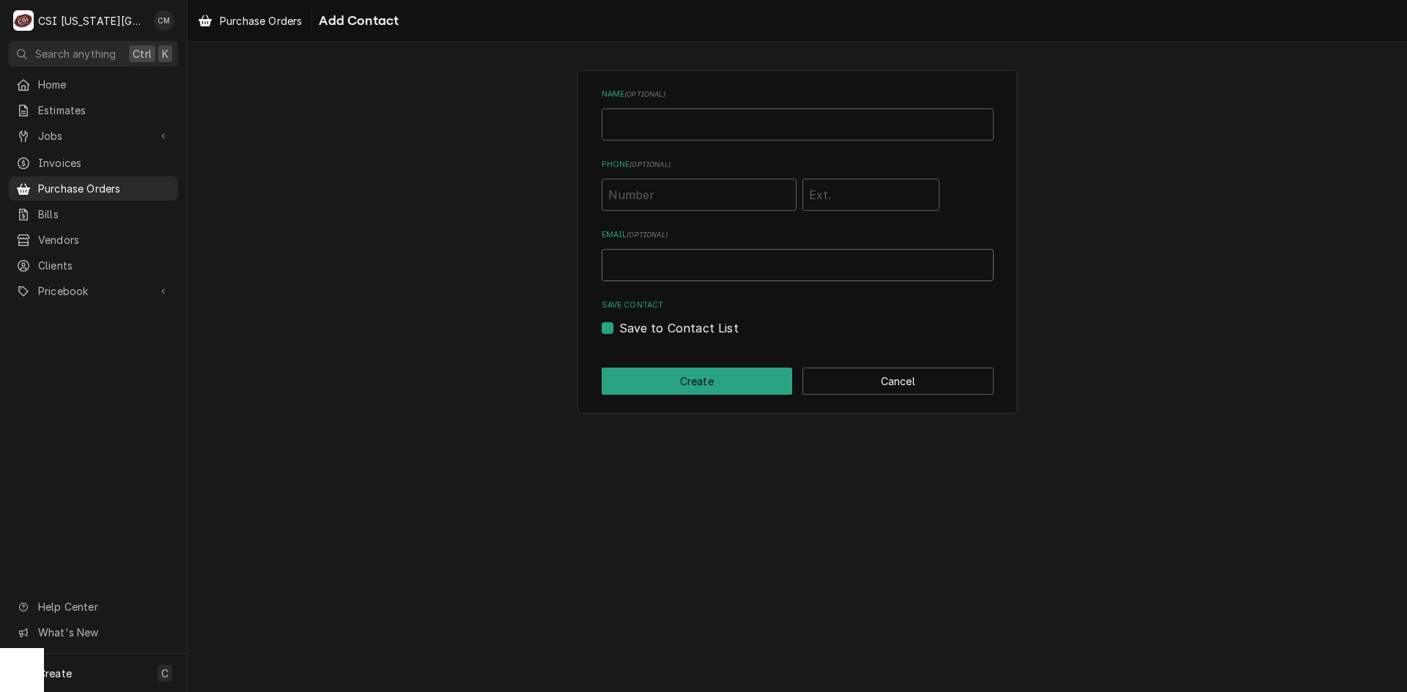
click at [688, 267] on input "Email ( optional )" at bounding box center [797, 265] width 392 height 32
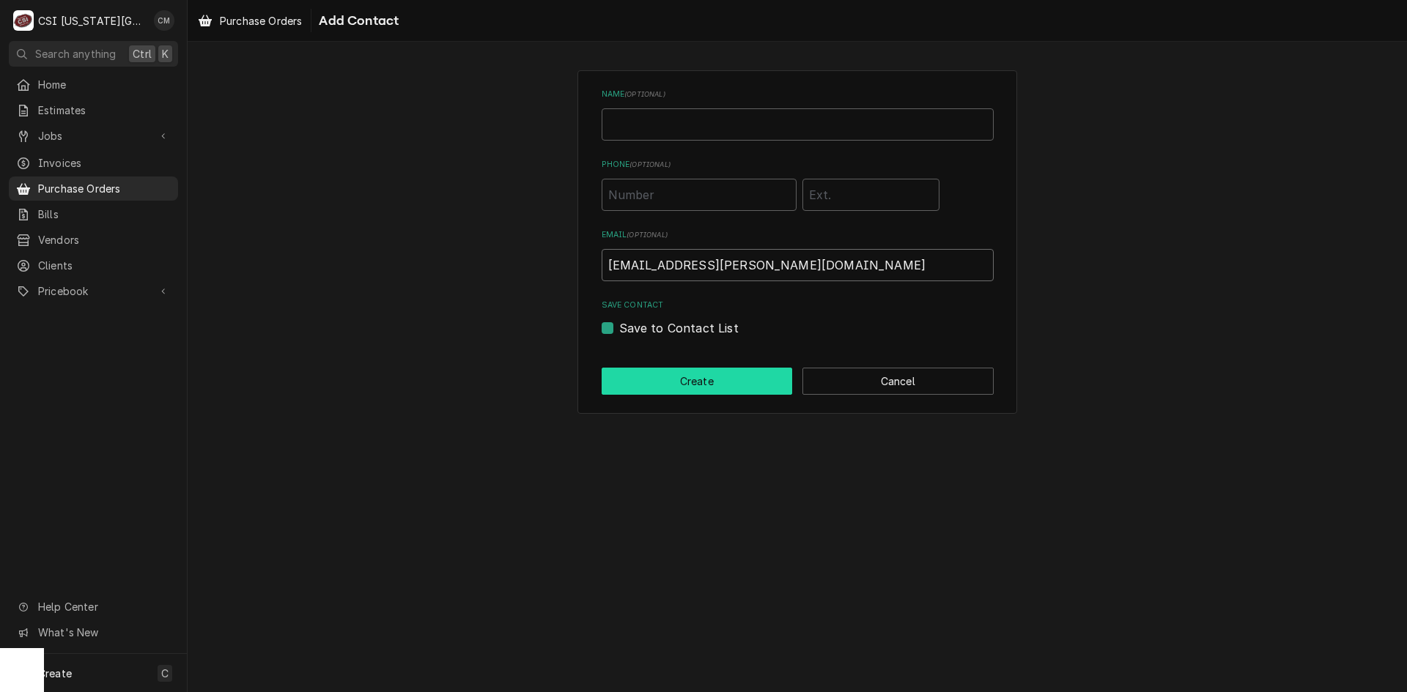
type input "chancellor.Morris@csi1.com"
click at [739, 385] on button "Create" at bounding box center [696, 381] width 191 height 27
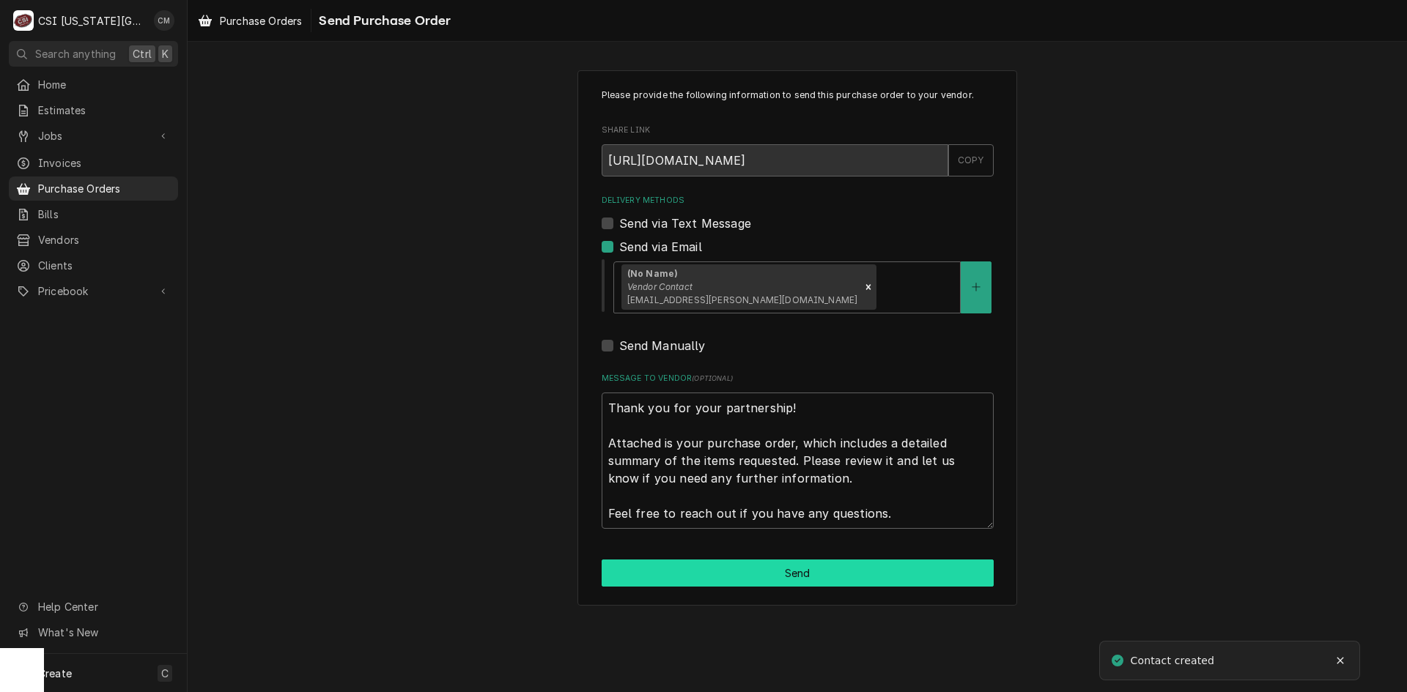
click at [832, 576] on button "Send" at bounding box center [797, 573] width 392 height 27
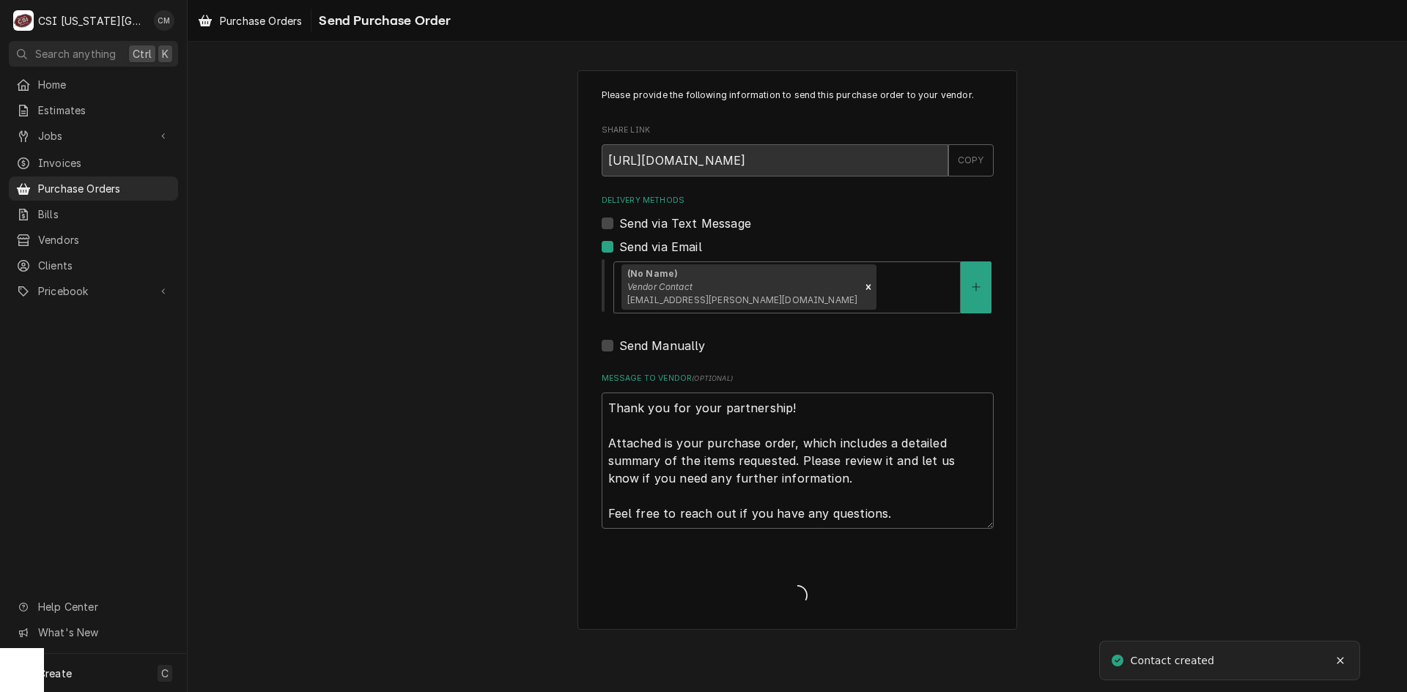
type textarea "x"
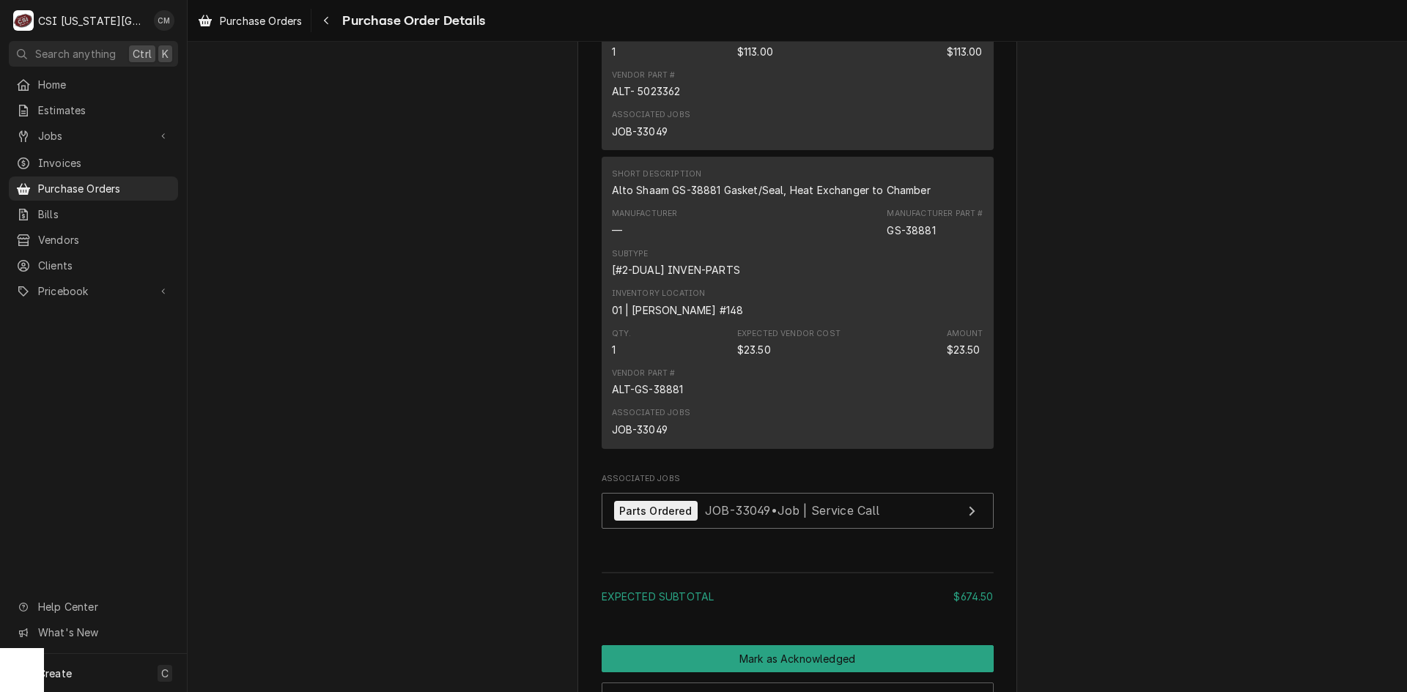
scroll to position [2916, 0]
